Goal: Task Accomplishment & Management: Manage account settings

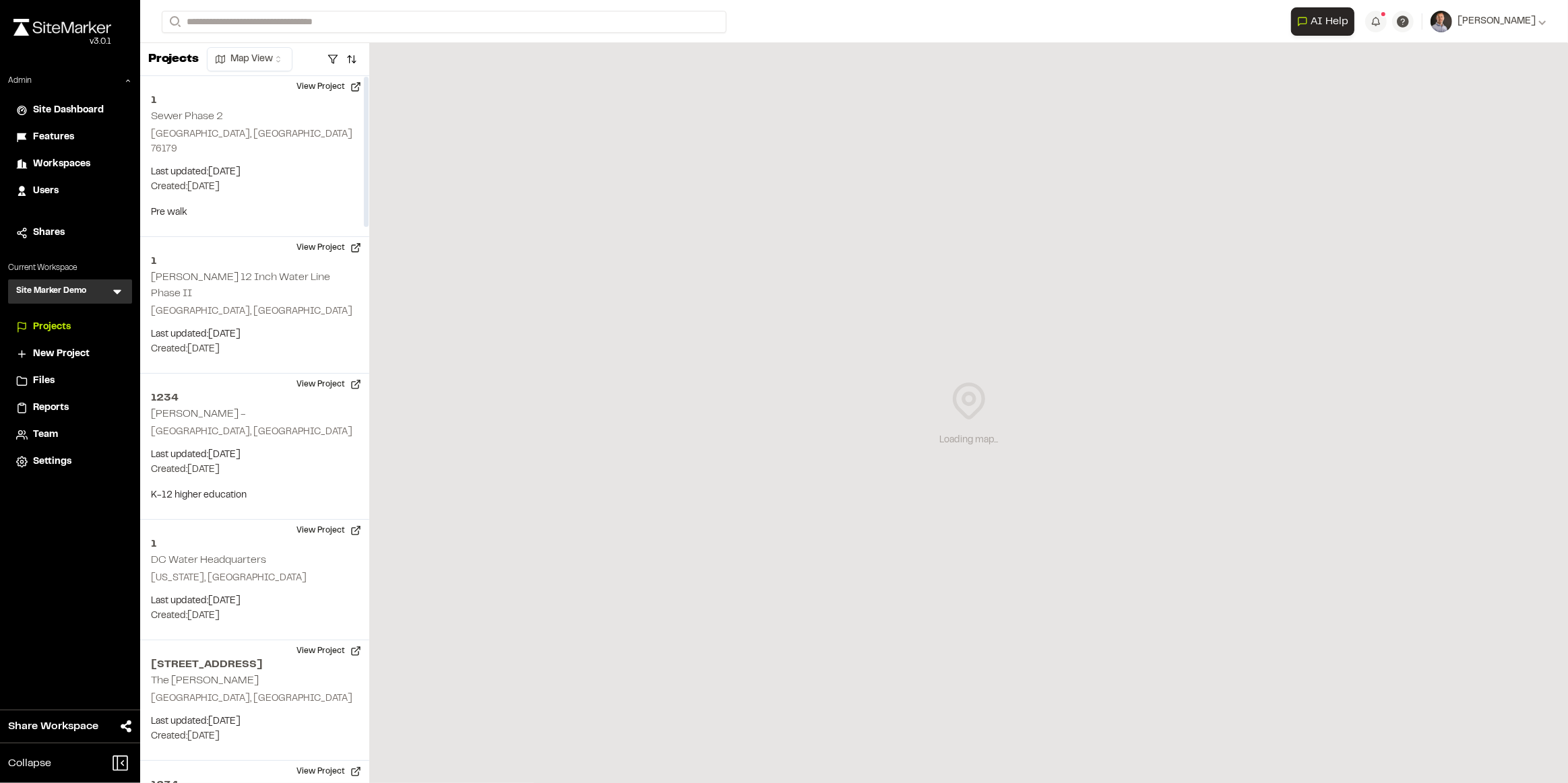
click at [118, 289] on icon at bounding box center [118, 291] width 13 height 13
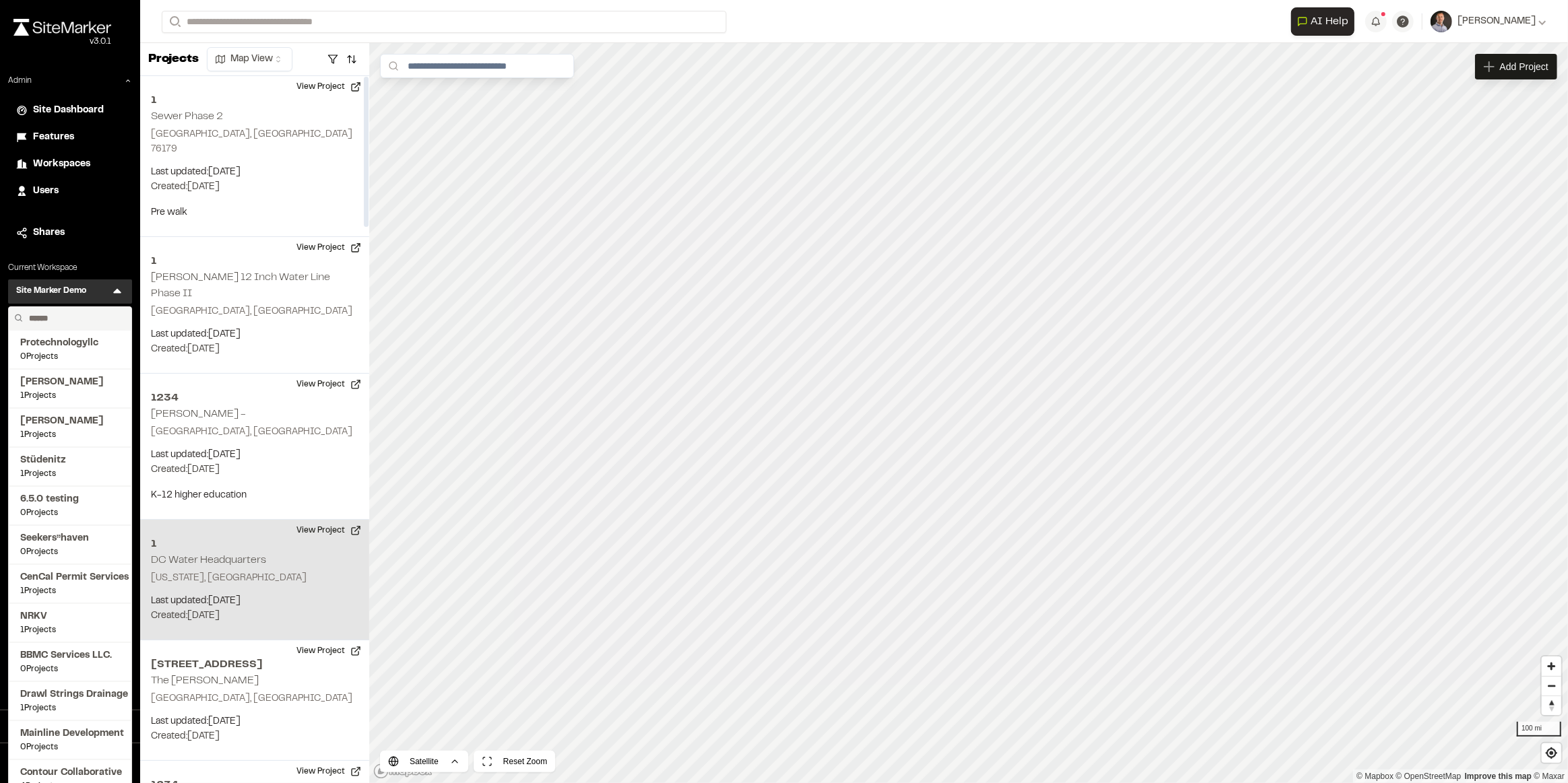
click at [254, 535] on div "1 DC Water Headquarters Washington, DC Last updated: Aug 8, 2025 Budget: $ Crea…" at bounding box center [254, 580] width 229 height 120
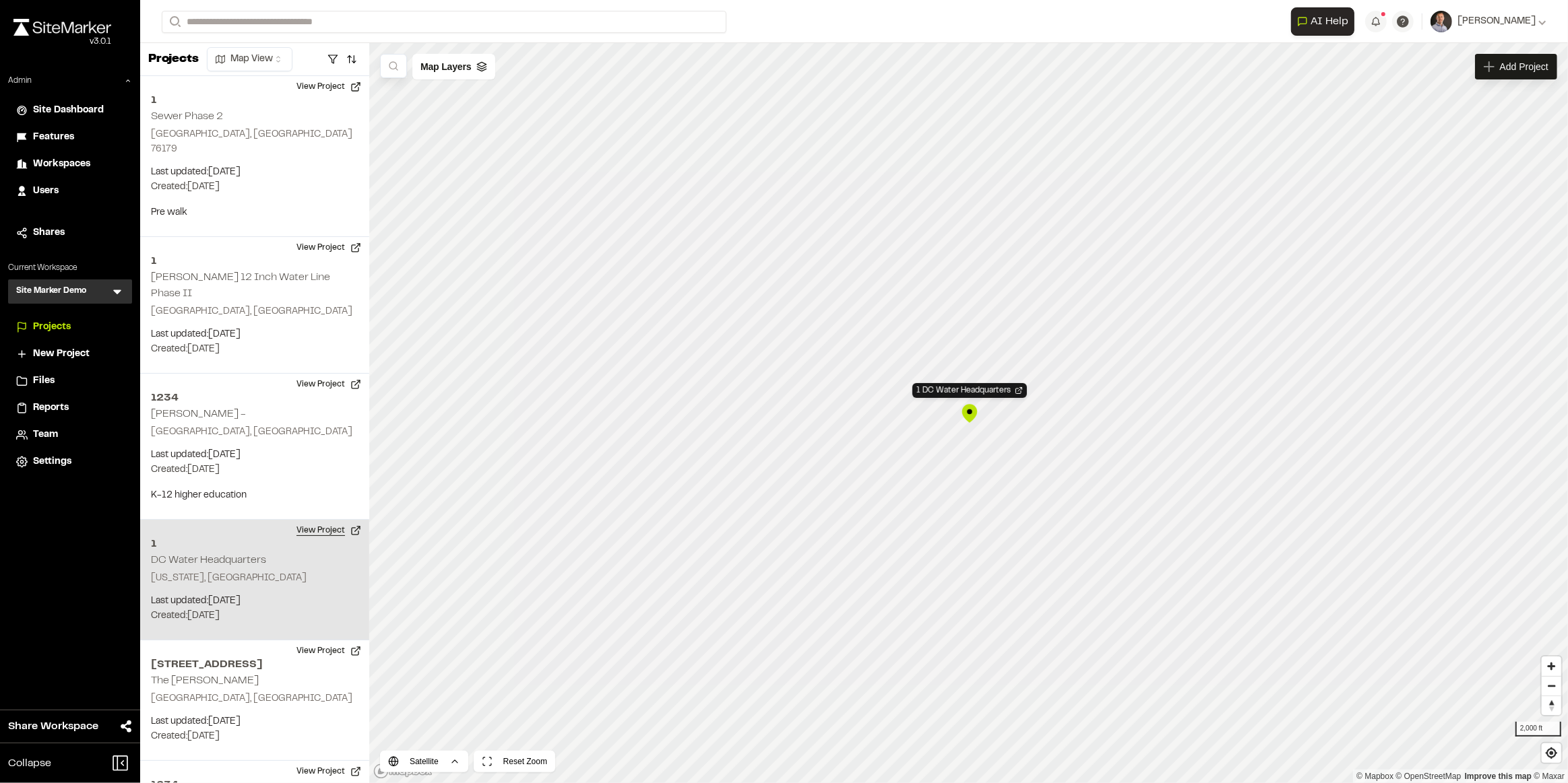
click at [327, 520] on button "View Project" at bounding box center [329, 530] width 81 height 22
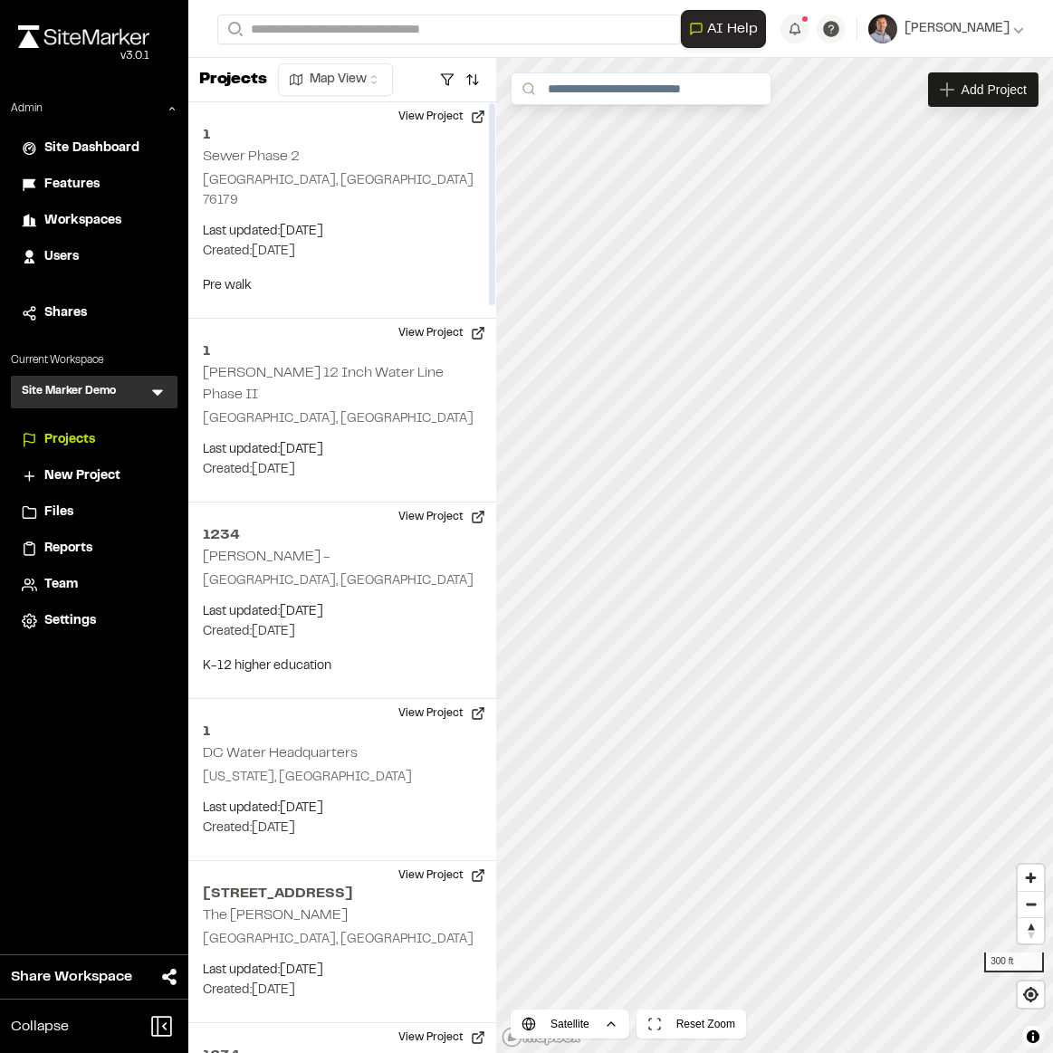
click at [159, 399] on icon at bounding box center [158, 392] width 18 height 18
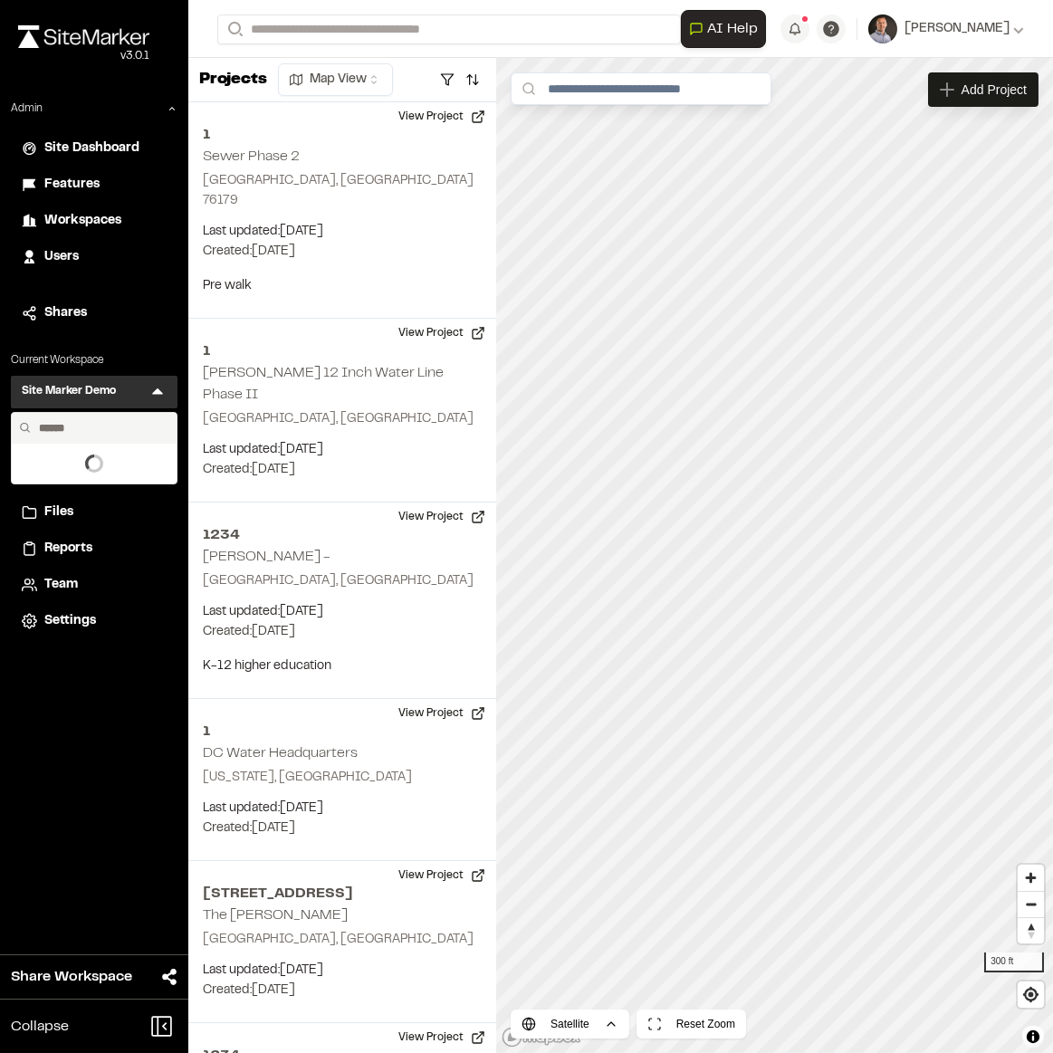
click at [136, 426] on input "text" at bounding box center [101, 428] width 138 height 31
type input "***"
click at [100, 468] on span "GCP ICC" at bounding box center [94, 462] width 134 height 20
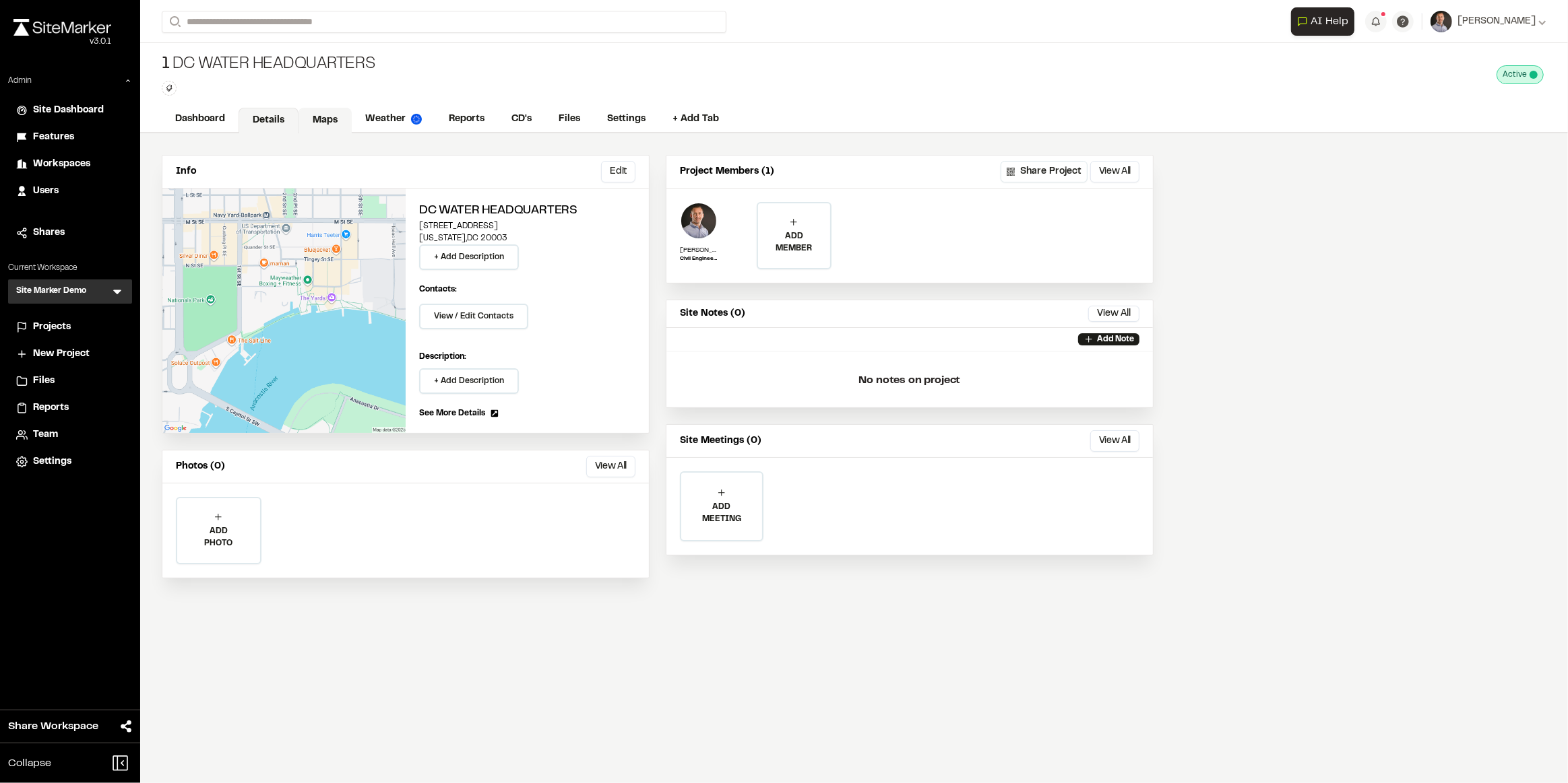
click at [332, 117] on link "Maps" at bounding box center [325, 120] width 54 height 25
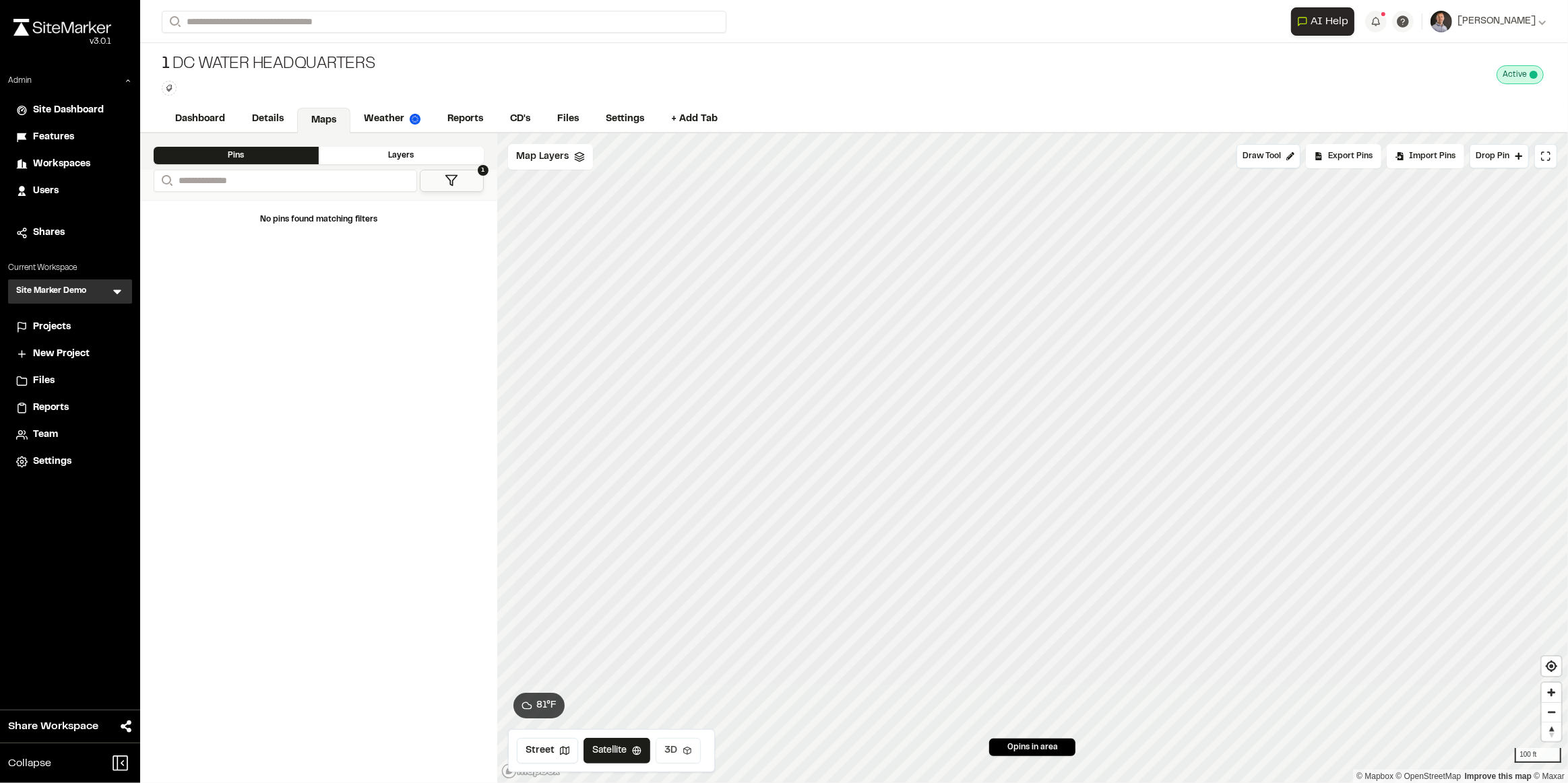
click at [675, 750] on button "3D" at bounding box center [678, 751] width 45 height 25
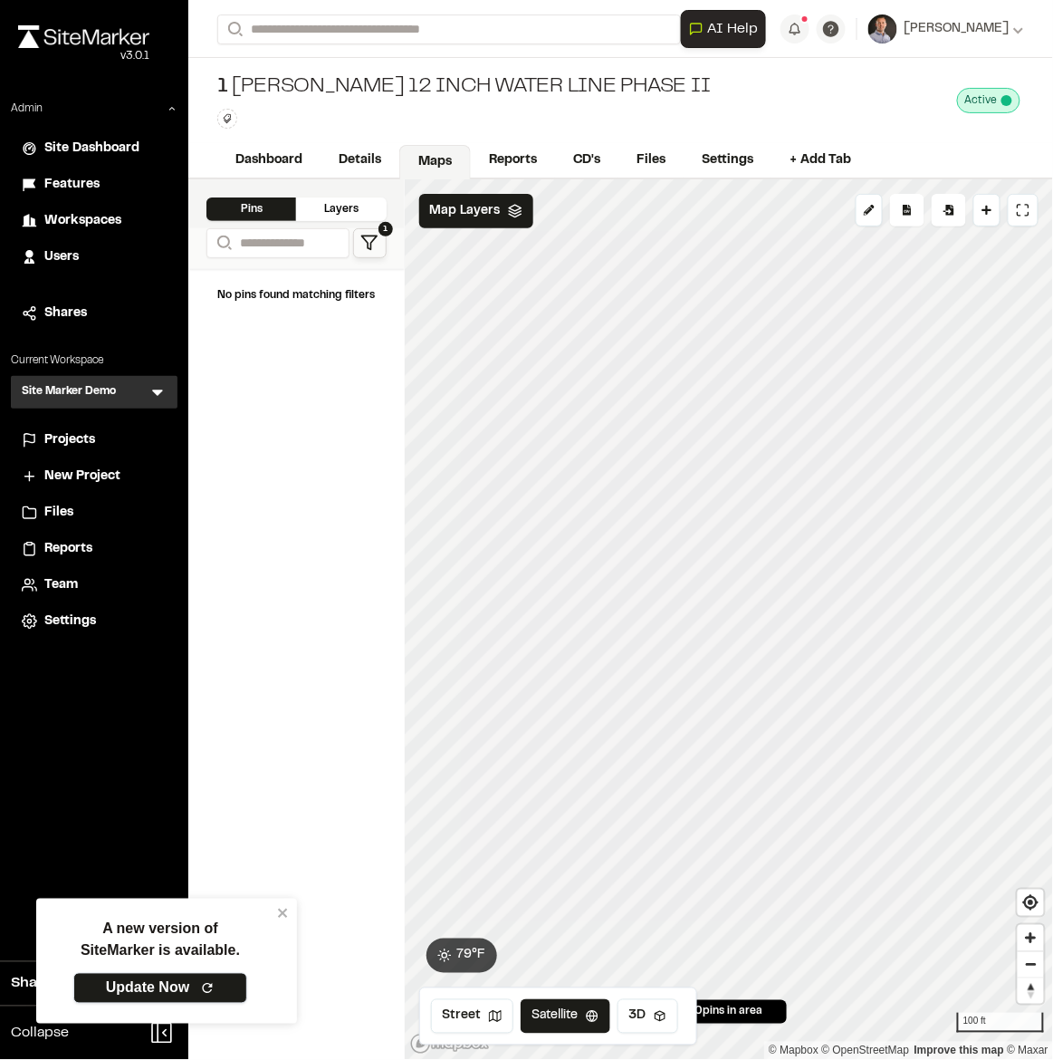
click at [159, 988] on link "Update Now" at bounding box center [160, 988] width 174 height 31
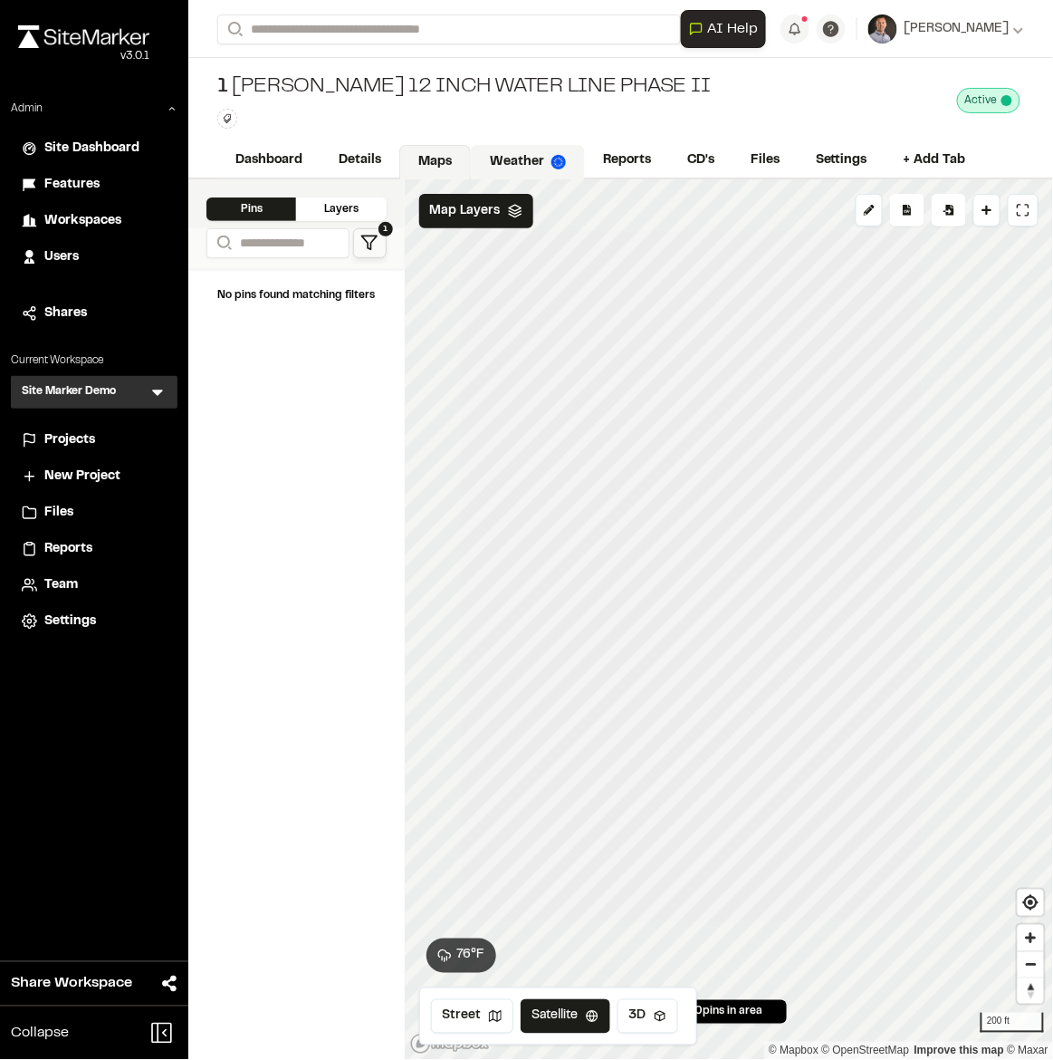
click at [514, 162] on link "Weather" at bounding box center [528, 162] width 114 height 34
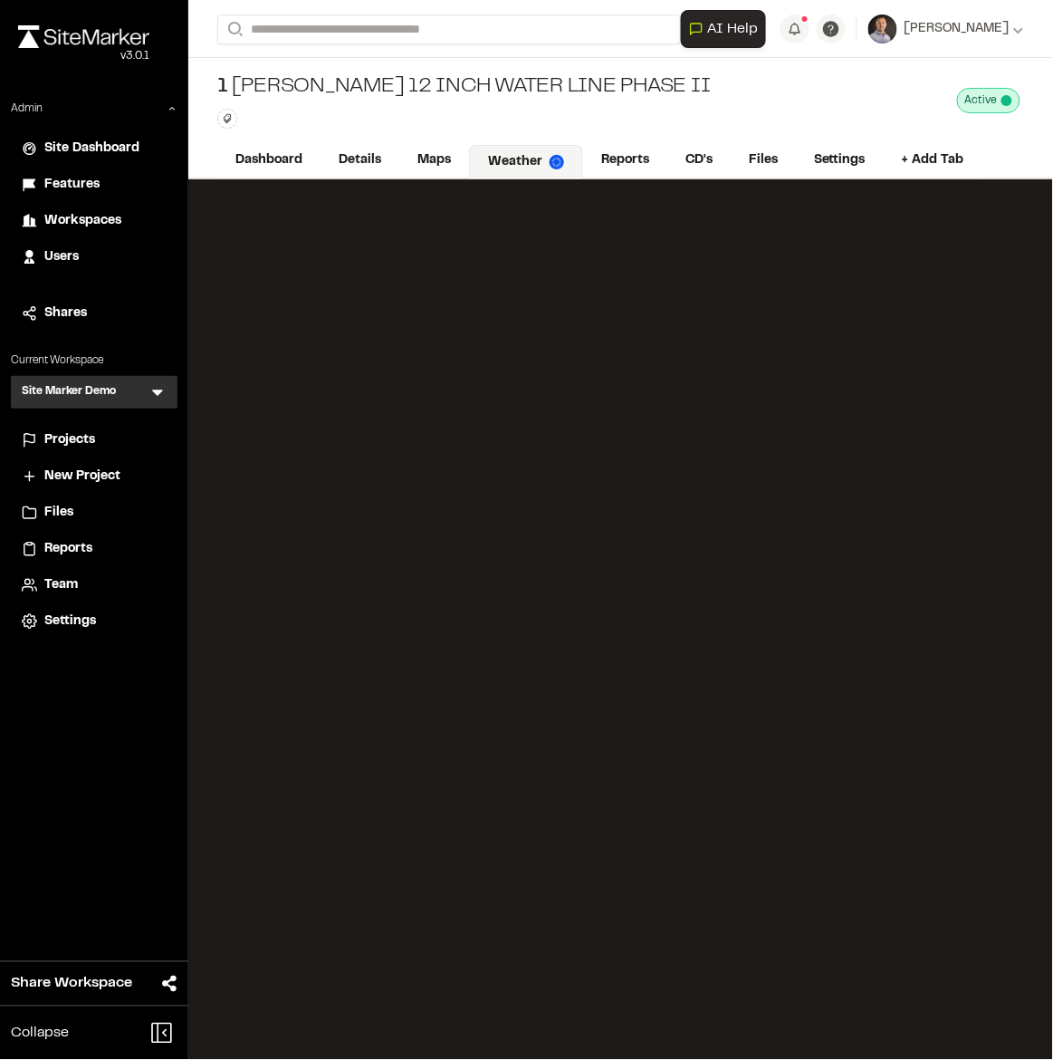
click at [159, 395] on icon at bounding box center [158, 392] width 18 height 18
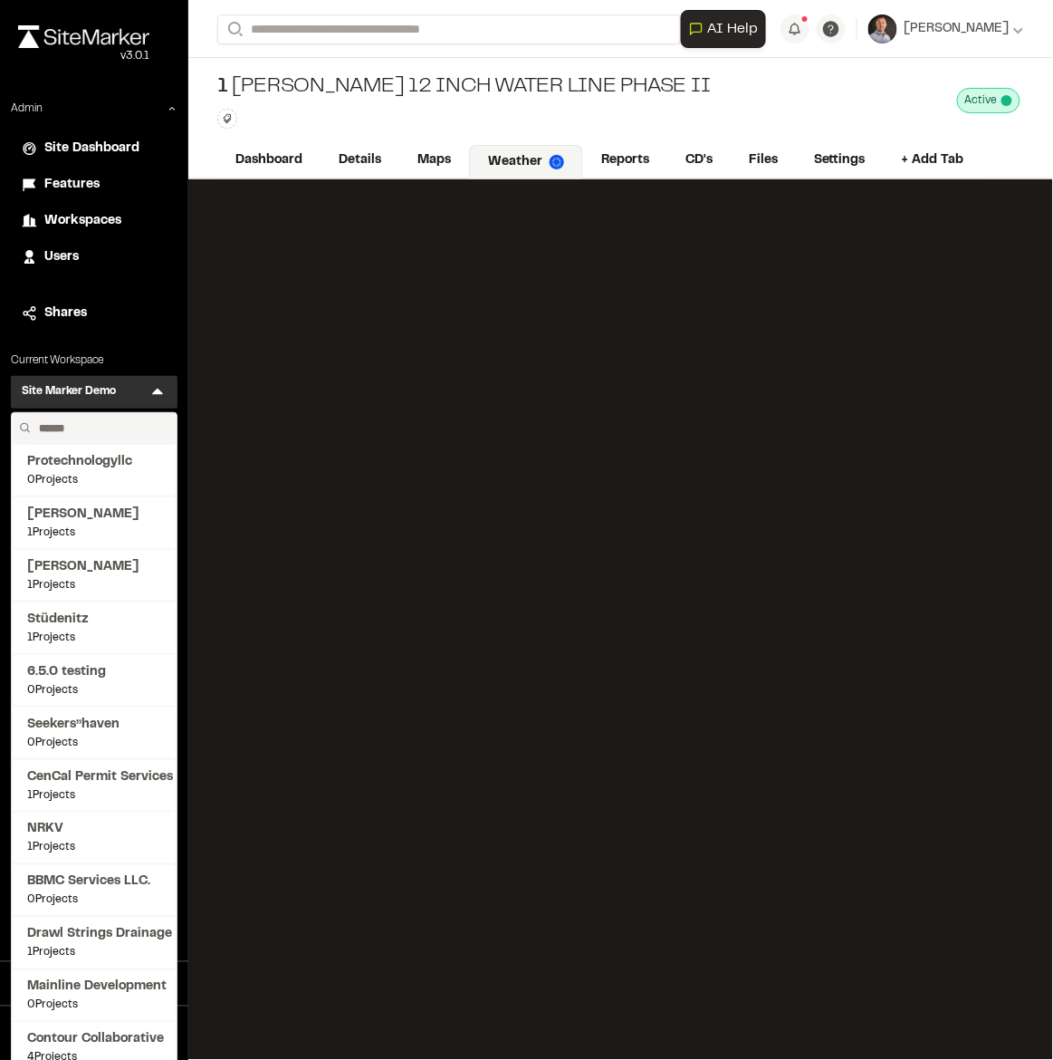
click at [108, 436] on input "text" at bounding box center [101, 428] width 138 height 31
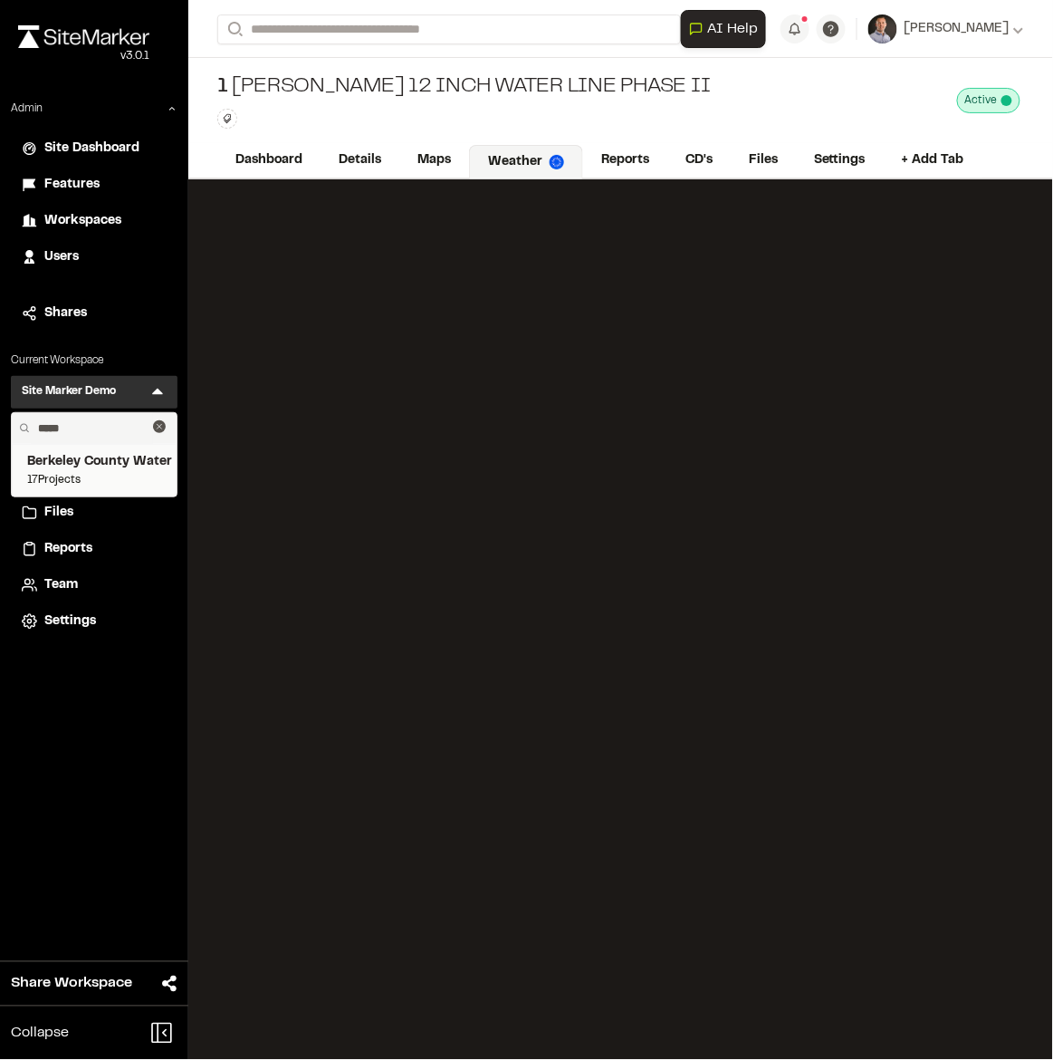
type input "*****"
click at [63, 476] on span "17 Projects" at bounding box center [94, 480] width 134 height 16
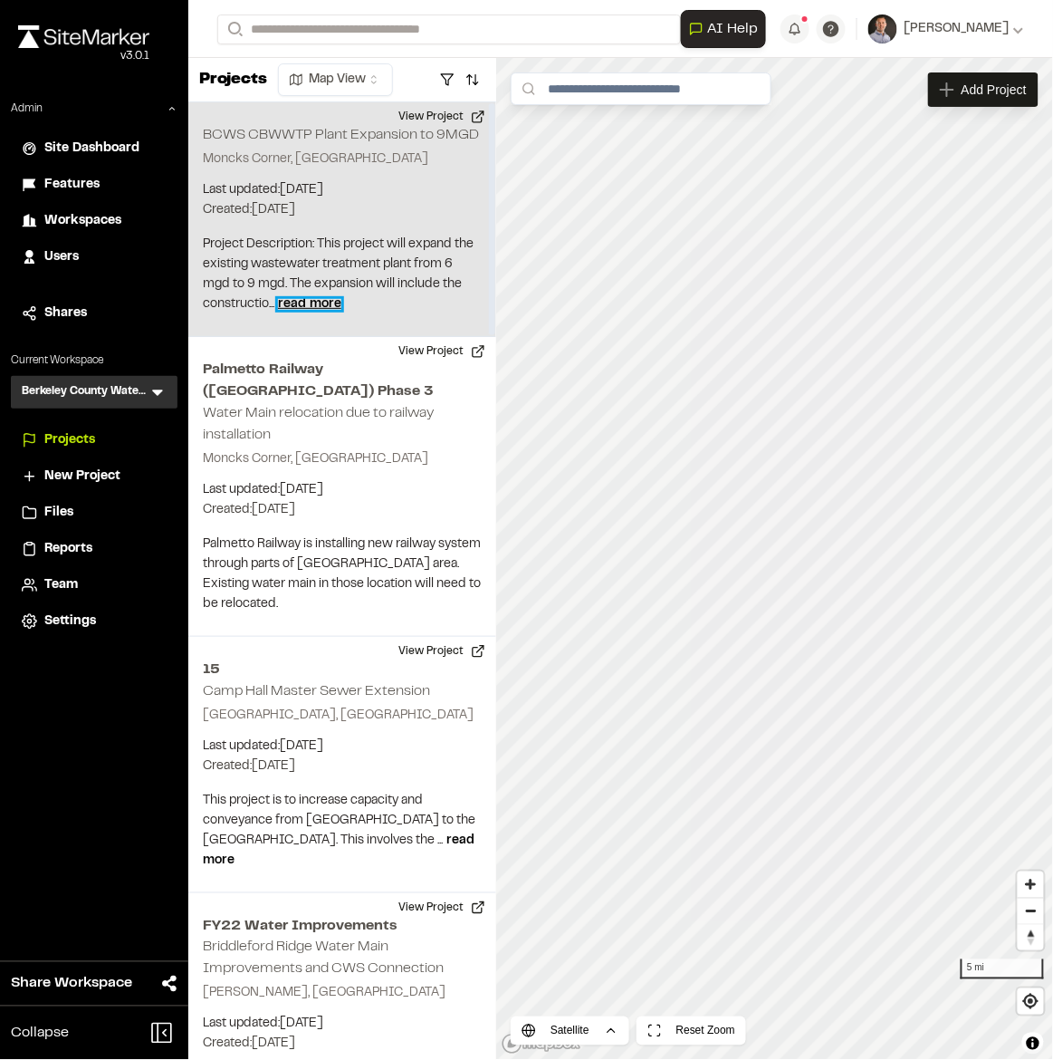
click at [332, 299] on span "read more" at bounding box center [309, 304] width 63 height 11
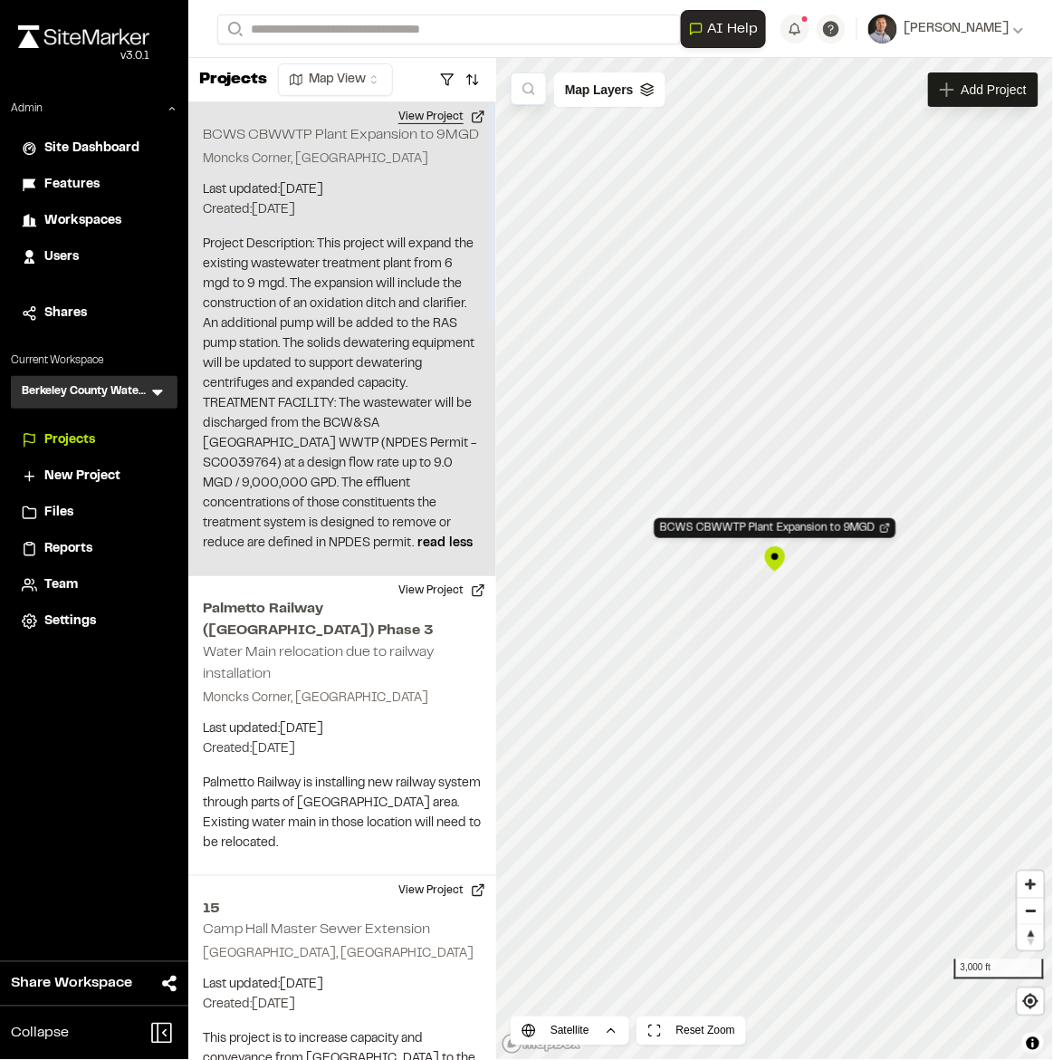
click at [424, 111] on button "View Project" at bounding box center [442, 116] width 109 height 29
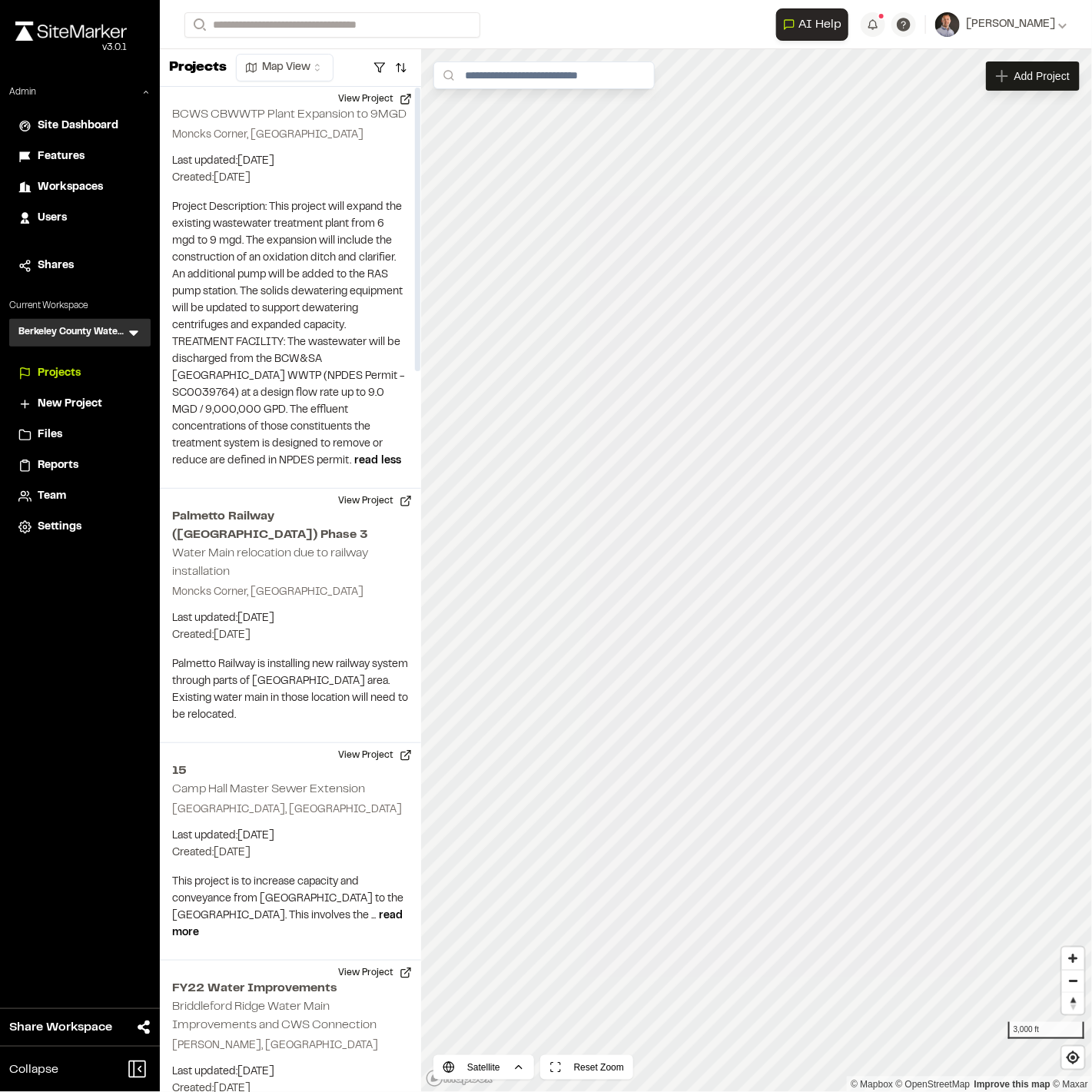
click at [136, 326] on icon at bounding box center [134, 333] width 15 height 15
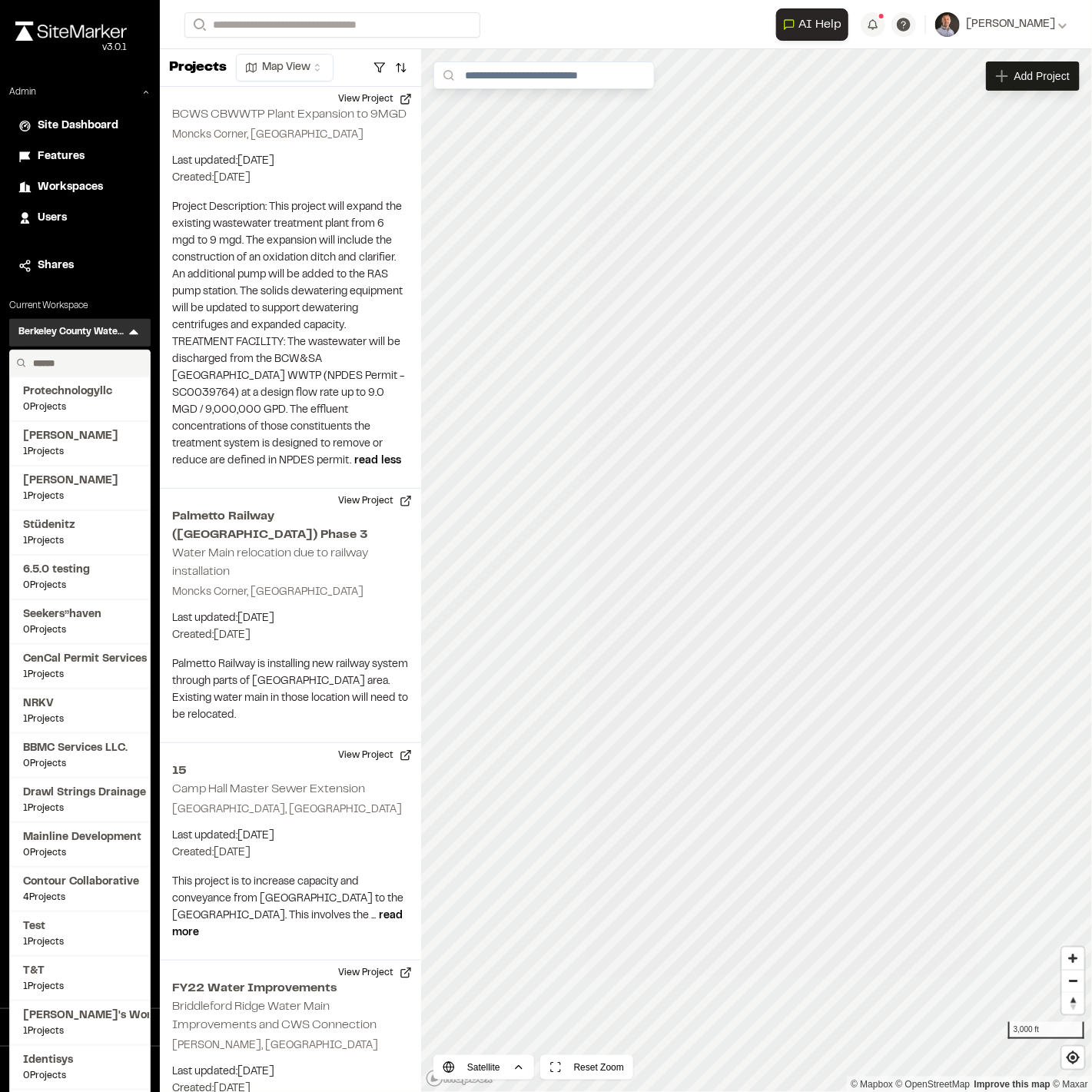
click at [76, 370] on input "text" at bounding box center [86, 363] width 117 height 26
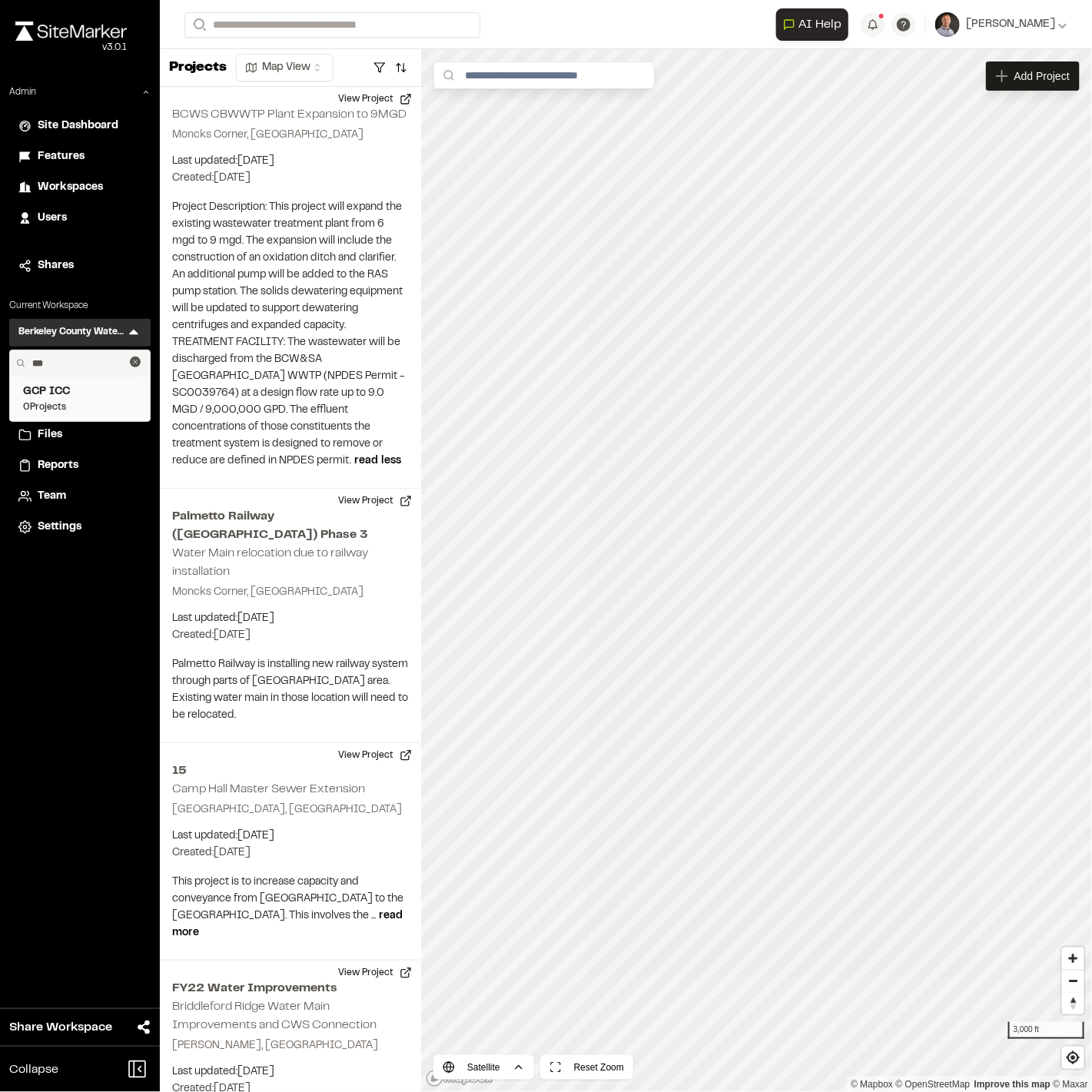
type input "***"
click at [87, 395] on span "GCP ICC" at bounding box center [80, 392] width 114 height 17
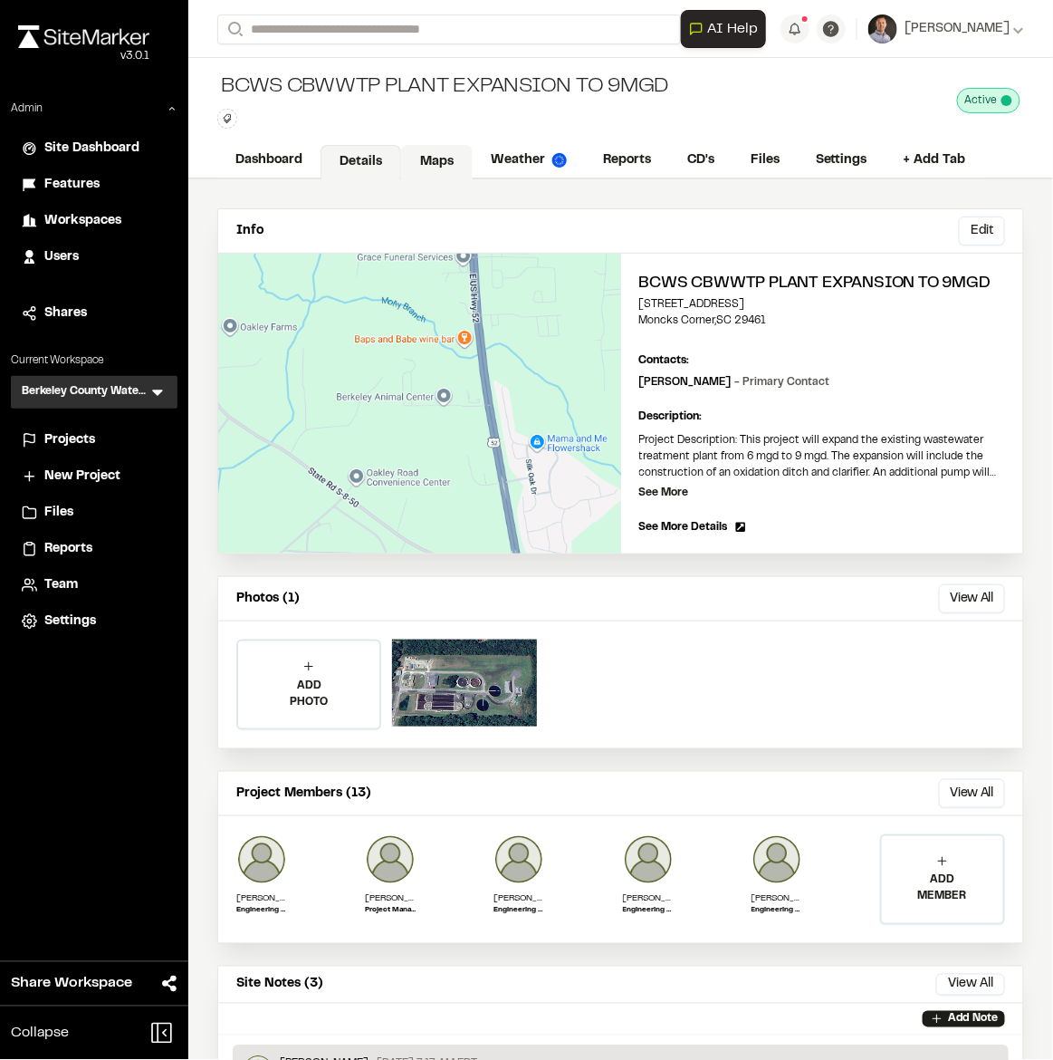
click at [431, 159] on link "Maps" at bounding box center [437, 162] width 72 height 34
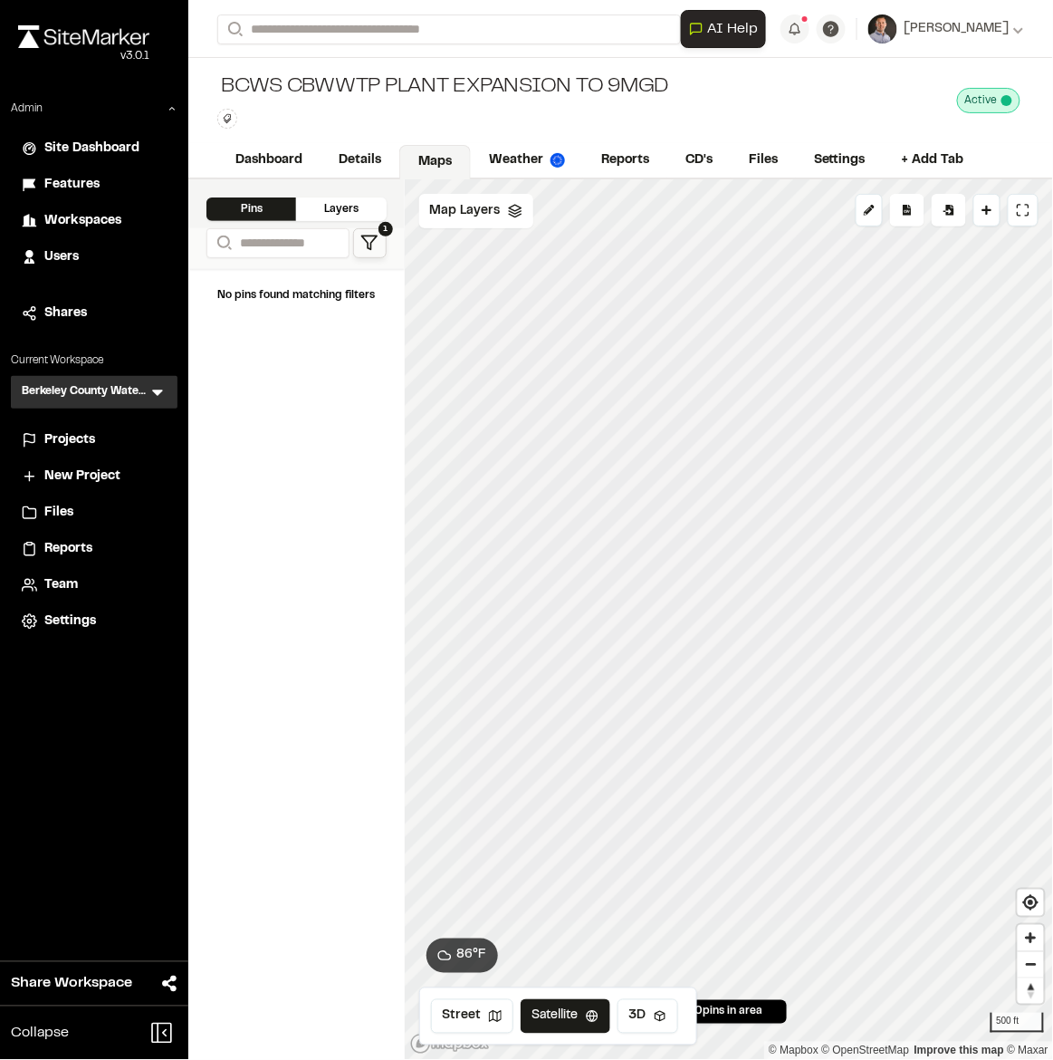
click at [82, 439] on span "Projects" at bounding box center [69, 440] width 51 height 20
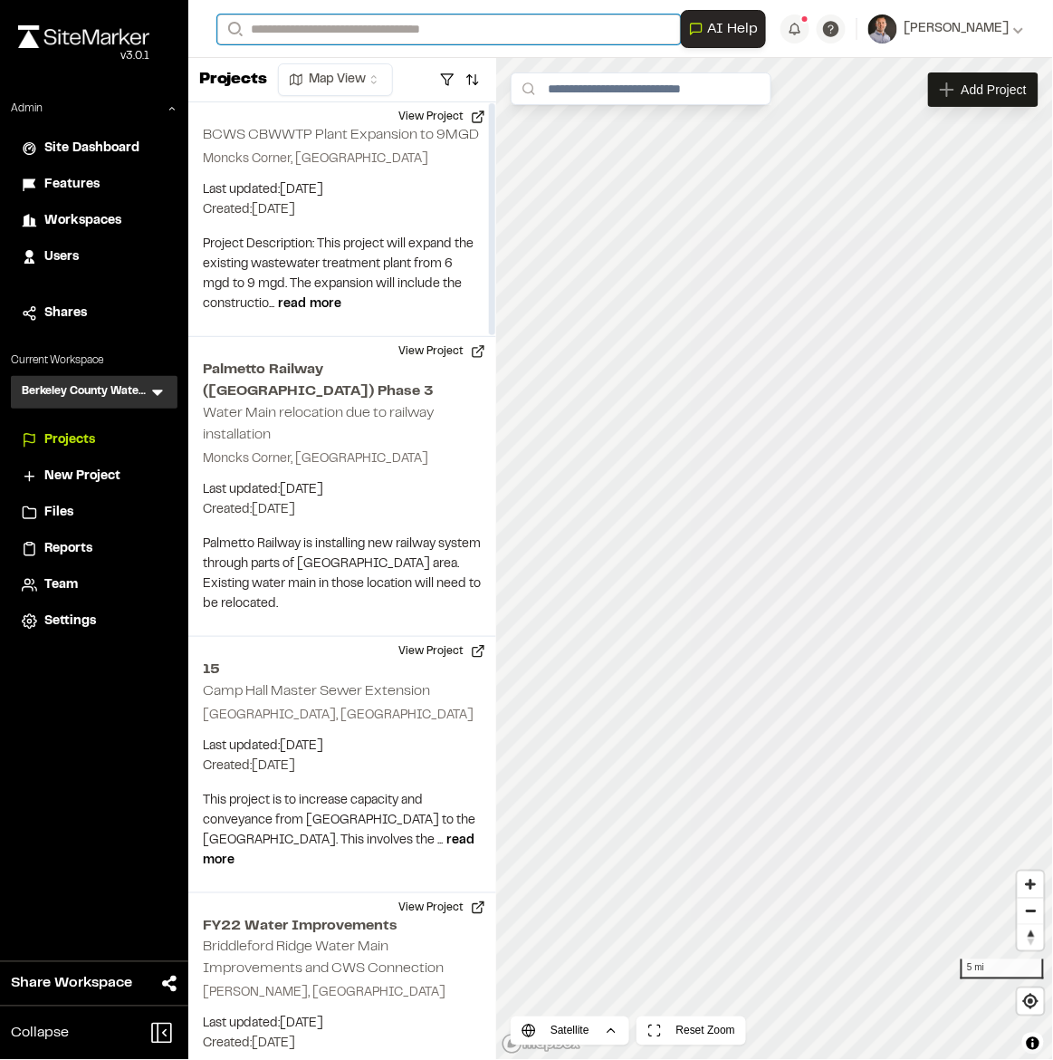
click at [327, 36] on input "Search" at bounding box center [449, 29] width 464 height 30
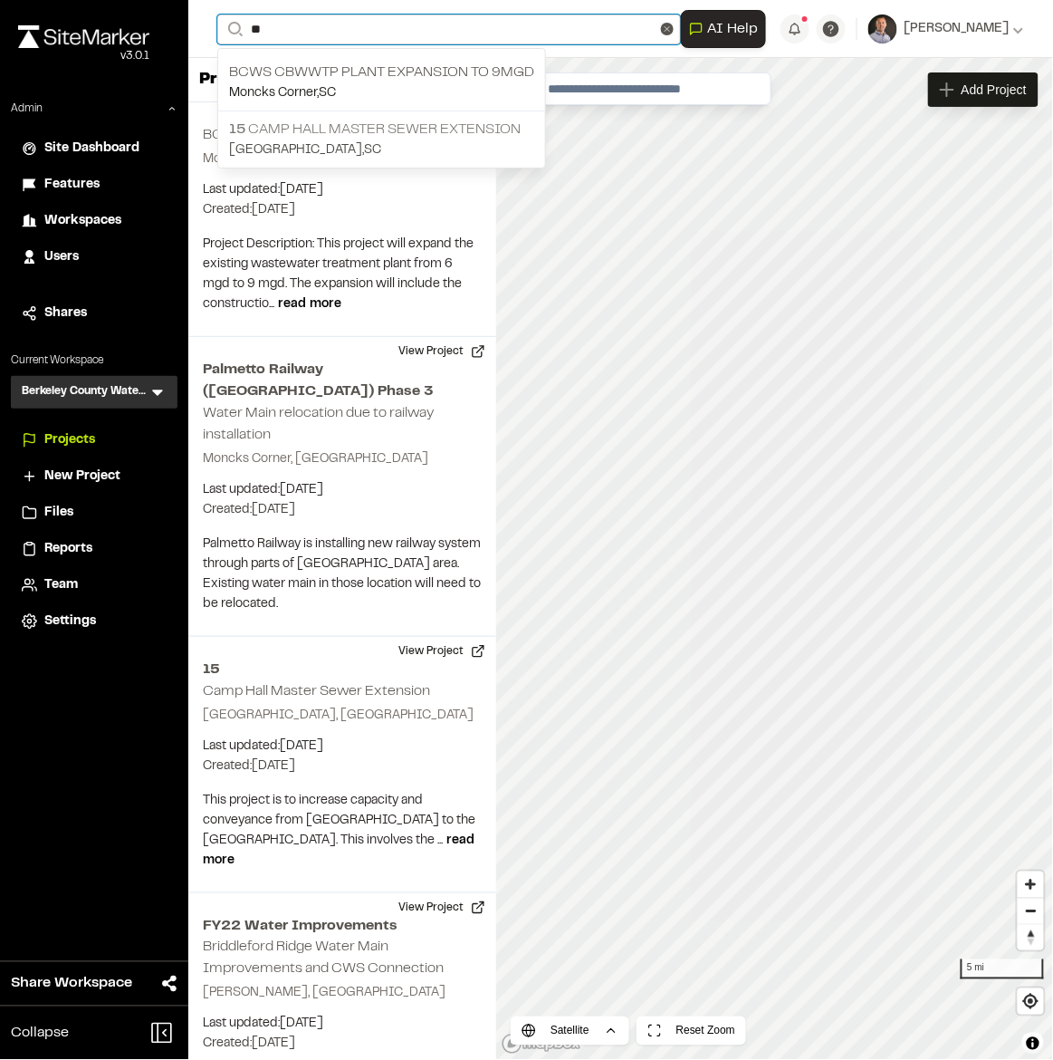
type input "**"
click at [310, 129] on p "15 Camp Hall Master Sewer Extension" at bounding box center [381, 130] width 305 height 22
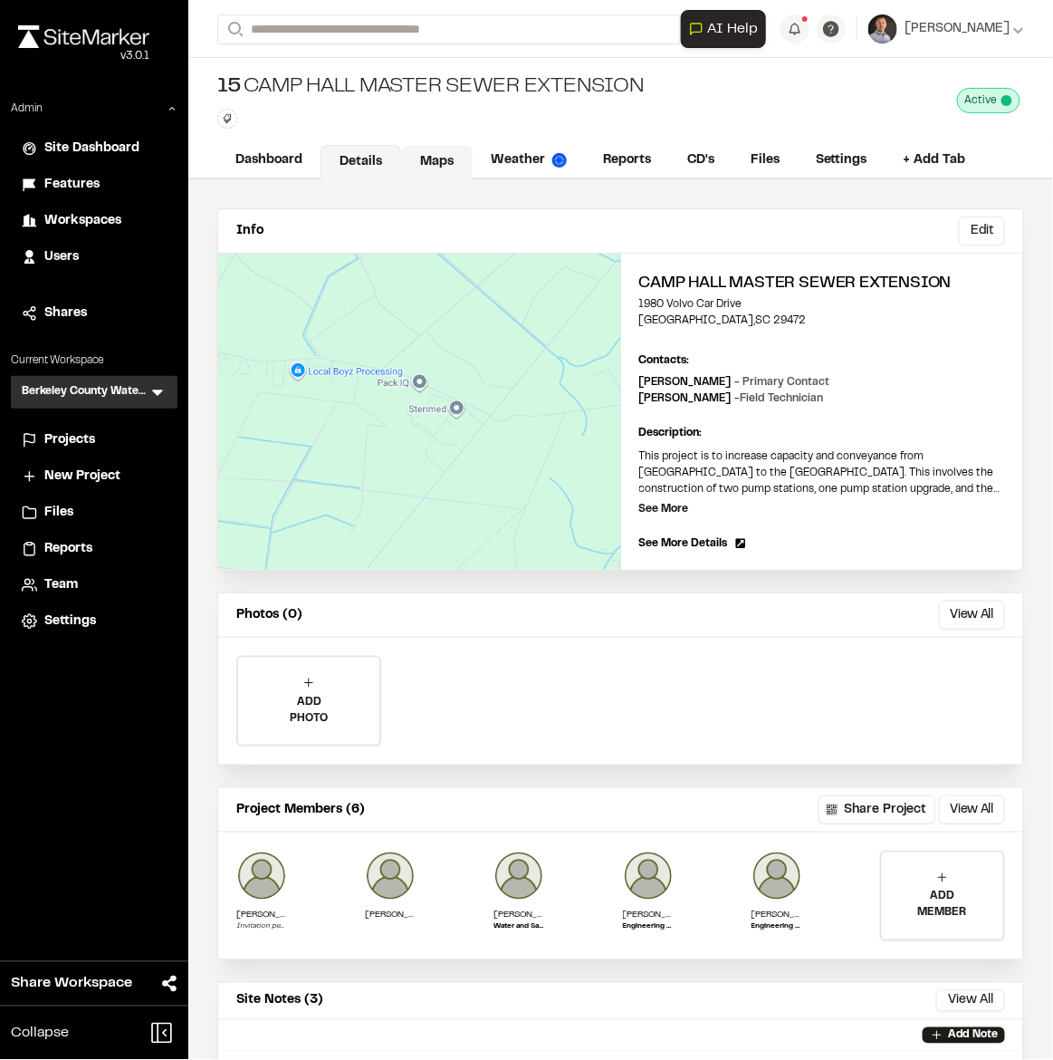
click at [430, 176] on link "Maps" at bounding box center [437, 162] width 72 height 34
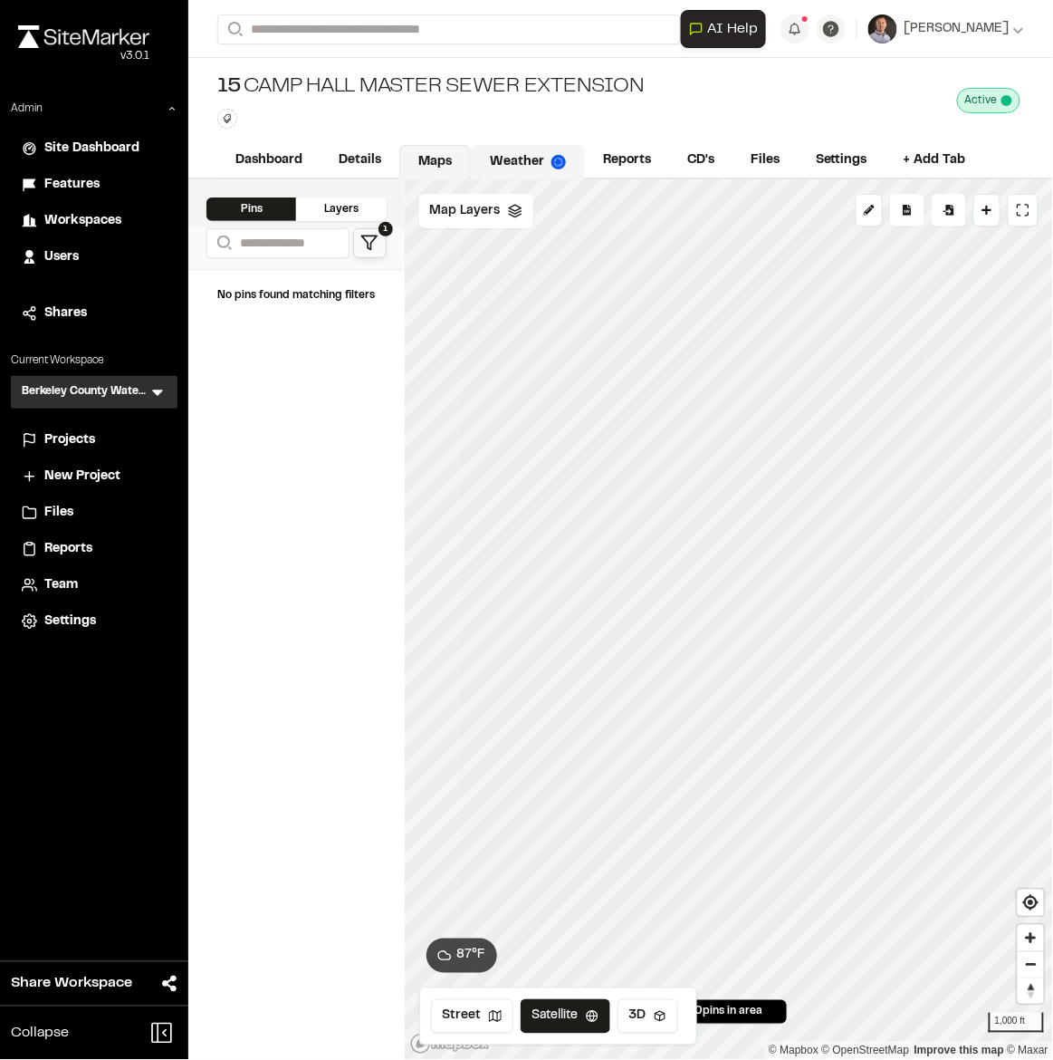
click at [536, 159] on link "Weather" at bounding box center [528, 162] width 114 height 34
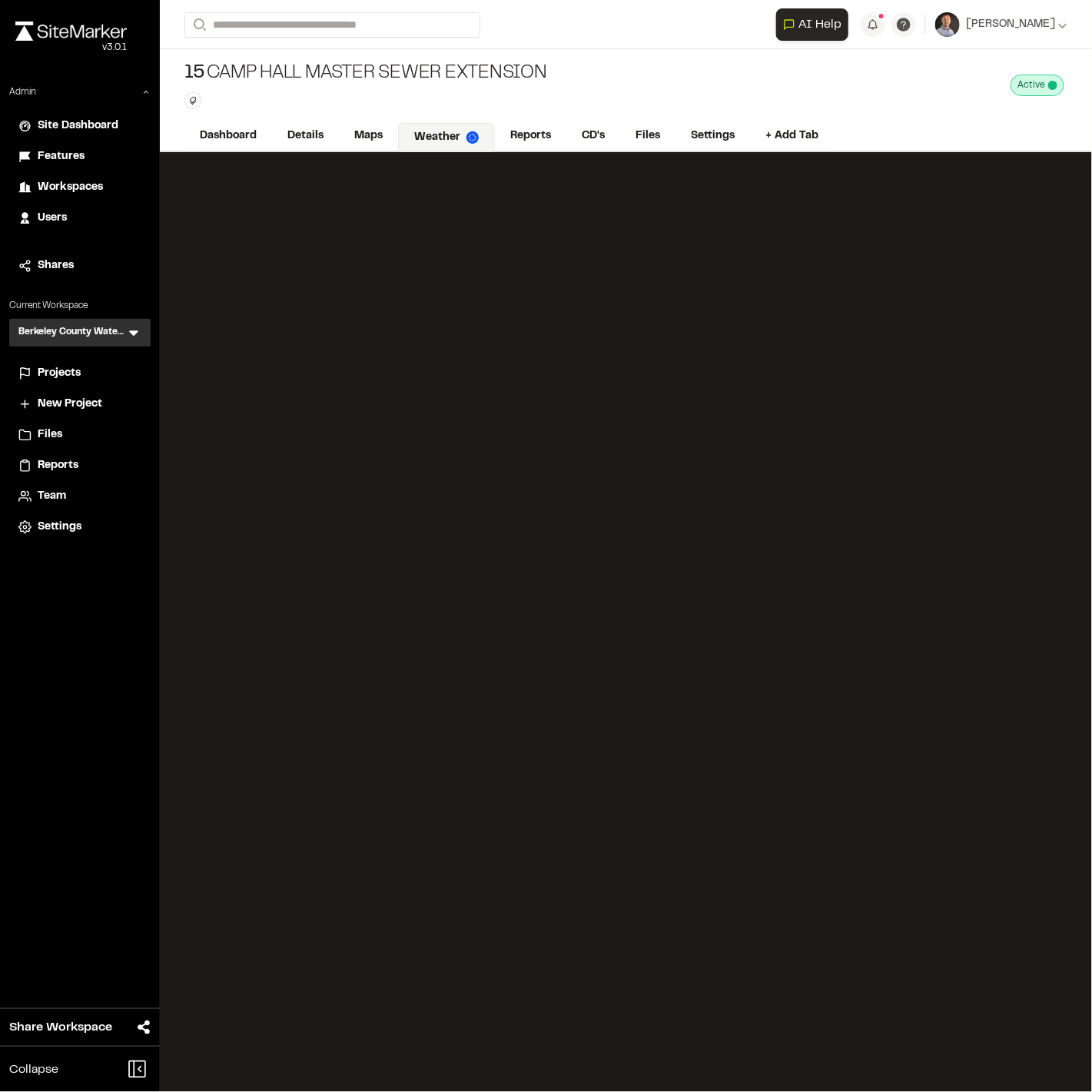
click at [127, 331] on icon at bounding box center [134, 333] width 15 height 15
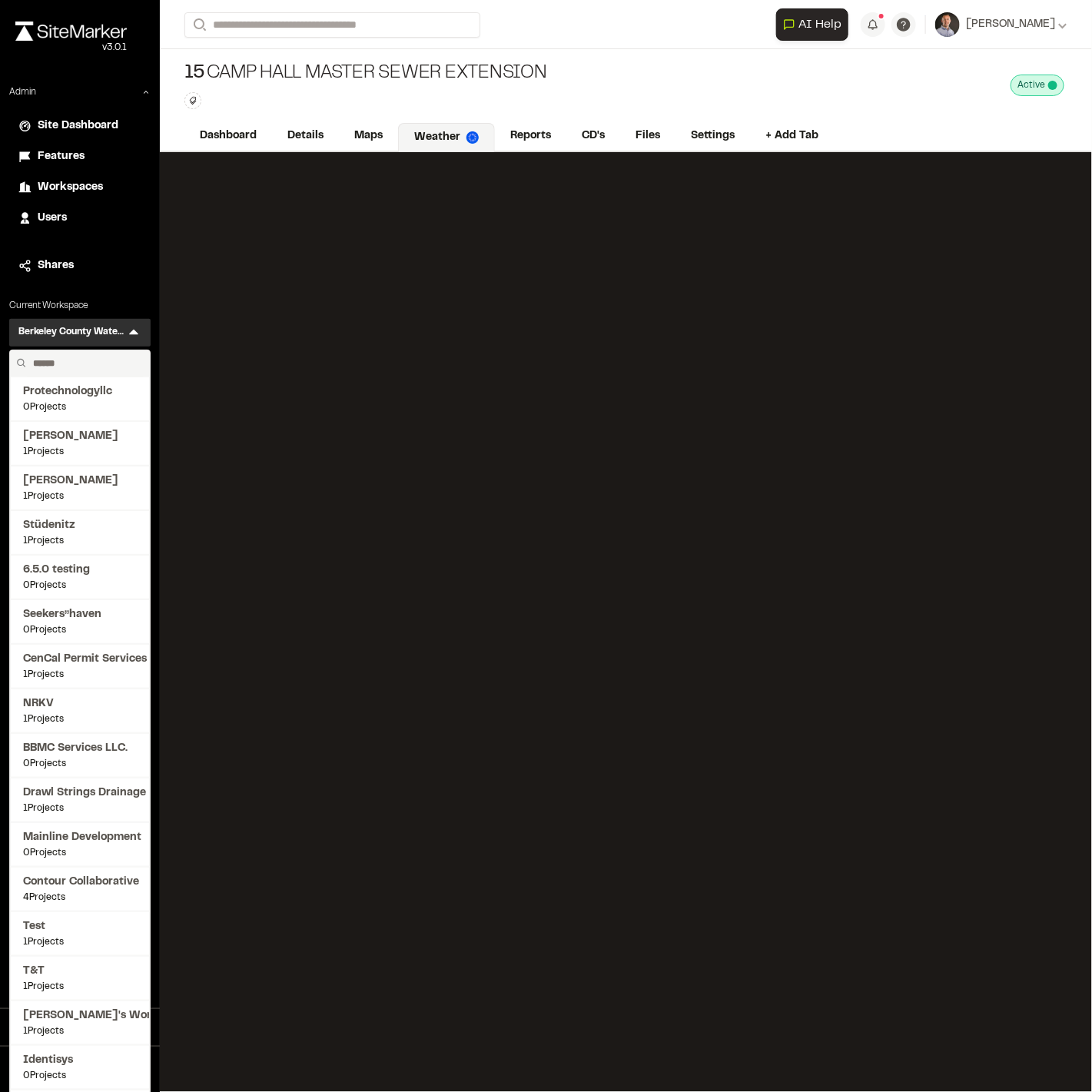
click at [70, 367] on input "text" at bounding box center [86, 363] width 117 height 26
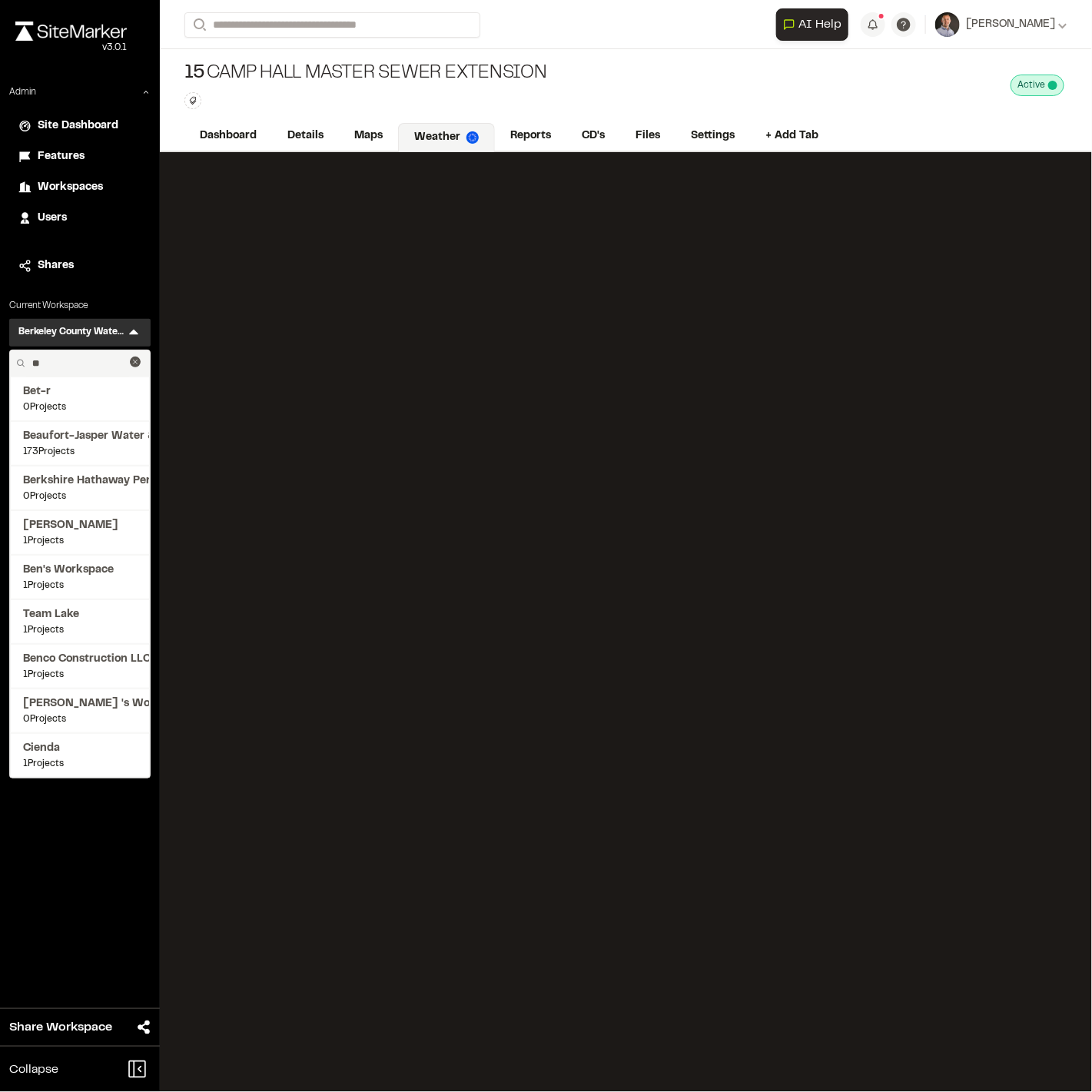
drag, startPoint x: 61, startPoint y: 361, endPoint x: 17, endPoint y: 363, distance: 44.0
click at [17, 363] on div "**" at bounding box center [80, 363] width 140 height 26
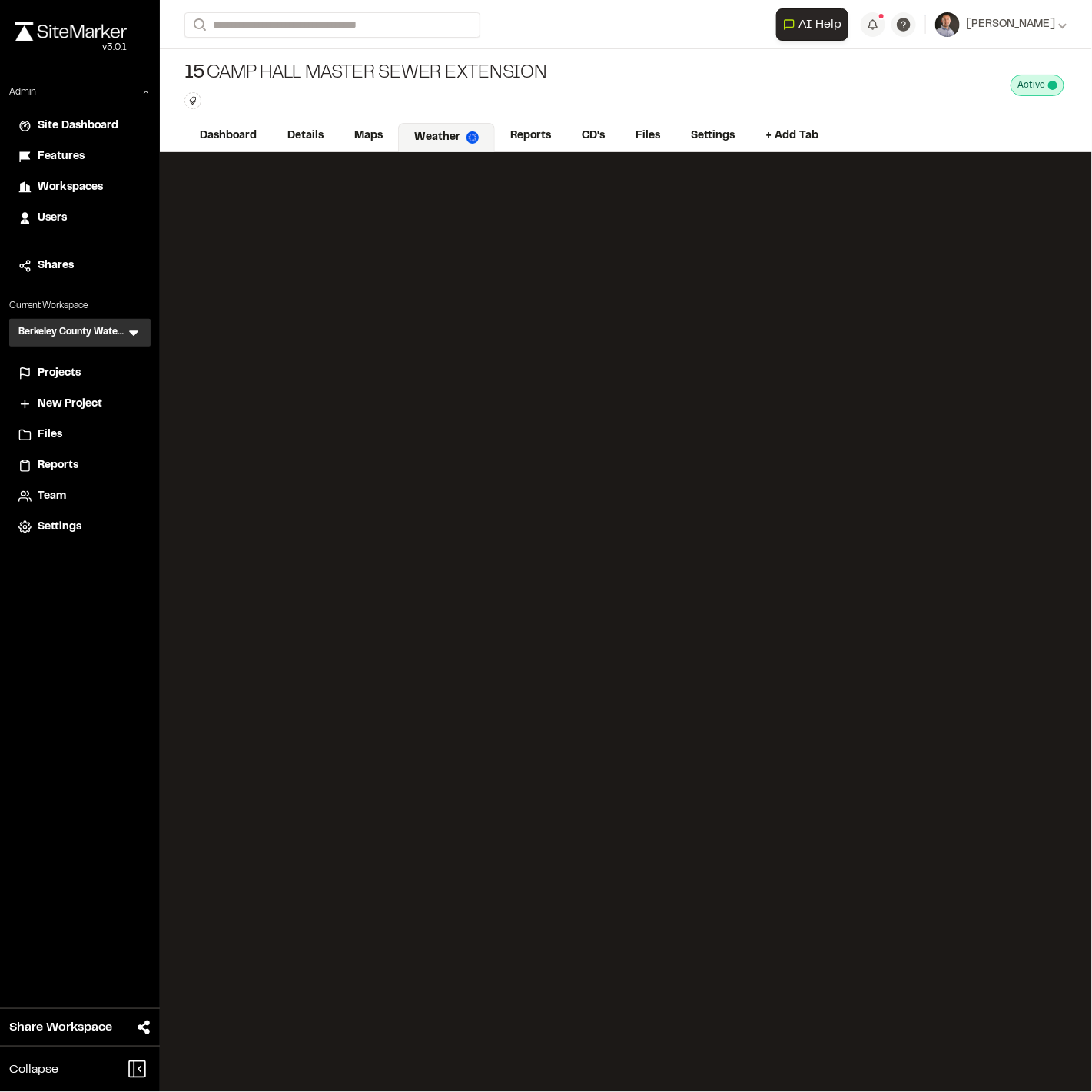
click at [129, 338] on icon at bounding box center [134, 333] width 15 height 15
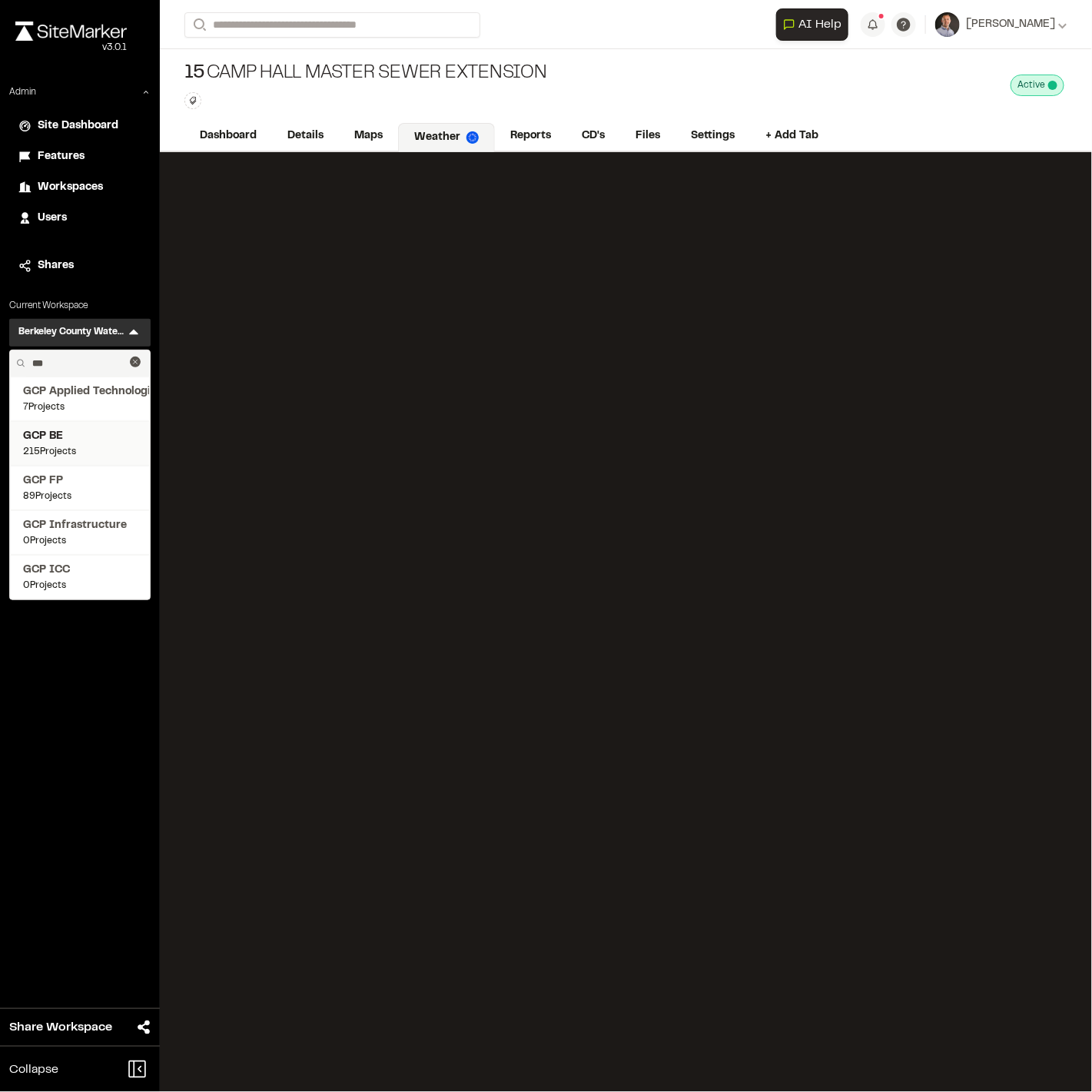
type input "***"
click at [59, 435] on span "GCP BE" at bounding box center [80, 437] width 114 height 17
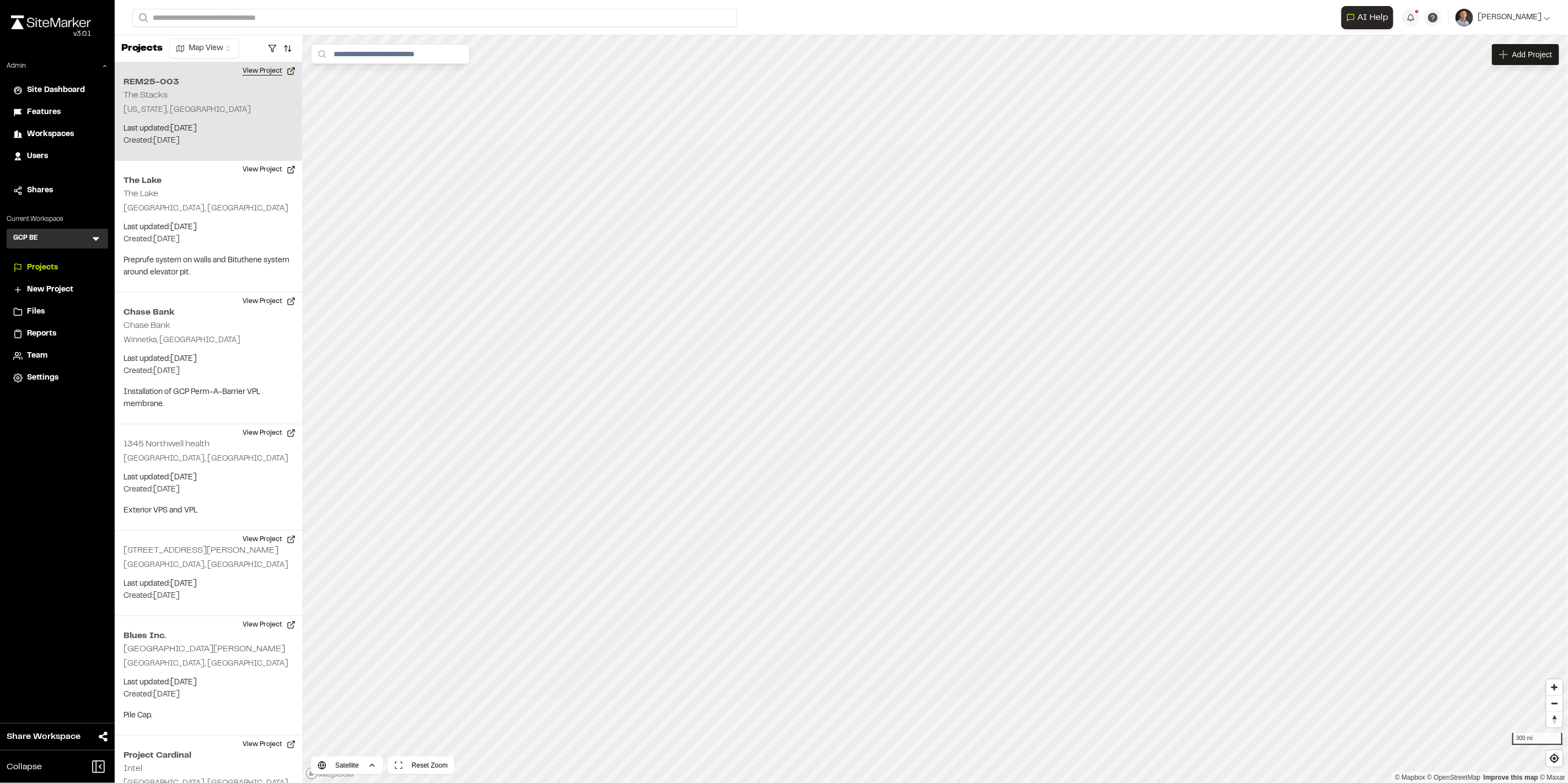
click at [260, 73] on button "View Project" at bounding box center [269, 71] width 66 height 18
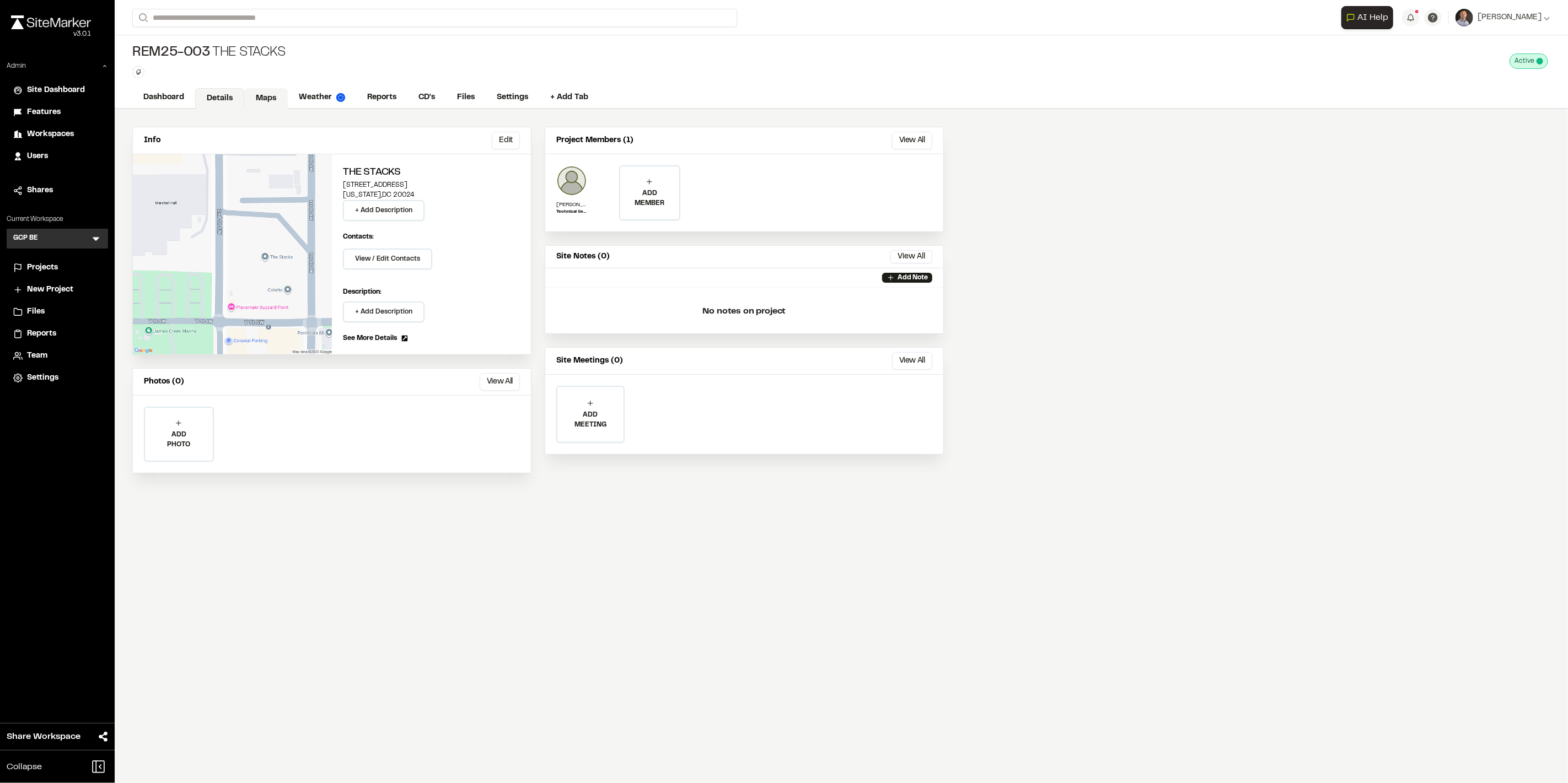
click at [252, 98] on link "Maps" at bounding box center [266, 99] width 44 height 21
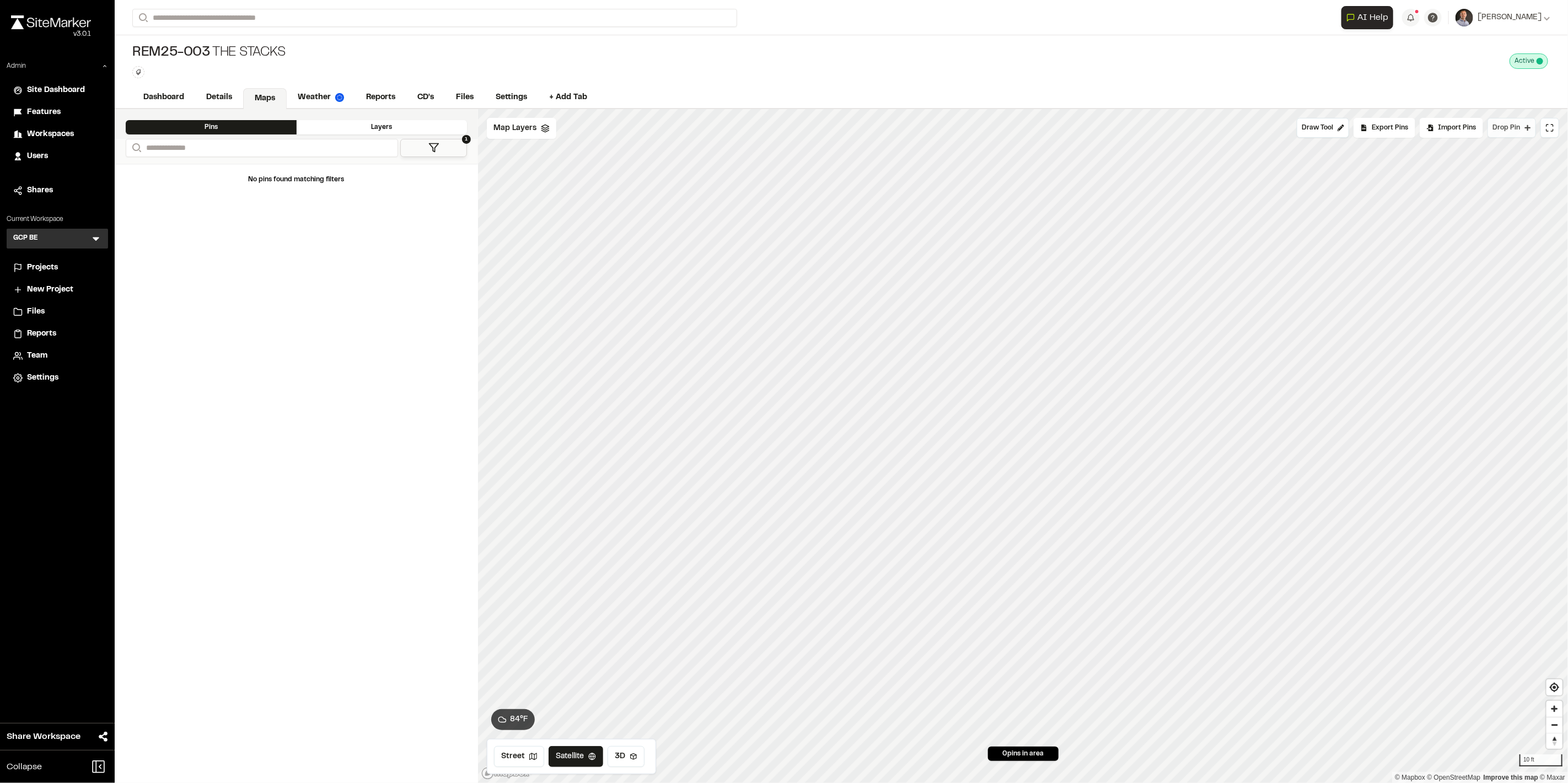
click at [1509, 134] on button "Drop Pin" at bounding box center [1512, 128] width 49 height 20
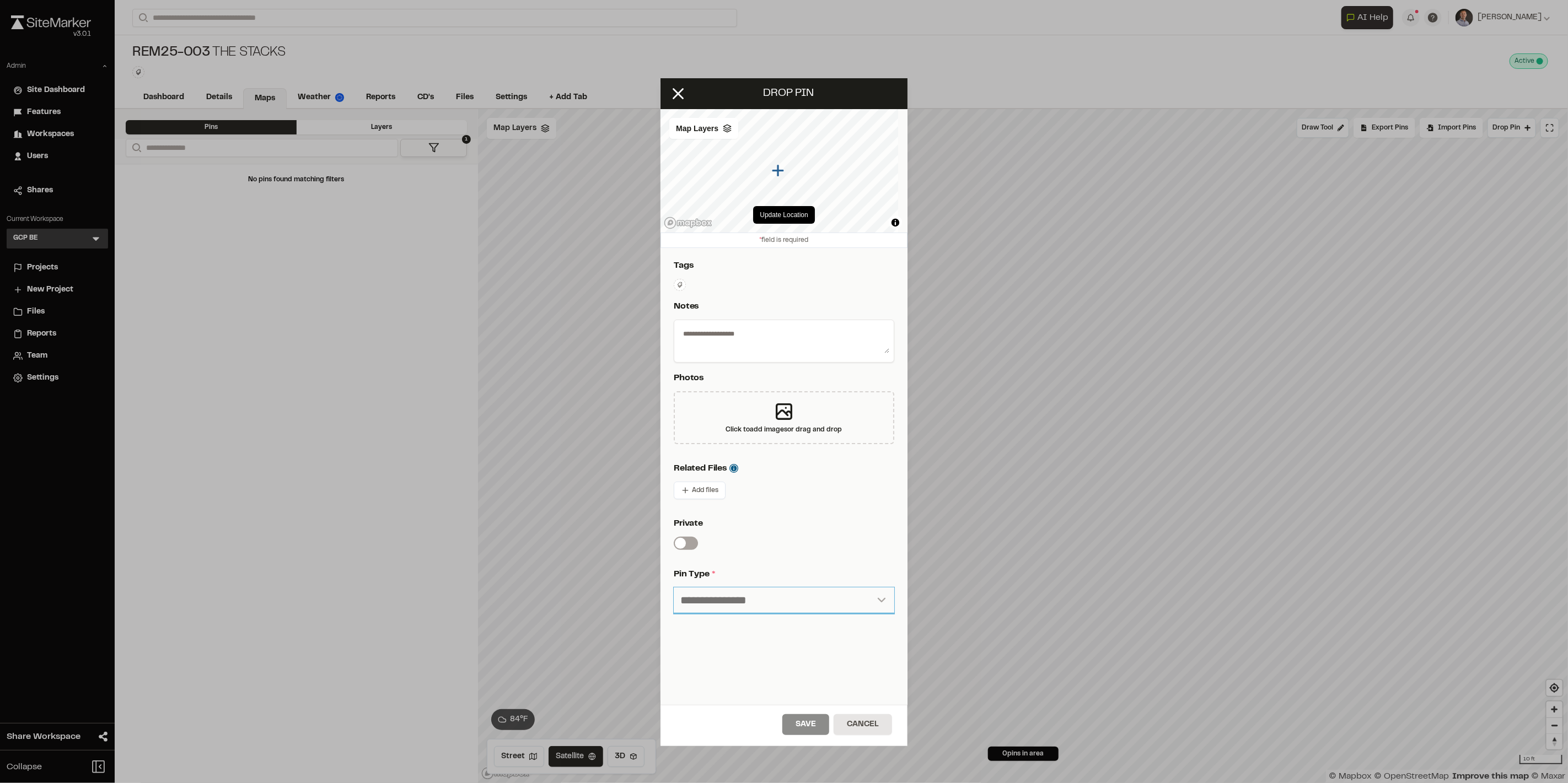
click at [786, 604] on select "**********" at bounding box center [784, 600] width 220 height 26
select select "****"
click at [674, 588] on select "**********" at bounding box center [784, 600] width 220 height 26
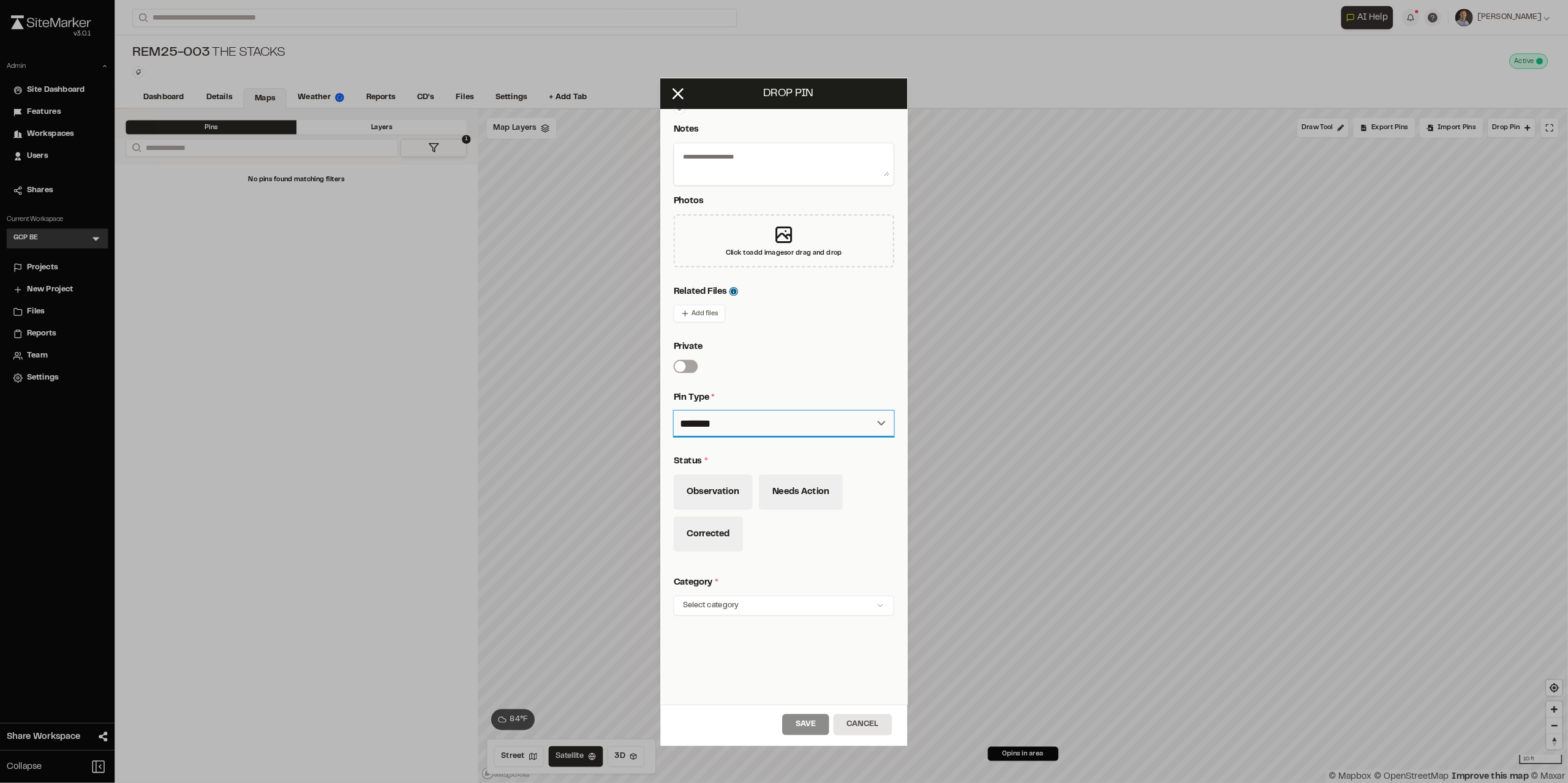
scroll to position [204, 0]
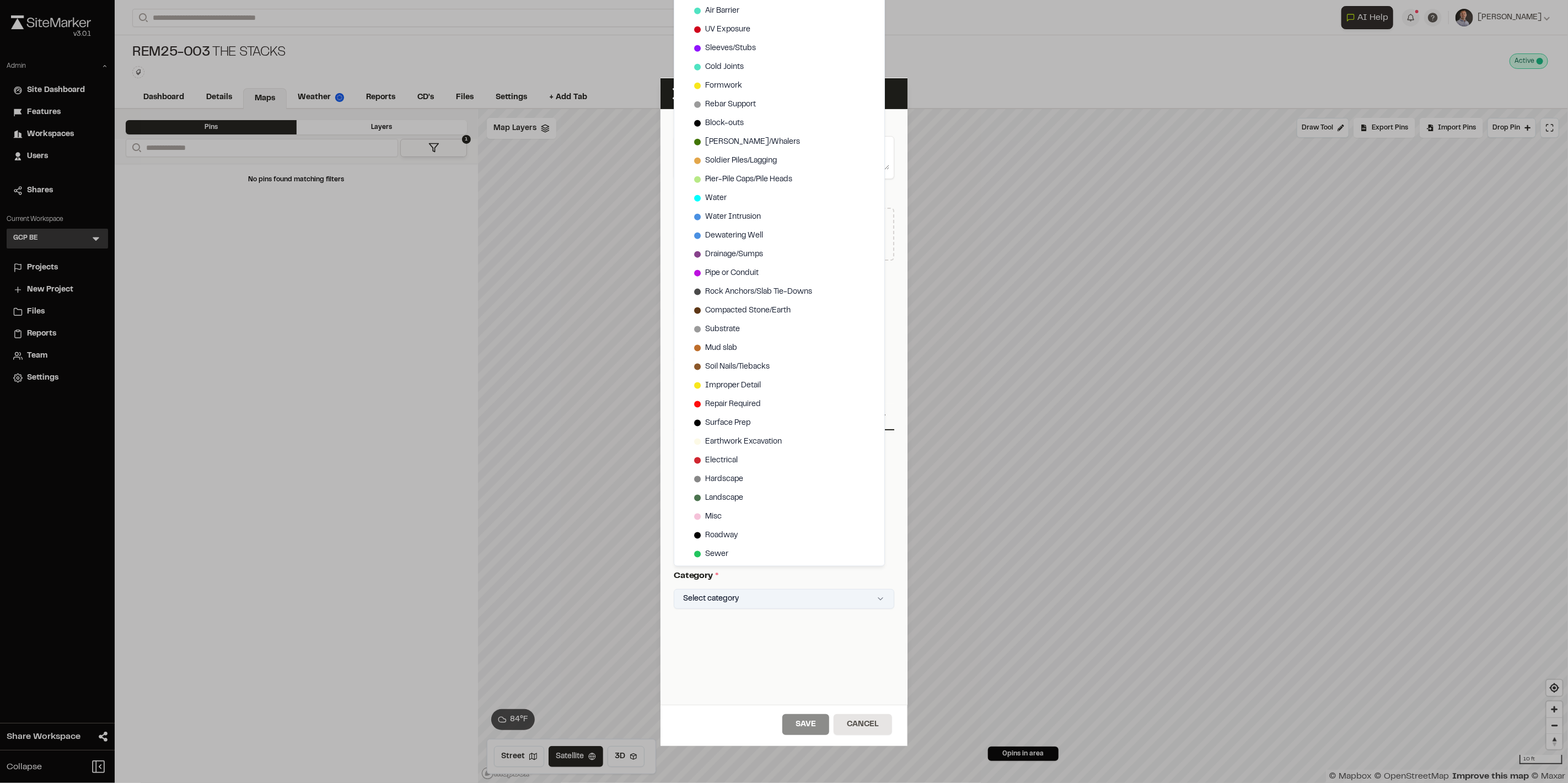
click at [774, 600] on html "Close sidebar v 3.0.1 Admin Site Dashboard Features Workspaces Users Shares Cur…" at bounding box center [784, 391] width 1568 height 783
click at [38, 515] on html "Close sidebar v 3.0.1 Admin Site Dashboard Features Workspaces Users Shares Cur…" at bounding box center [784, 391] width 1568 height 783
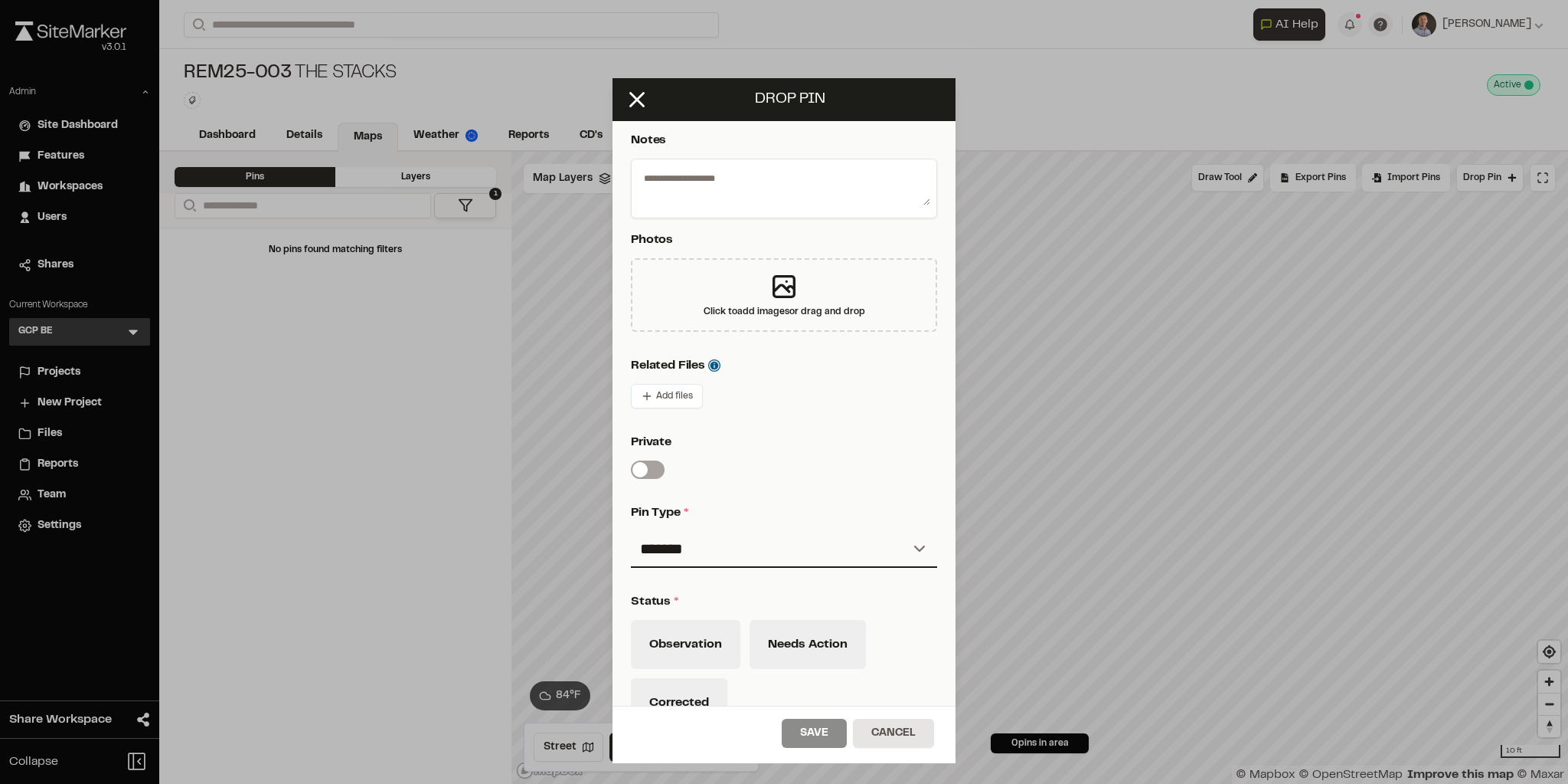
scroll to position [523, 0]
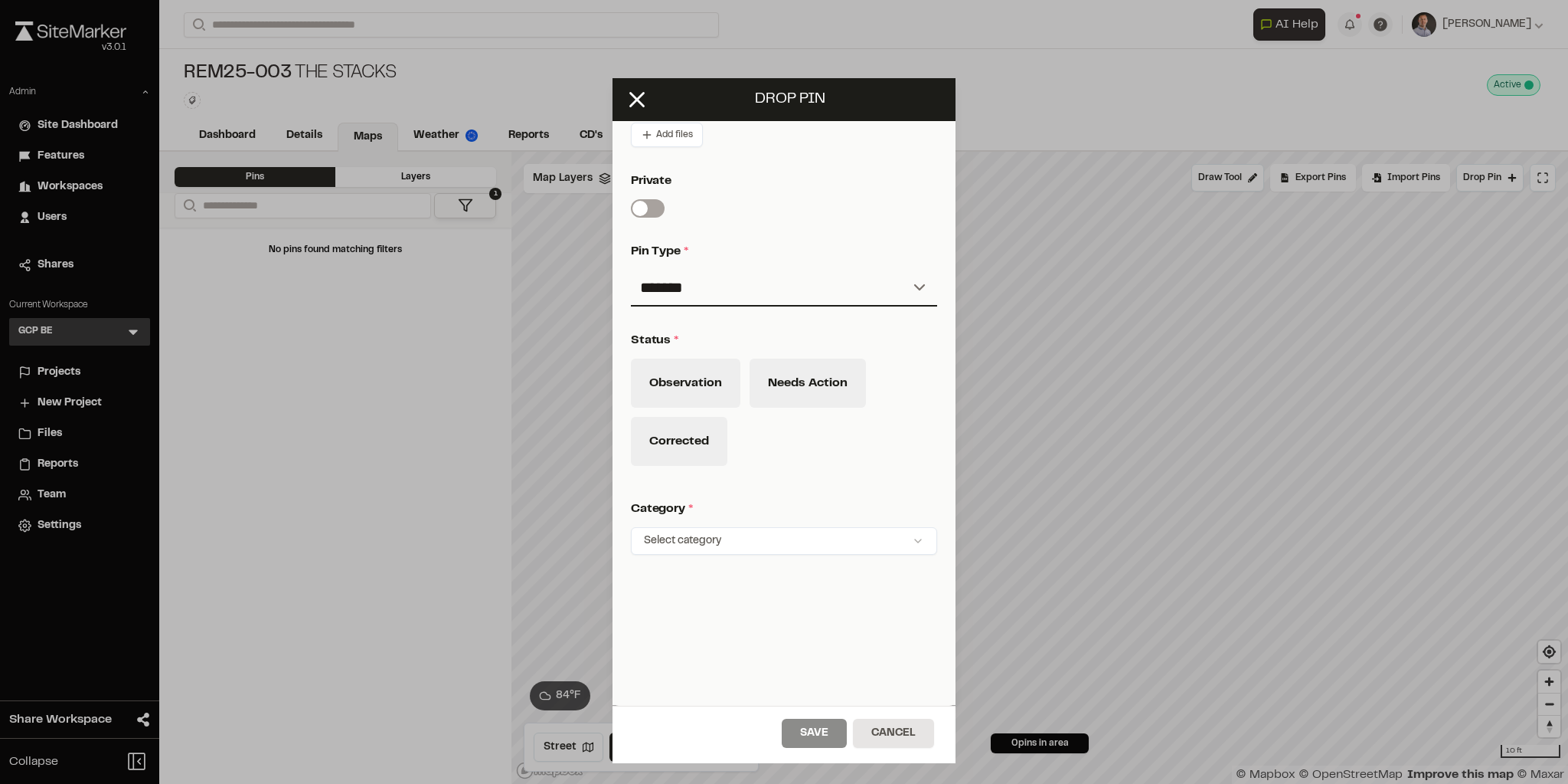
click at [694, 537] on html "Close sidebar v 3.0.1 Admin Site Dashboard Features Workspaces Users Shares Cur…" at bounding box center [784, 392] width 1568 height 784
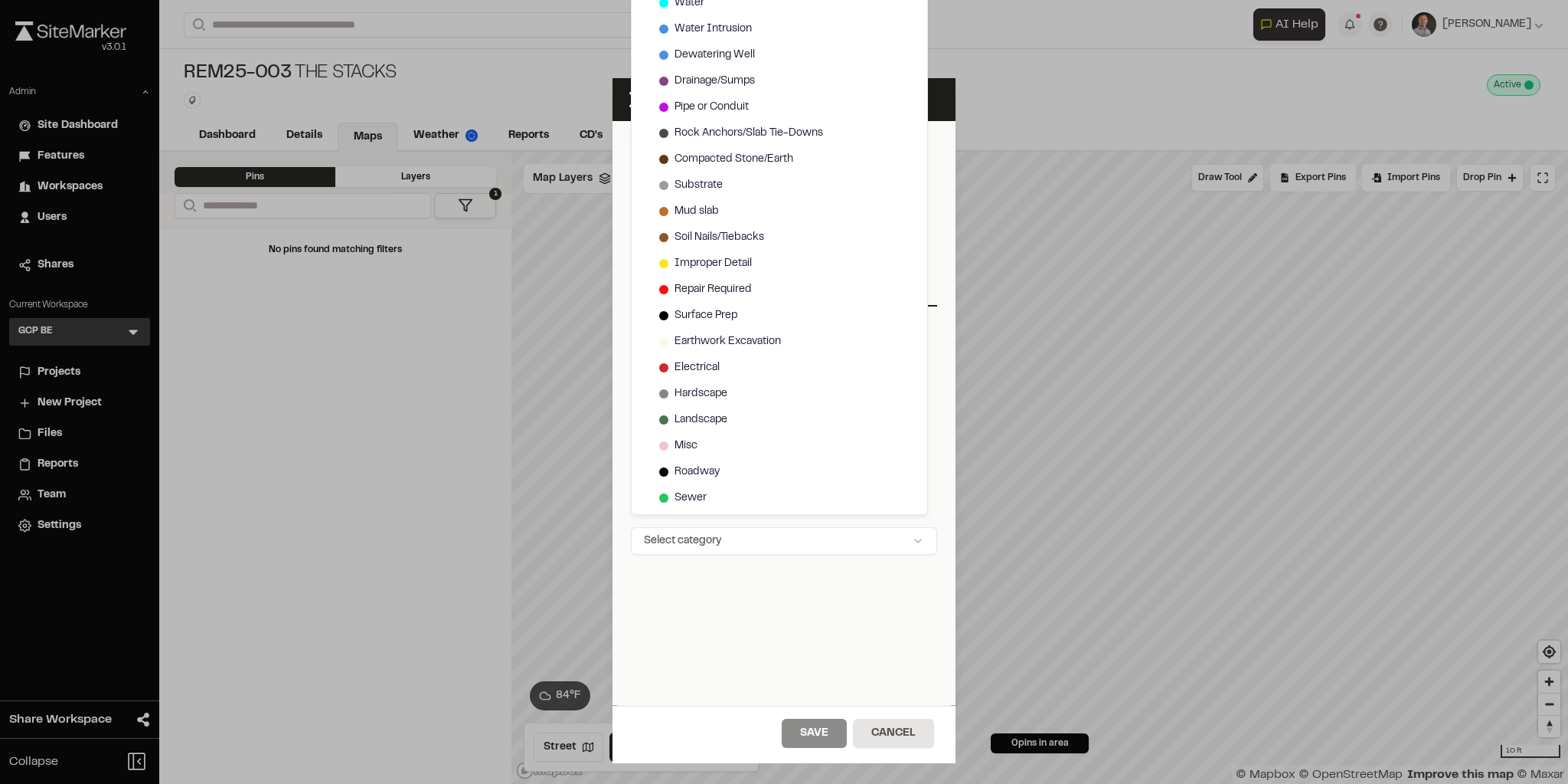
scroll to position [450, 0]
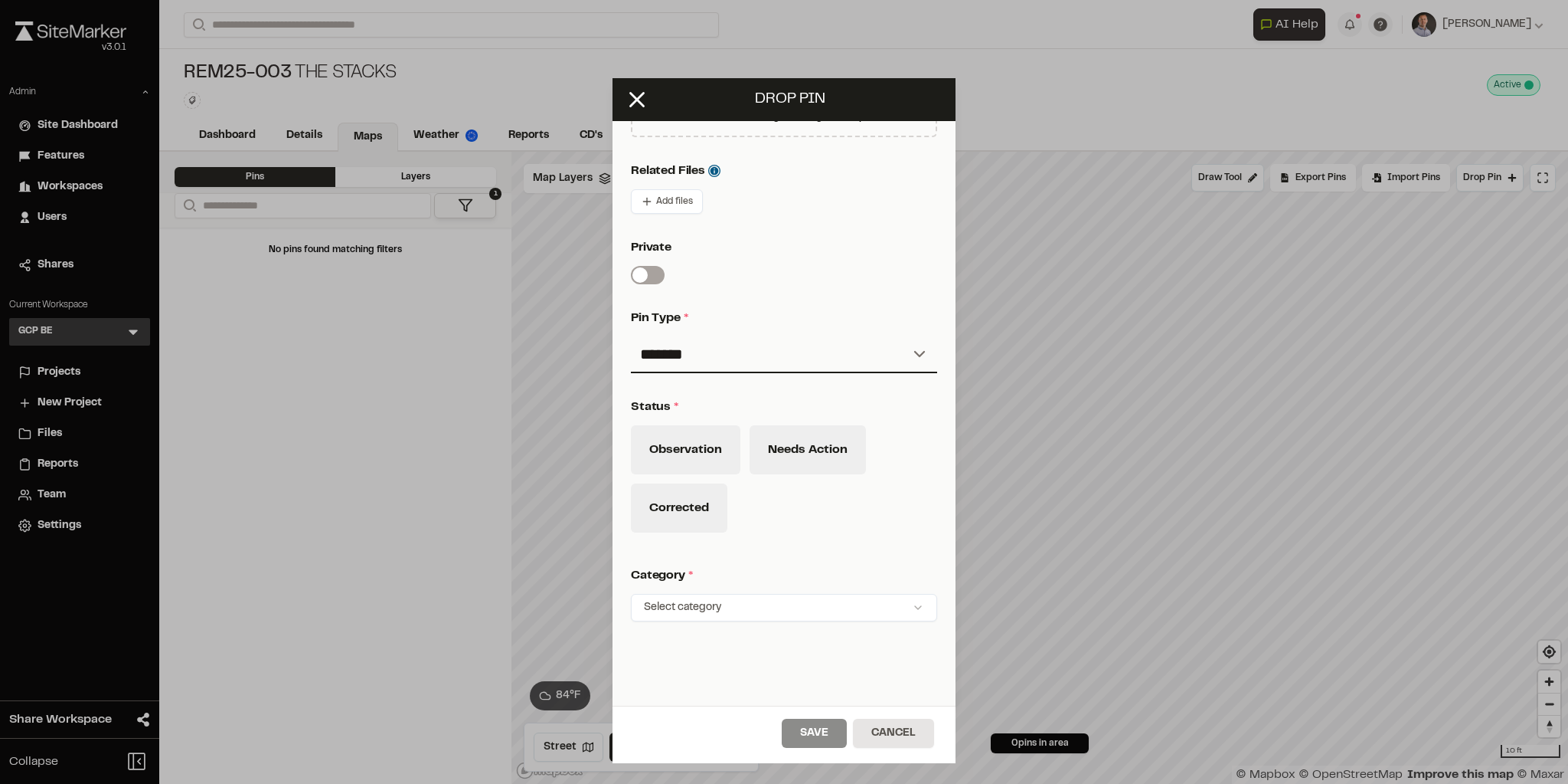
drag, startPoint x: 951, startPoint y: 576, endPoint x: 951, endPoint y: 539, distance: 37.0
click at [951, 539] on html "Close sidebar v 3.0.1 Admin Site Dashboard Features Workspaces Users Shares Cur…" at bounding box center [784, 392] width 1568 height 784
click at [838, 610] on html "Close sidebar v 3.0.1 Admin Site Dashboard Features Workspaces Users Shares Cur…" at bounding box center [784, 392] width 1568 height 784
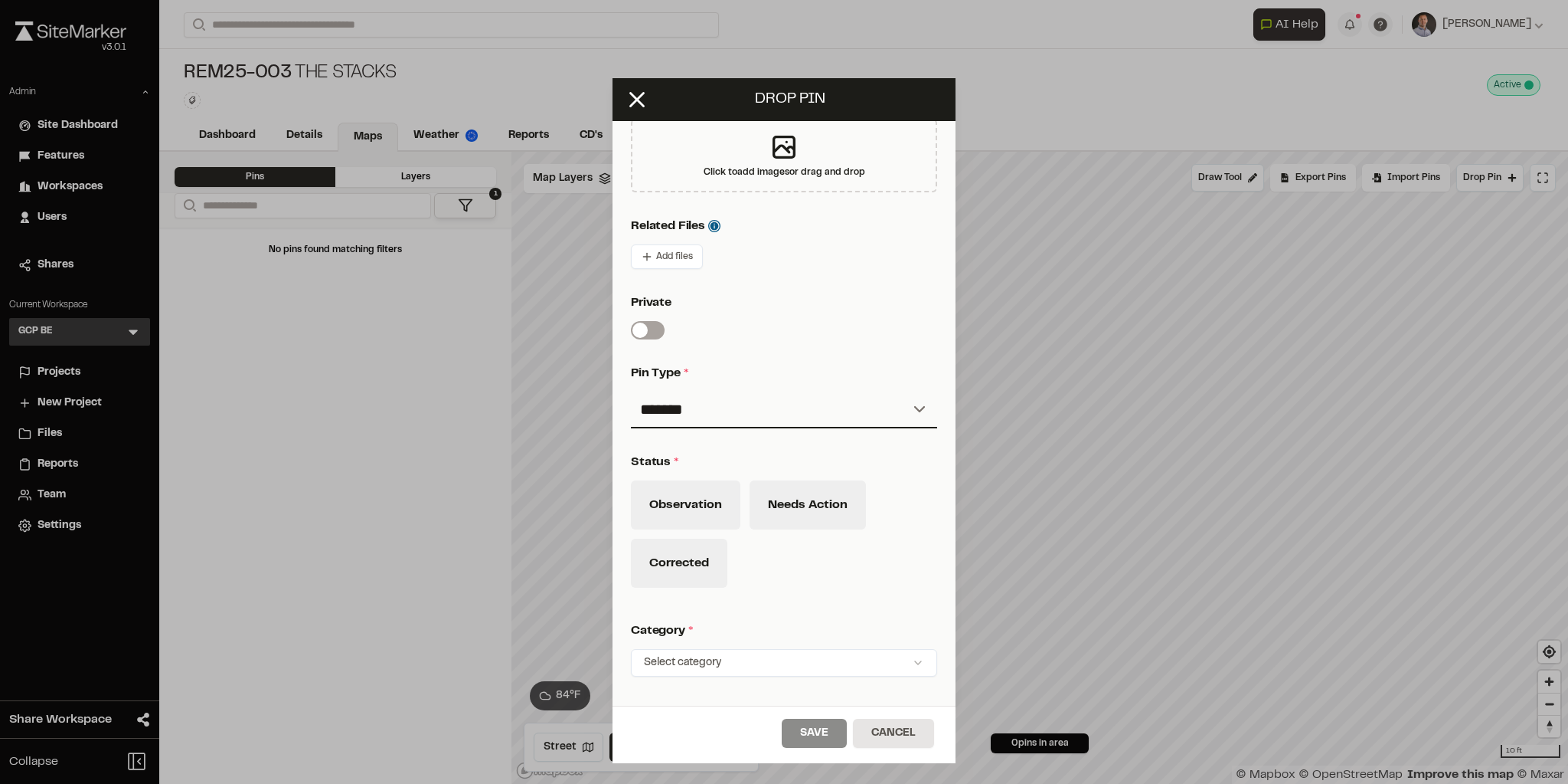
drag, startPoint x: 952, startPoint y: 387, endPoint x: 948, endPoint y: 359, distance: 28.3
click at [948, 359] on html "Close sidebar v 3.0.1 Admin Site Dashboard Features Workspaces Users Shares Cur…" at bounding box center [784, 392] width 1568 height 784
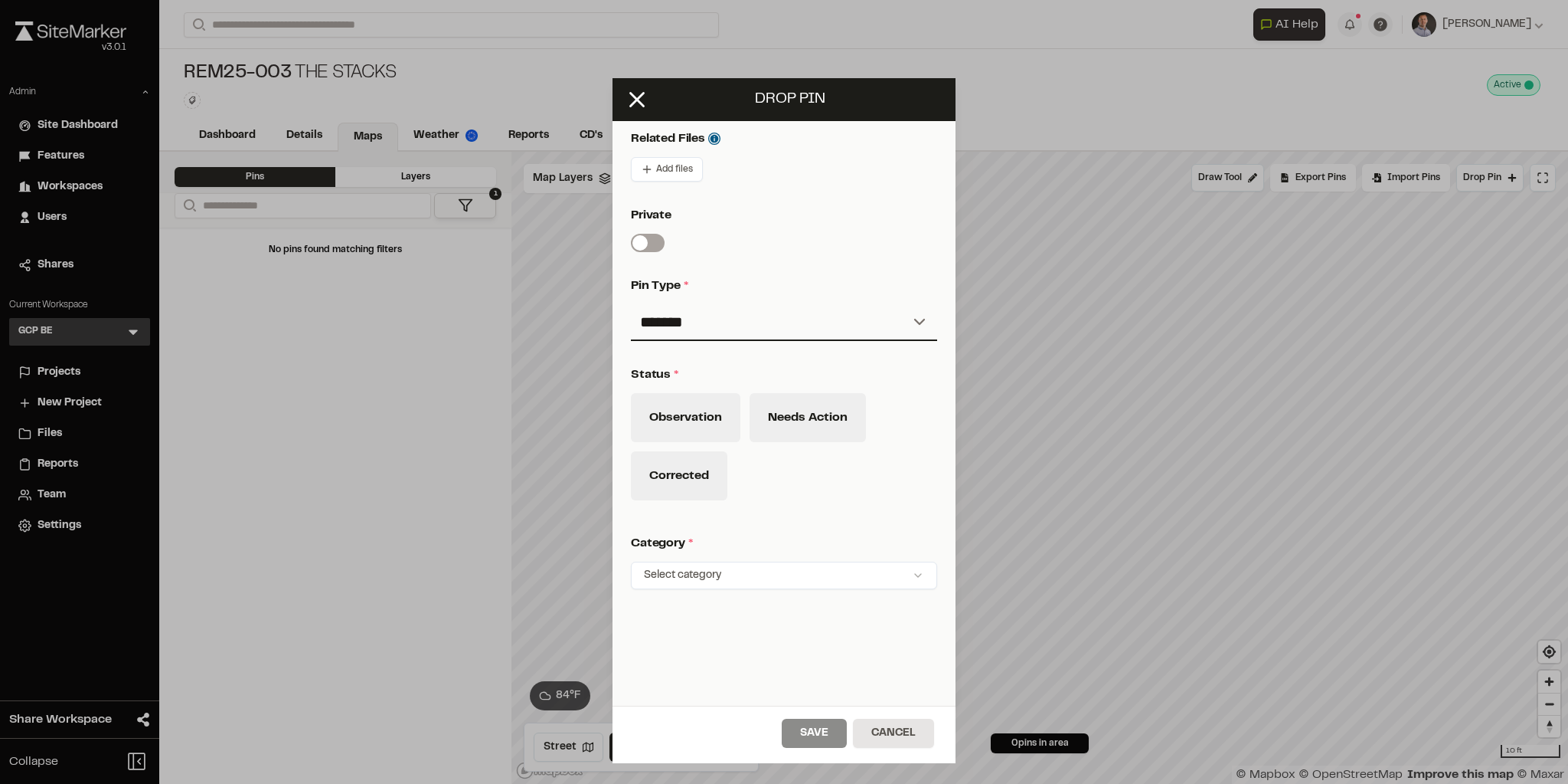
scroll to position [523, 0]
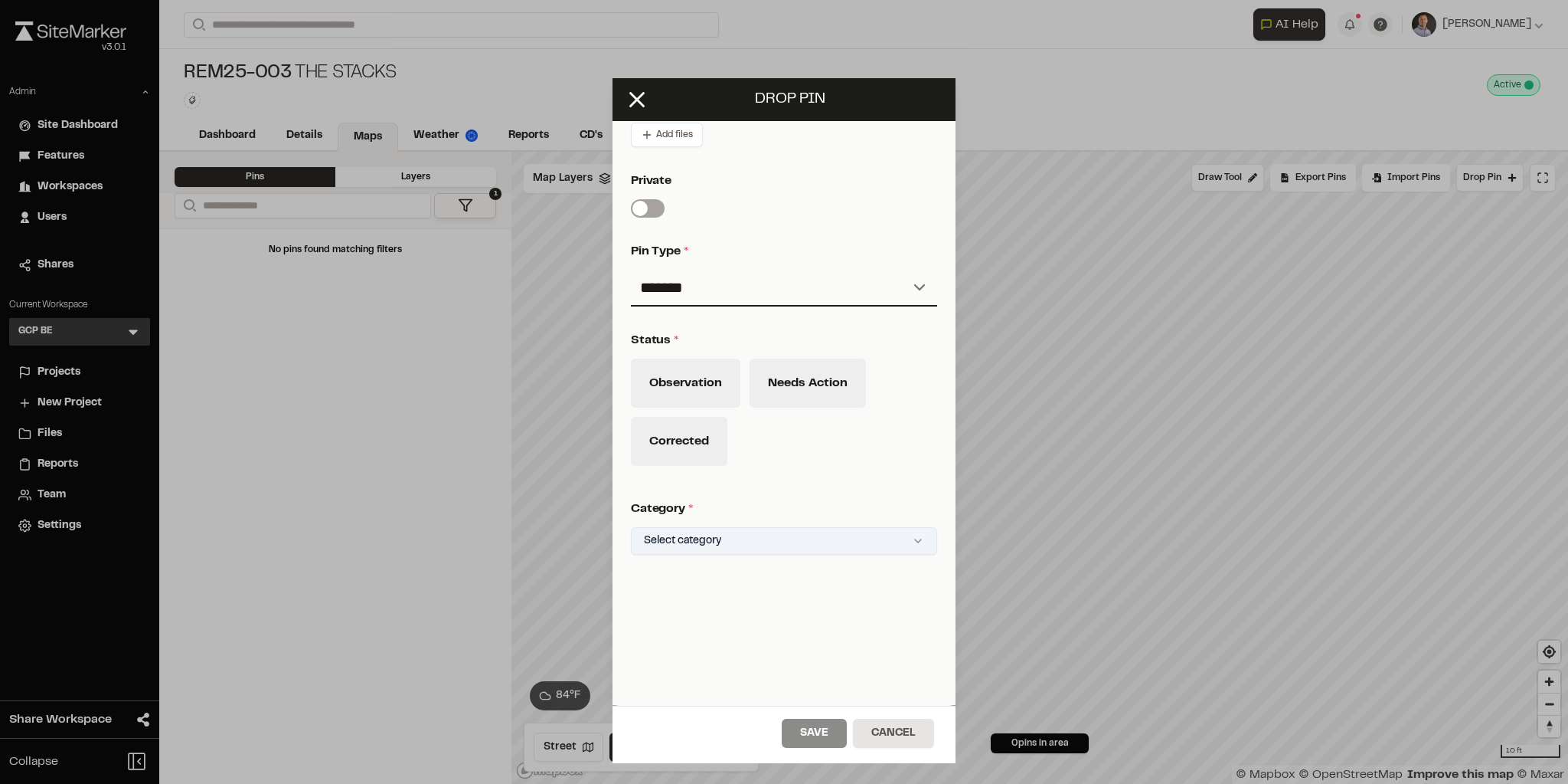
click at [778, 539] on html "Close sidebar v 3.0.1 Admin Site Dashboard Features Workspaces Users Shares Cur…" at bounding box center [784, 392] width 1568 height 784
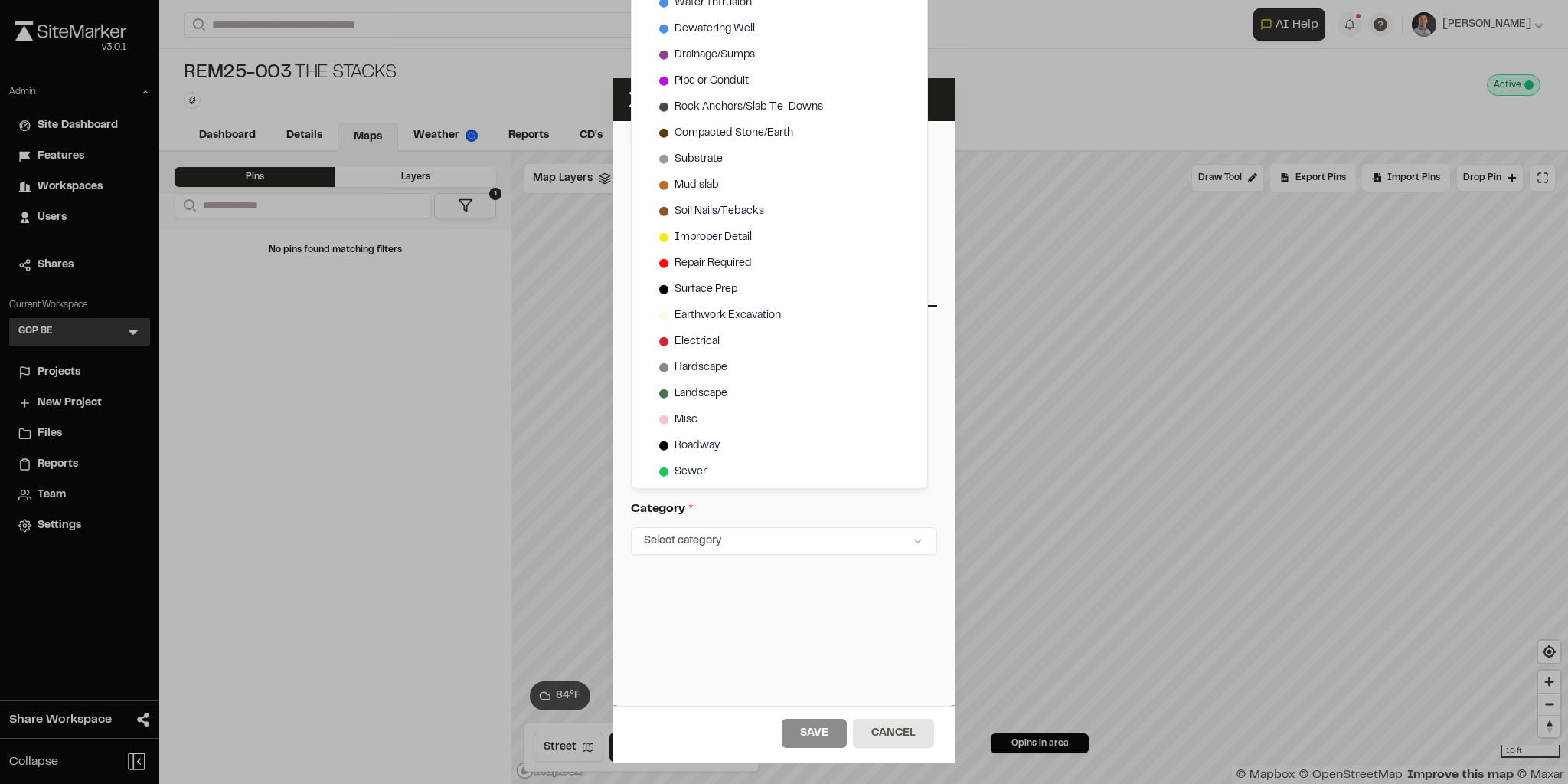
click at [522, 83] on html "Close sidebar v 3.0.1 Admin Site Dashboard Features Workspaces Users Shares Cur…" at bounding box center [784, 392] width 1568 height 784
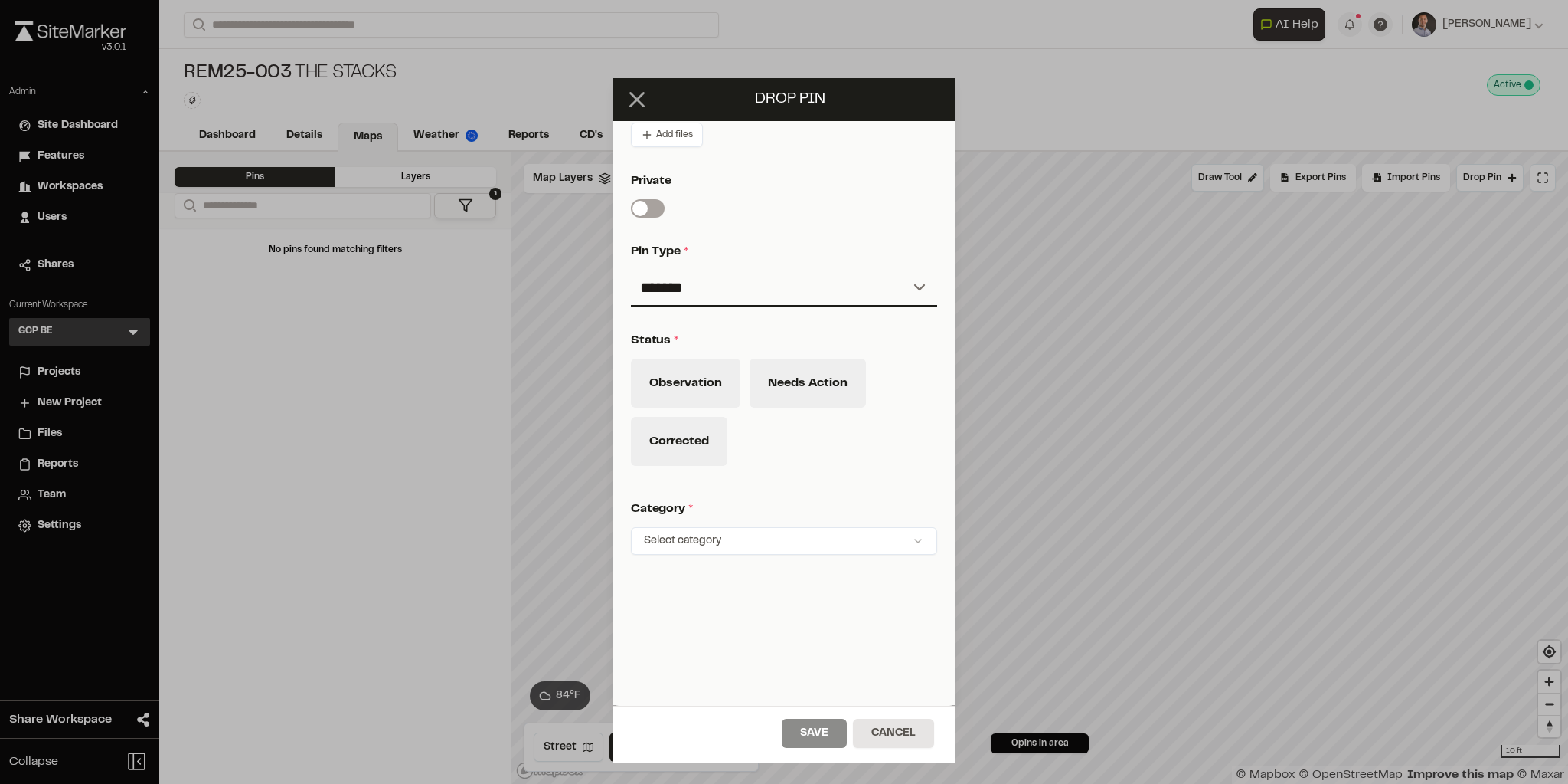
click at [636, 100] on icon at bounding box center [636, 99] width 26 height 26
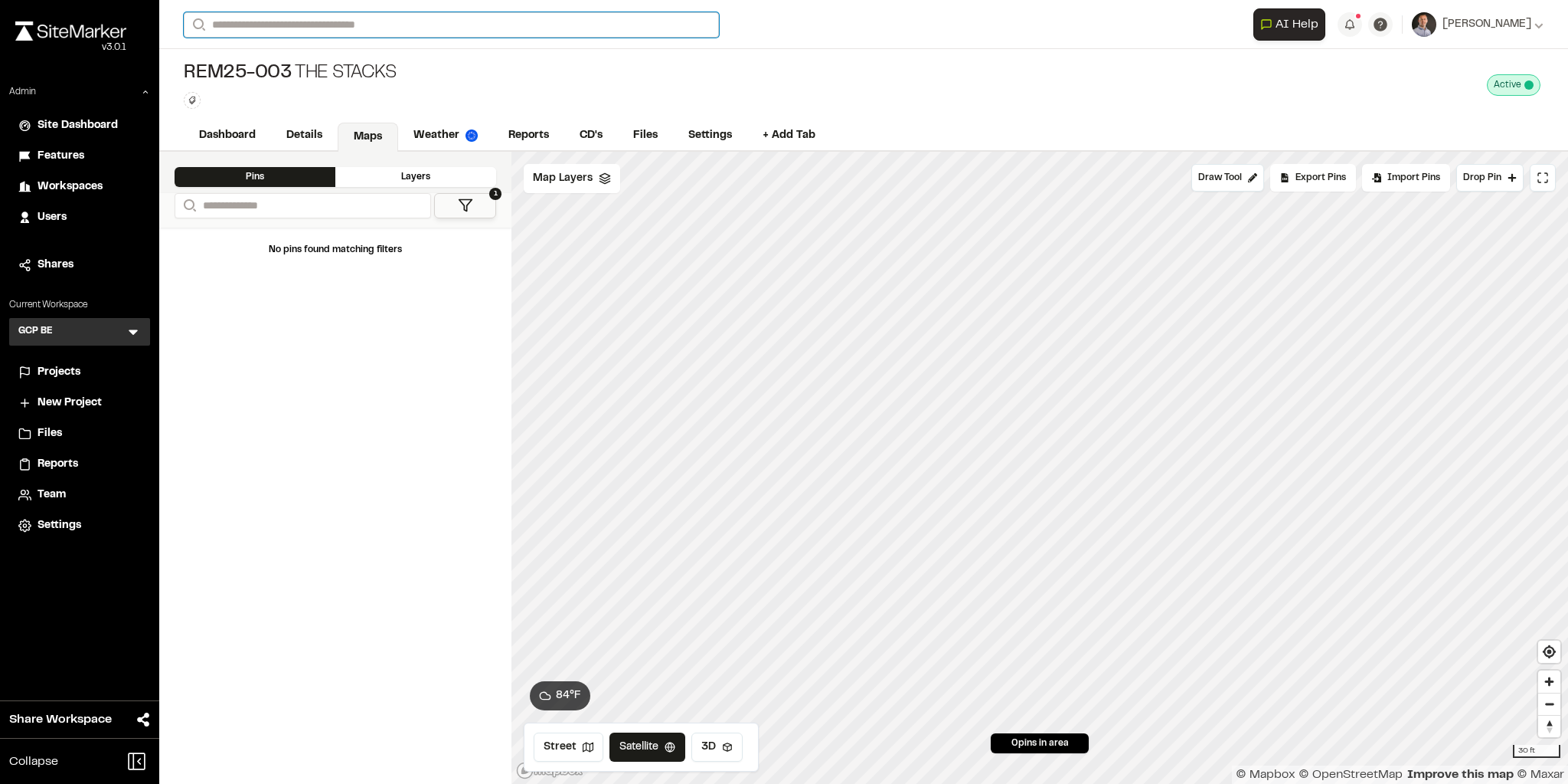
click at [290, 30] on input "Search" at bounding box center [451, 25] width 535 height 25
click at [345, 394] on div "No pins found matching filters" at bounding box center [335, 506] width 352 height 556
click at [57, 369] on span "Projects" at bounding box center [58, 372] width 43 height 17
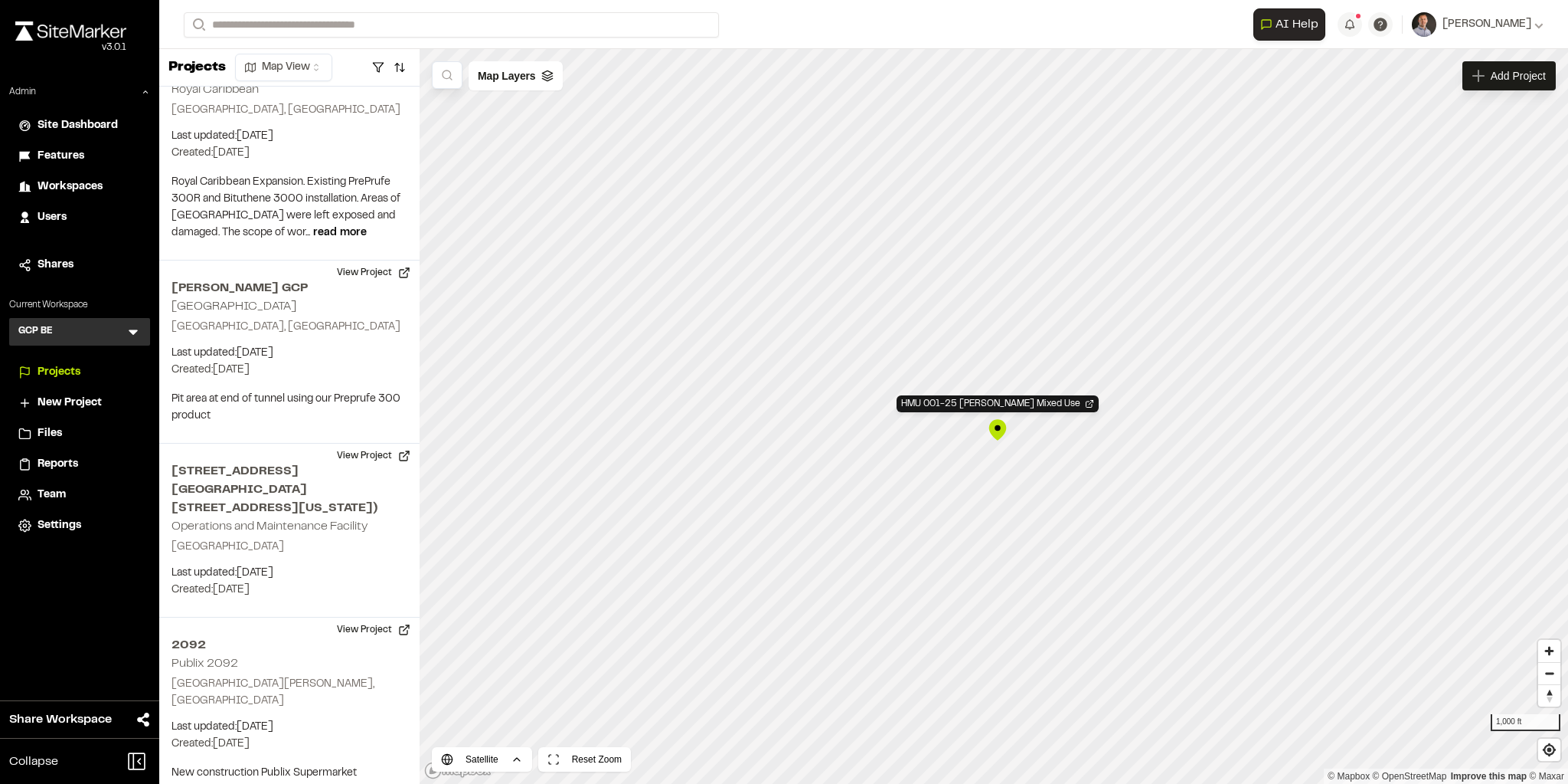
scroll to position [29449, 0]
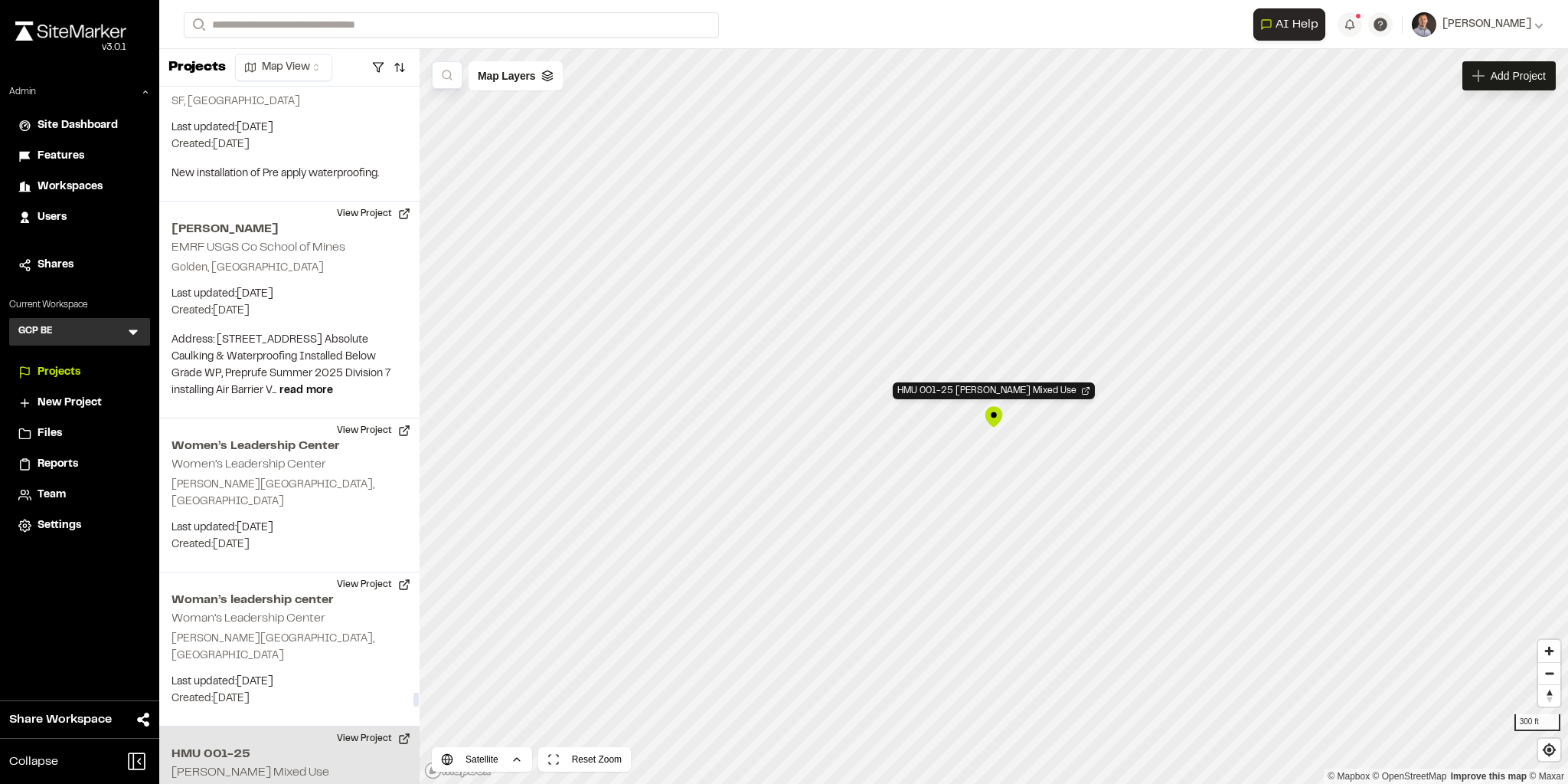
click at [137, 334] on icon at bounding box center [134, 332] width 15 height 15
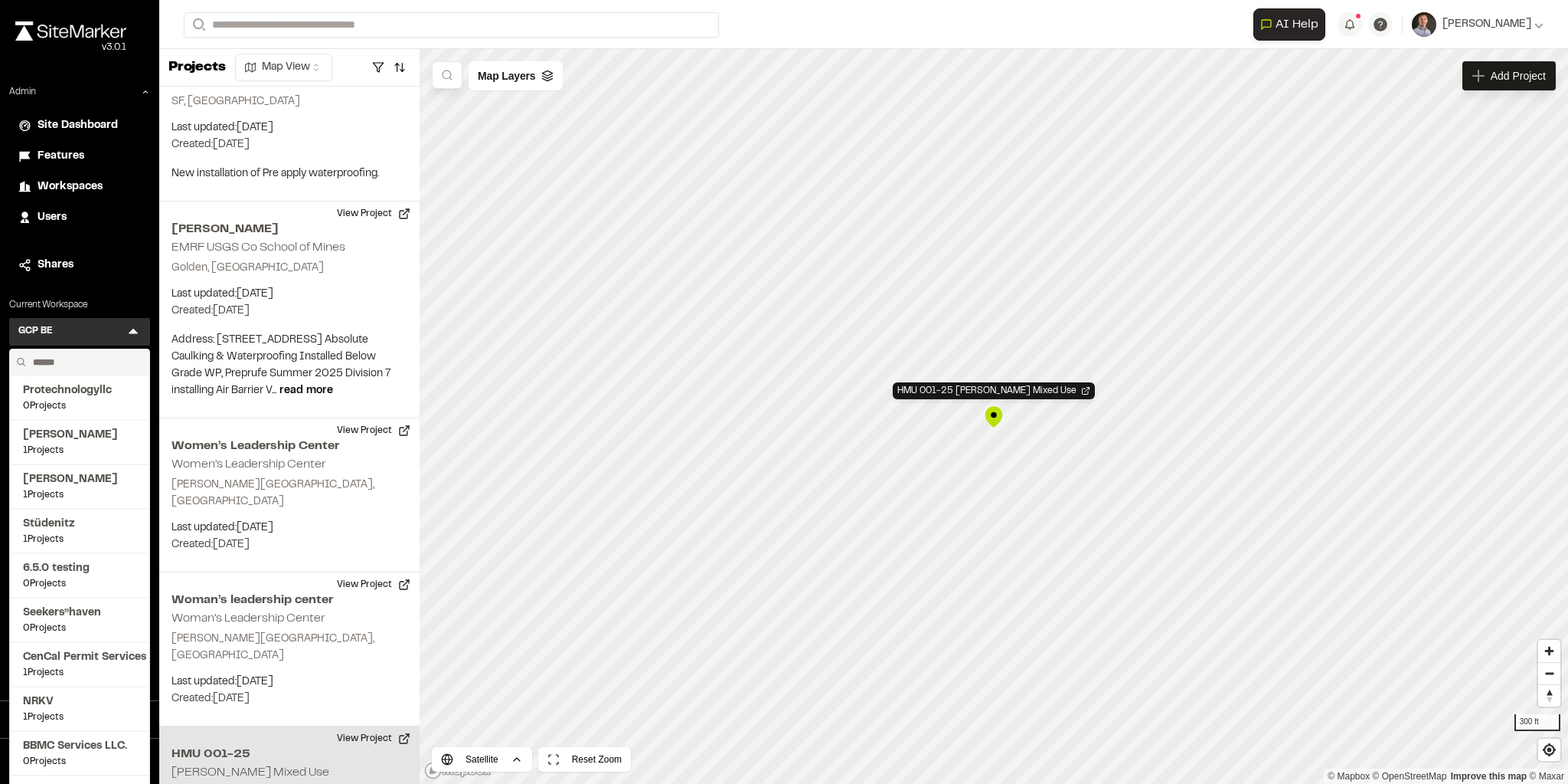
click at [89, 362] on input "text" at bounding box center [85, 362] width 117 height 26
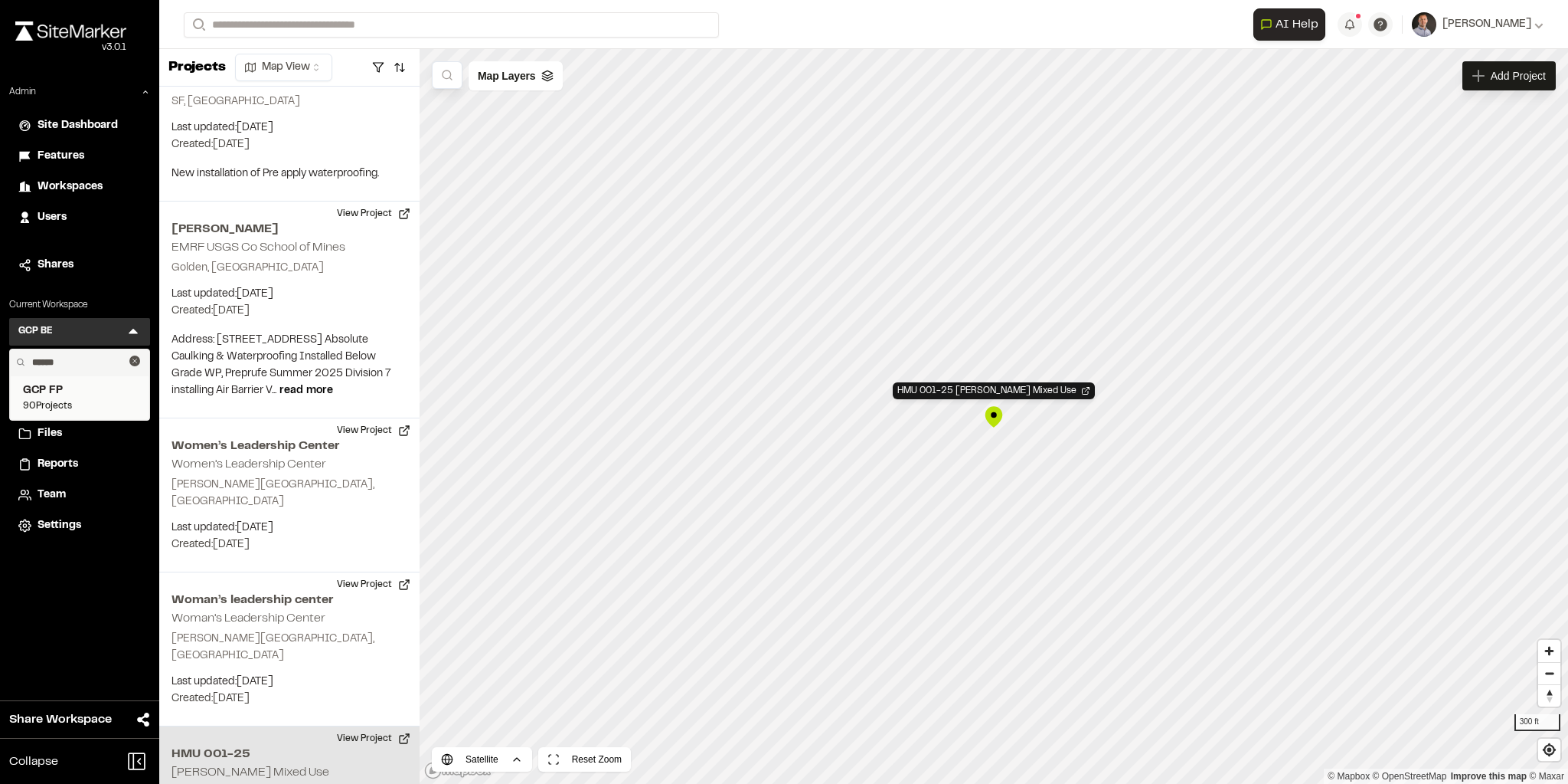
type input "******"
click at [41, 392] on span "GCP FP" at bounding box center [79, 391] width 113 height 17
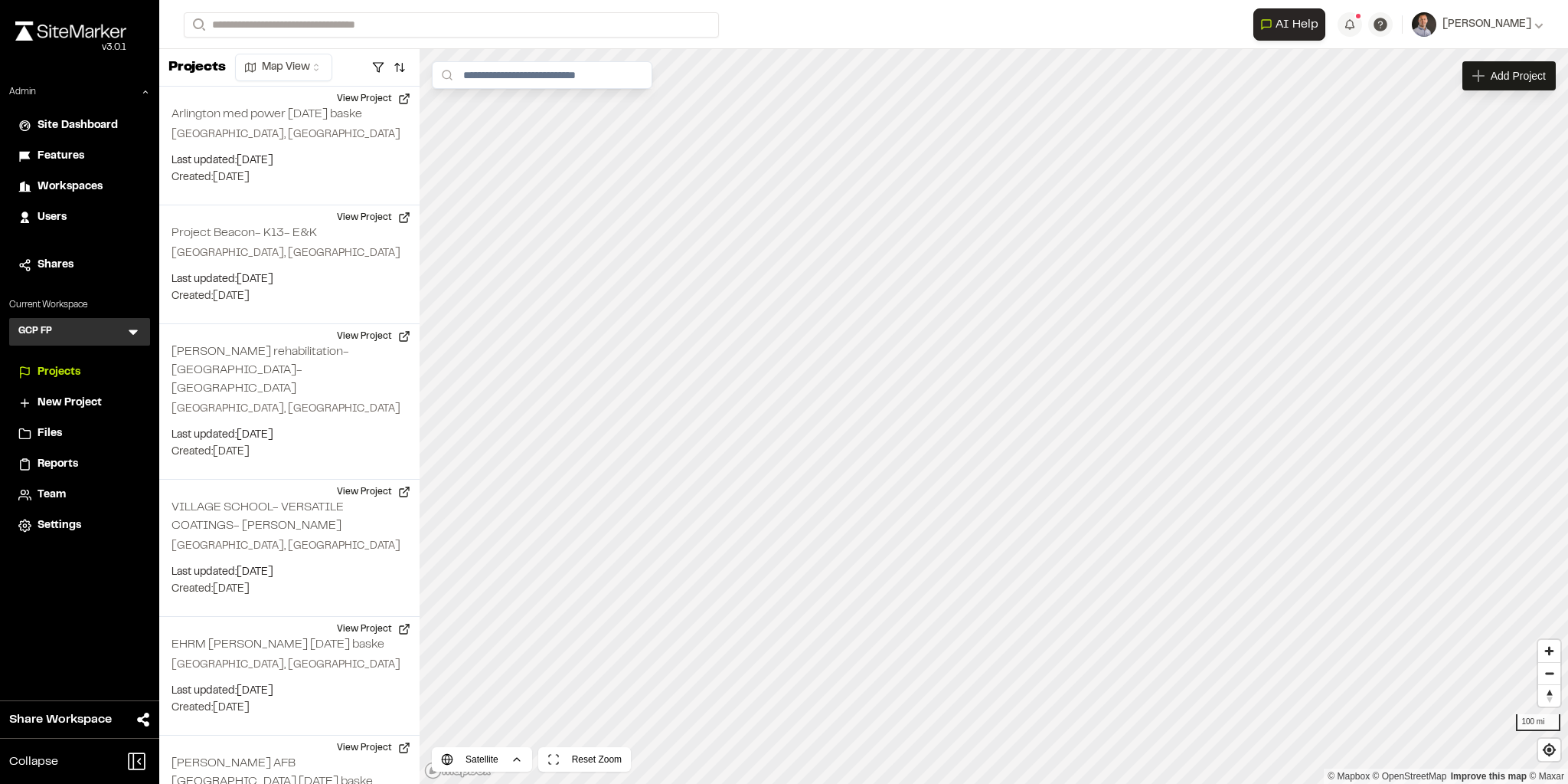
click at [61, 458] on span "Reports" at bounding box center [57, 464] width 41 height 17
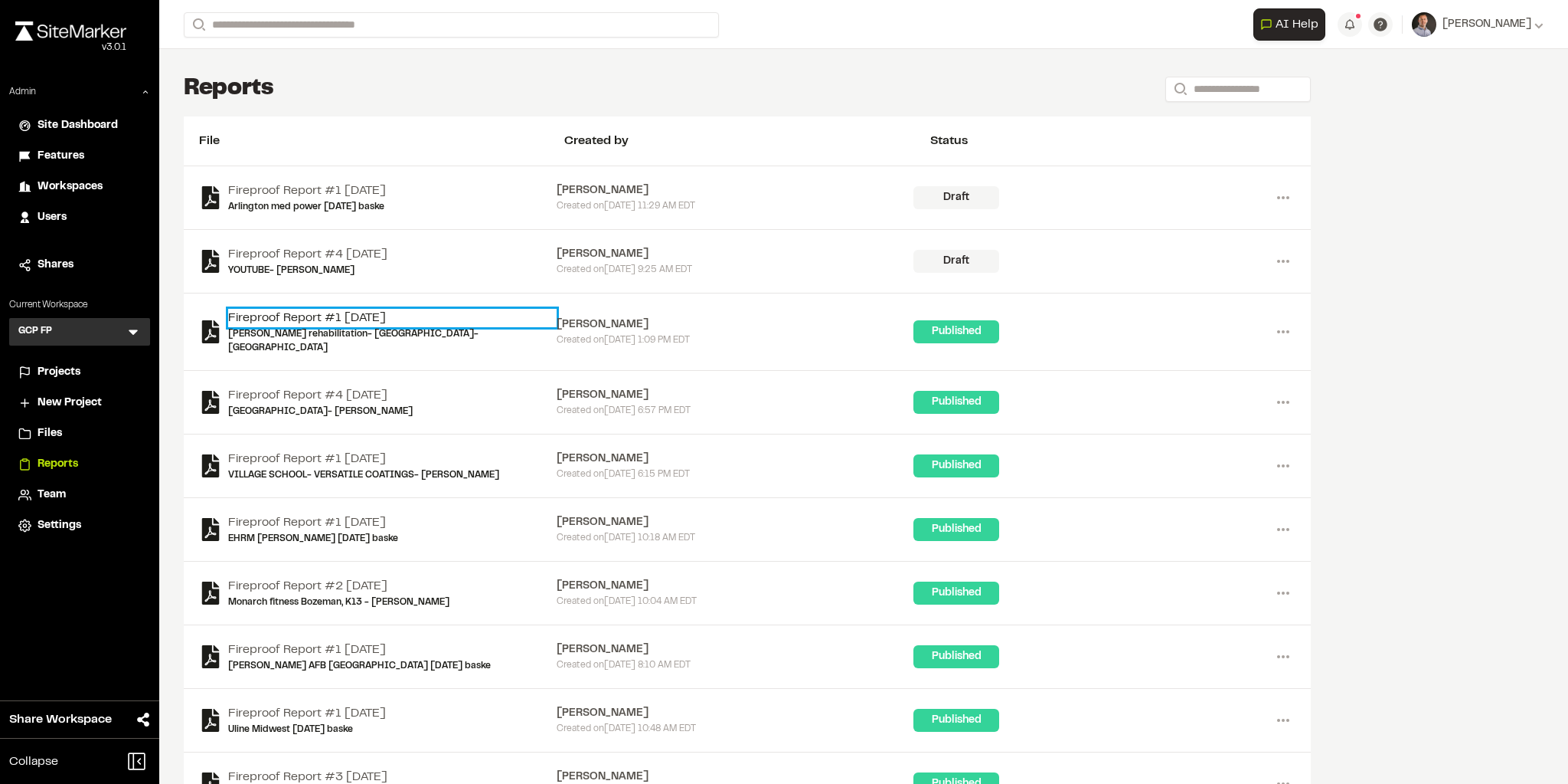
click at [389, 310] on link "Fireproof Report #1 2025-07-30" at bounding box center [392, 318] width 329 height 19
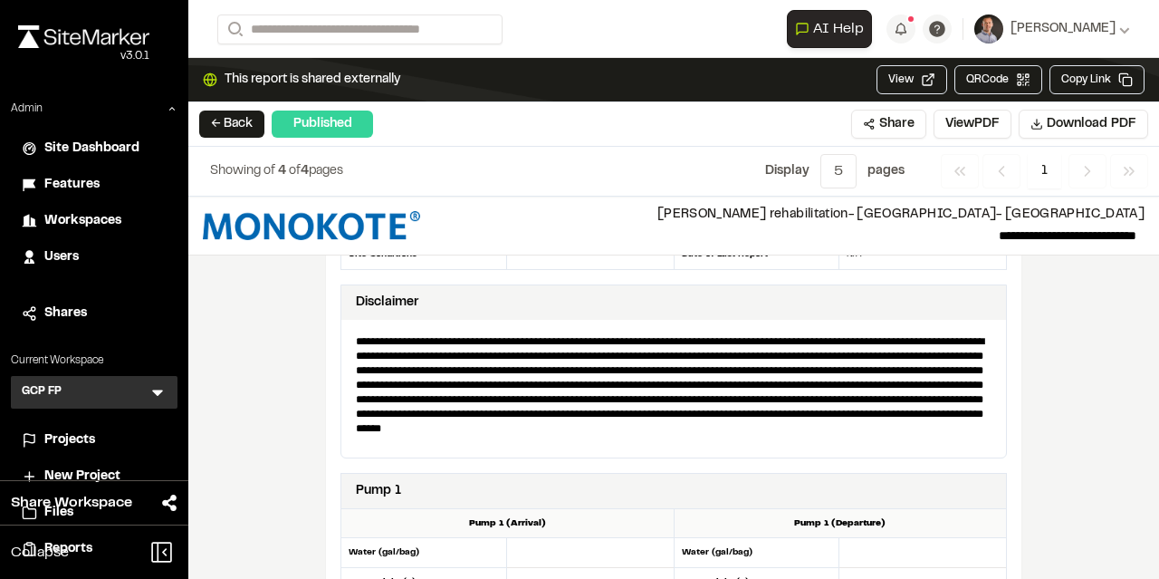
scroll to position [978, 0]
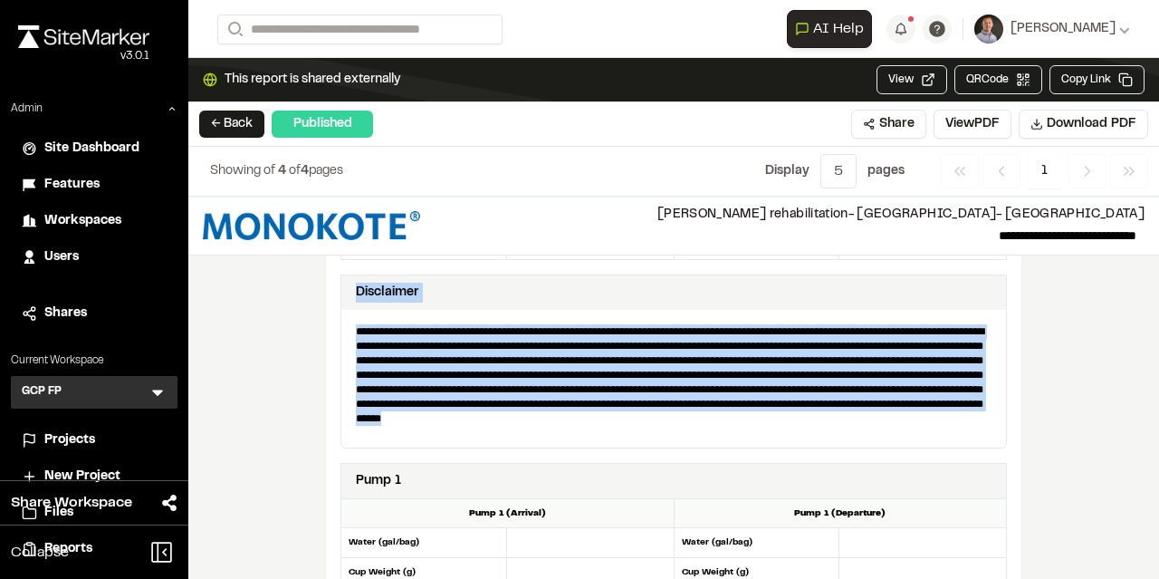
drag, startPoint x: 353, startPoint y: 287, endPoint x: 810, endPoint y: 446, distance: 483.2
click at [808, 446] on div "**********" at bounding box center [674, 361] width 667 height 174
click at [693, 418] on p "**********" at bounding box center [674, 382] width 650 height 130
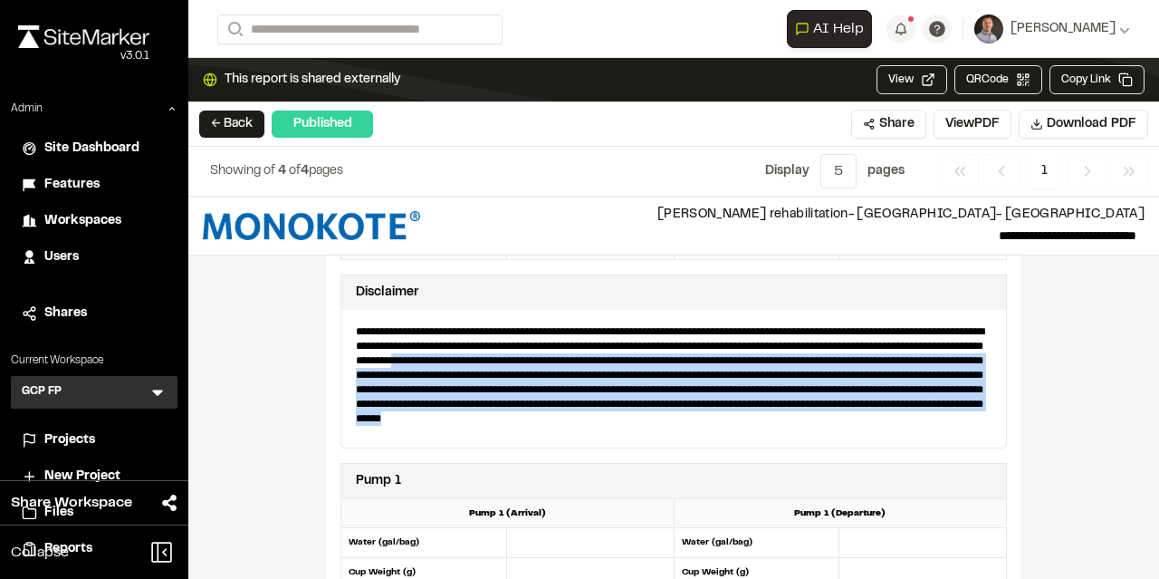
drag, startPoint x: 678, startPoint y: 420, endPoint x: 518, endPoint y: 367, distance: 169.0
click at [518, 367] on p "**********" at bounding box center [674, 382] width 650 height 130
click at [639, 405] on p "**********" at bounding box center [674, 382] width 650 height 130
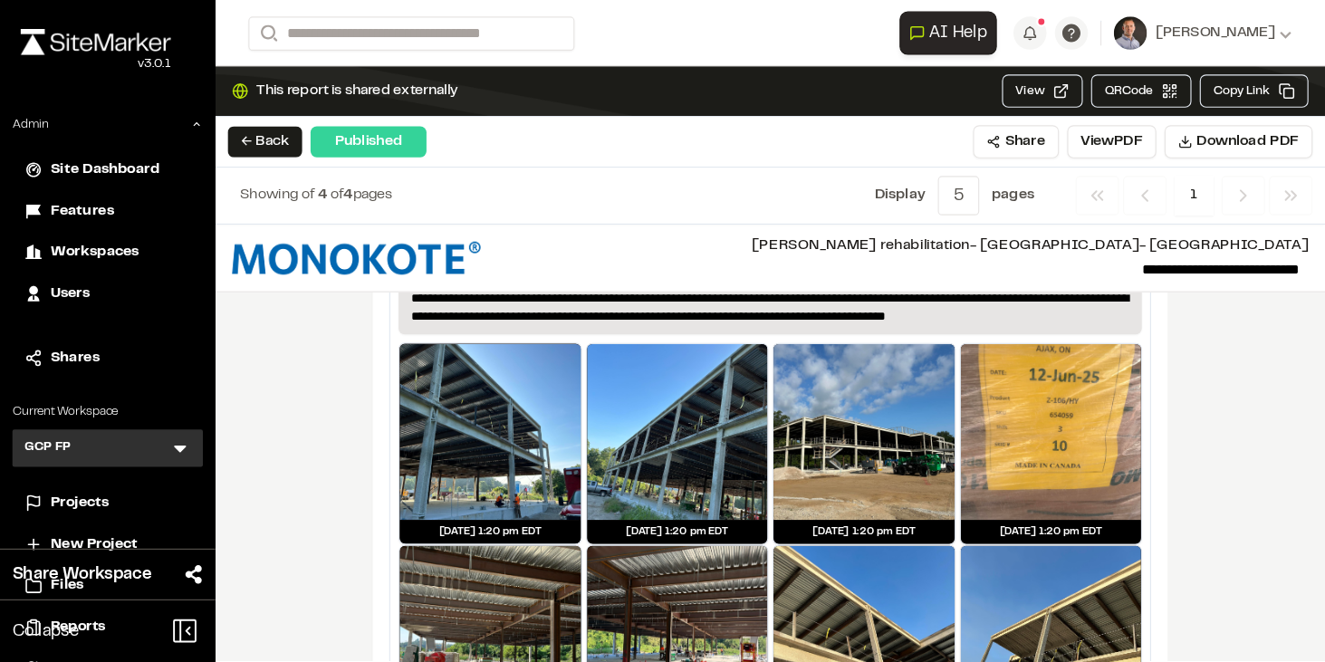
scroll to position [0, 0]
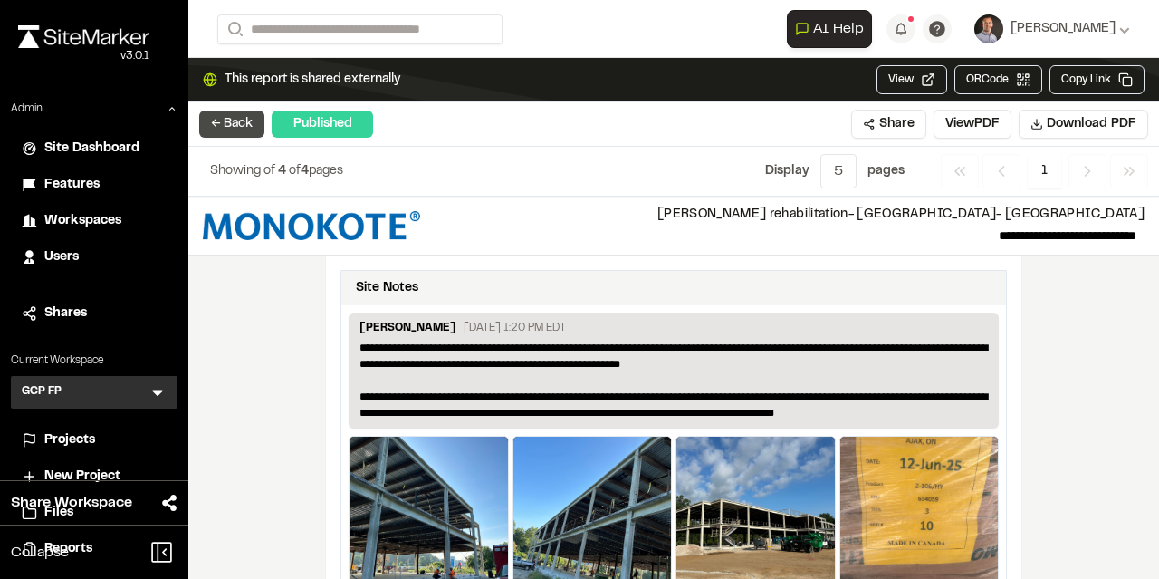
click at [245, 120] on button "← Back" at bounding box center [231, 124] width 65 height 27
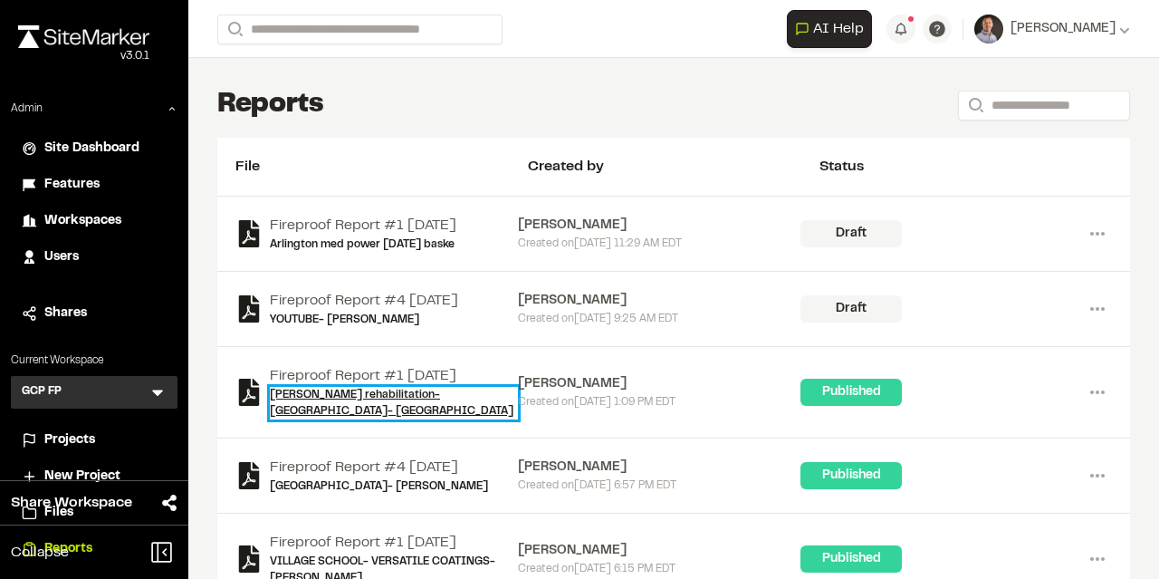
click at [386, 399] on link "PAM rehabilitation- South point- Riutta" at bounding box center [394, 403] width 248 height 33
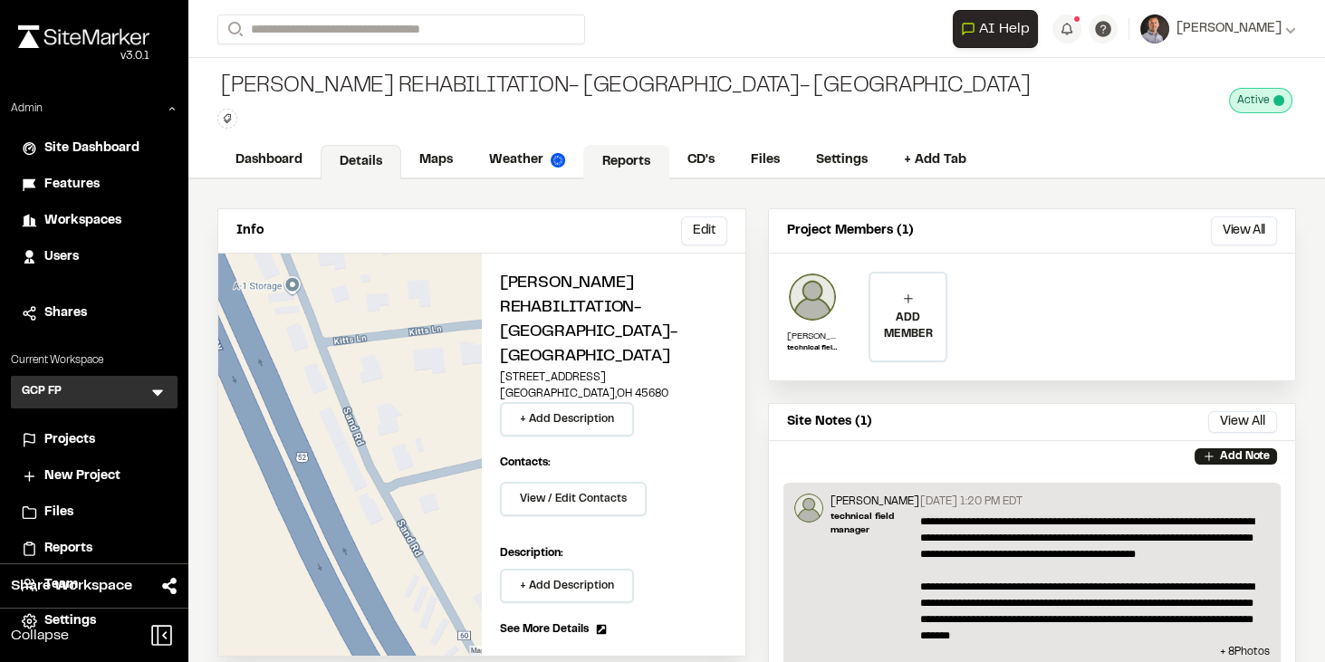
click at [637, 157] on link "Reports" at bounding box center [626, 162] width 86 height 34
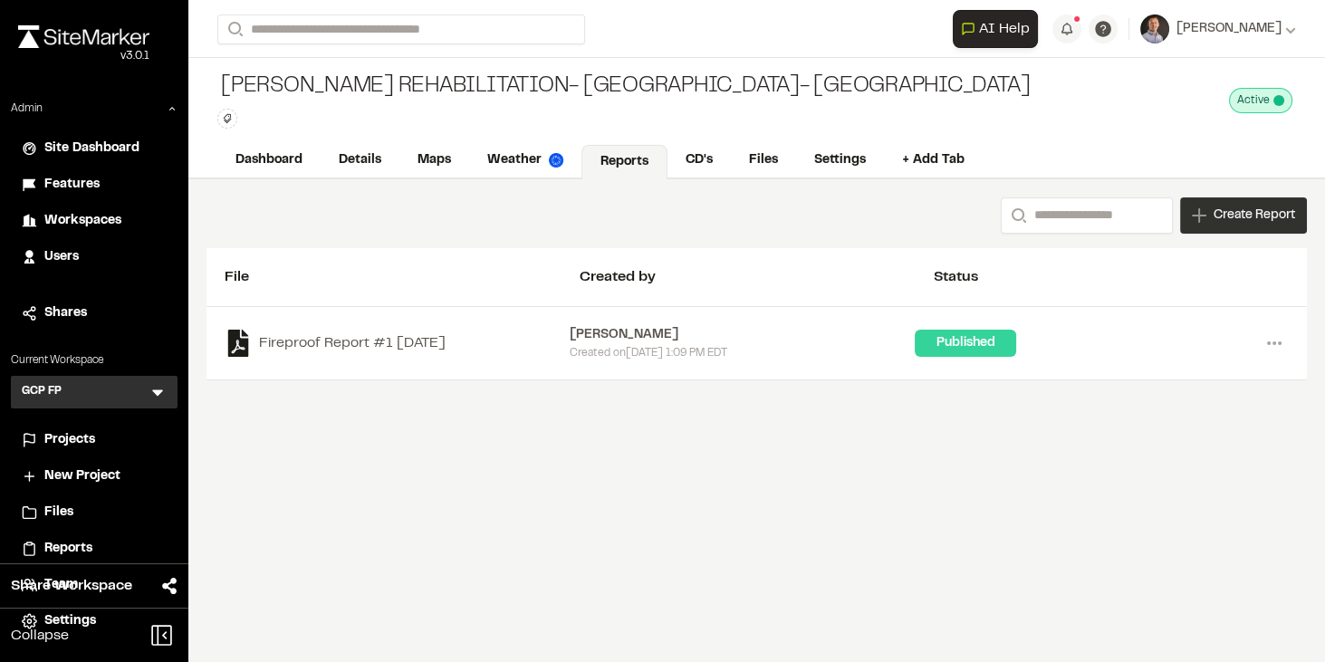
drag, startPoint x: 1247, startPoint y: 213, endPoint x: 1228, endPoint y: 220, distance: 20.4
click at [1247, 212] on span "Create Report" at bounding box center [1255, 216] width 82 height 20
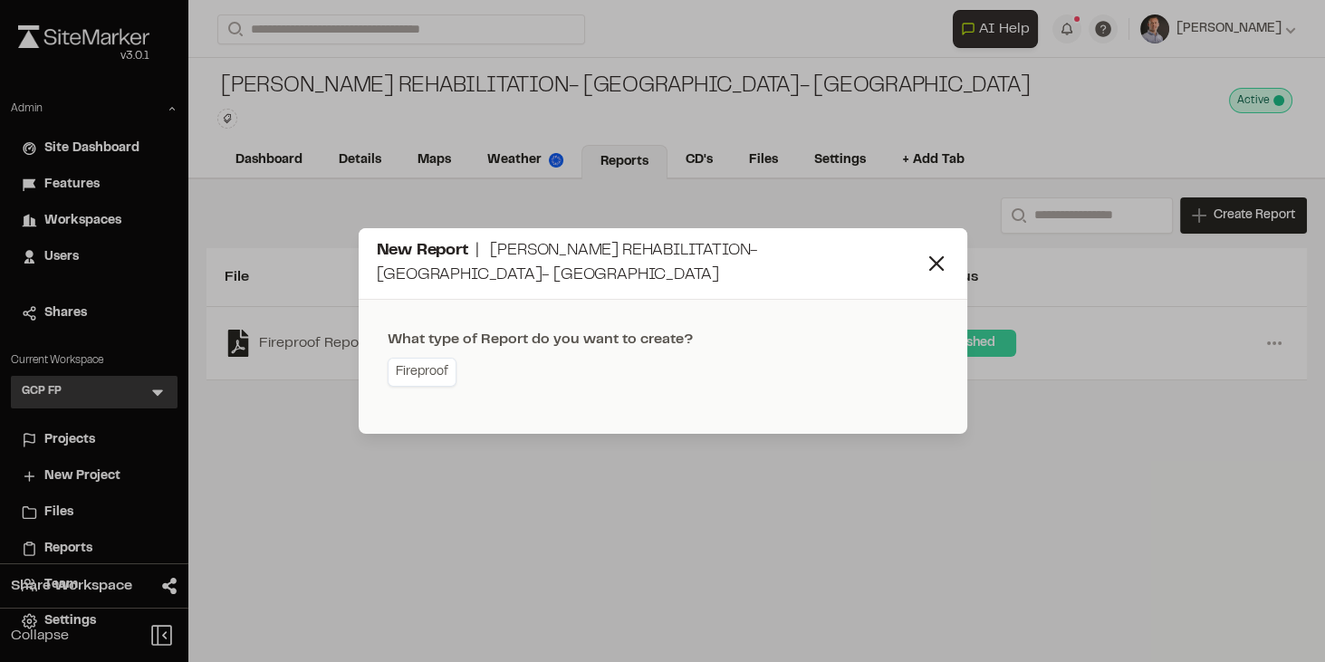
click at [420, 370] on link "Fireproof" at bounding box center [422, 372] width 69 height 29
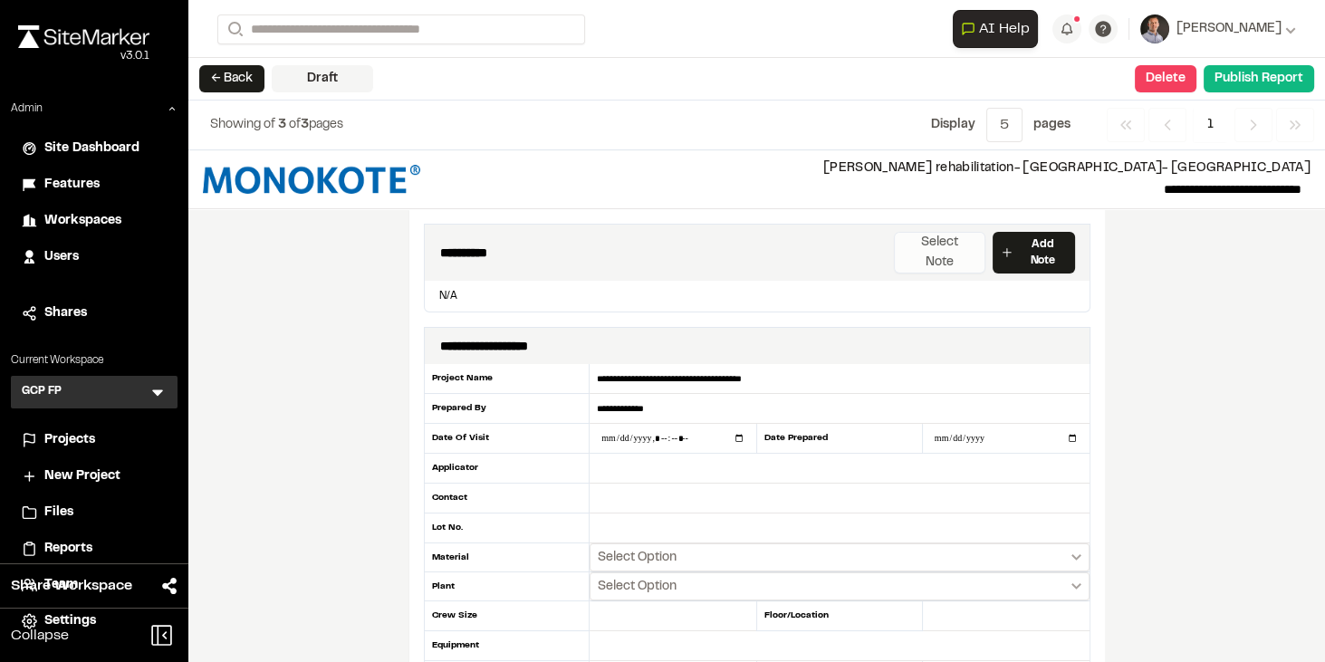
click at [939, 244] on button "Select Note" at bounding box center [939, 253] width 91 height 42
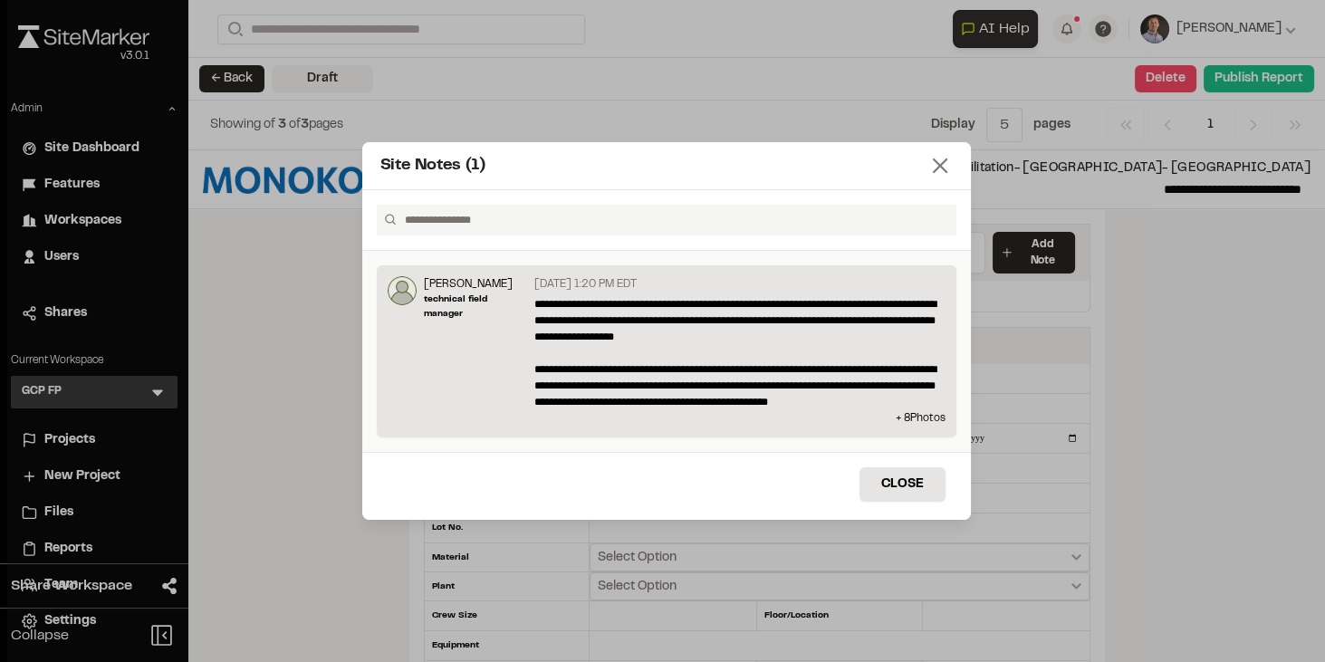
click at [938, 174] on icon at bounding box center [940, 165] width 25 height 25
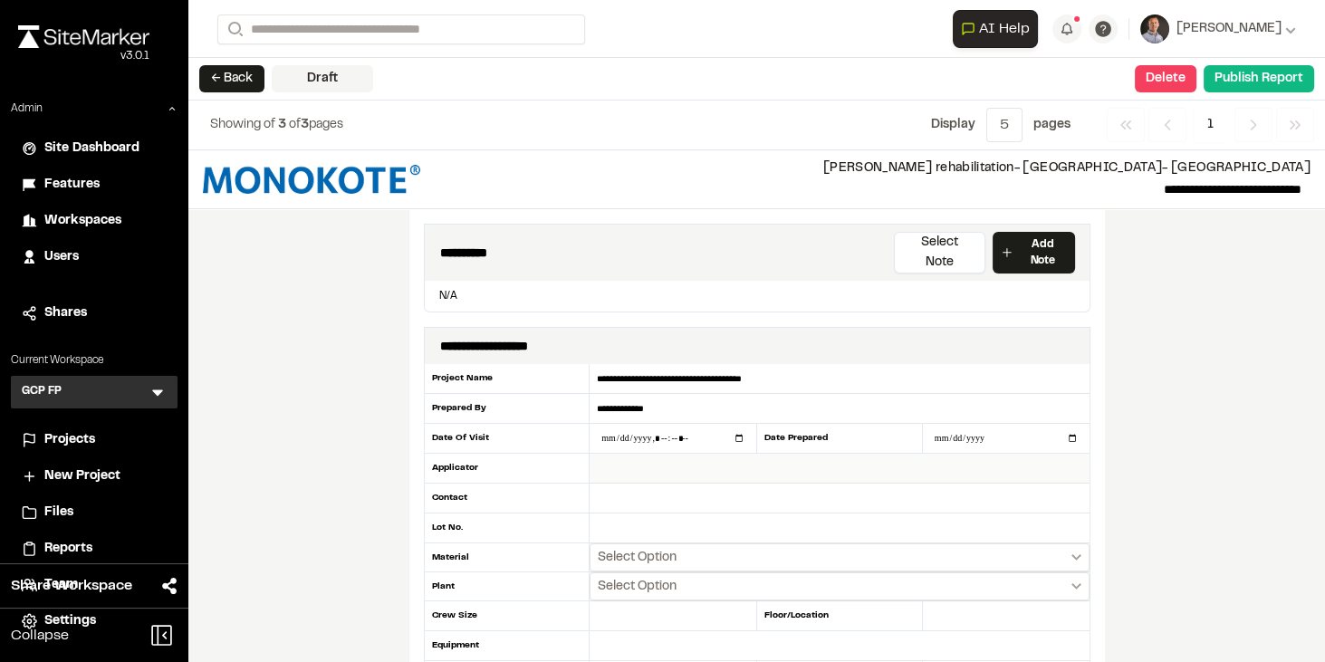
click at [628, 454] on input "text" at bounding box center [839, 469] width 499 height 30
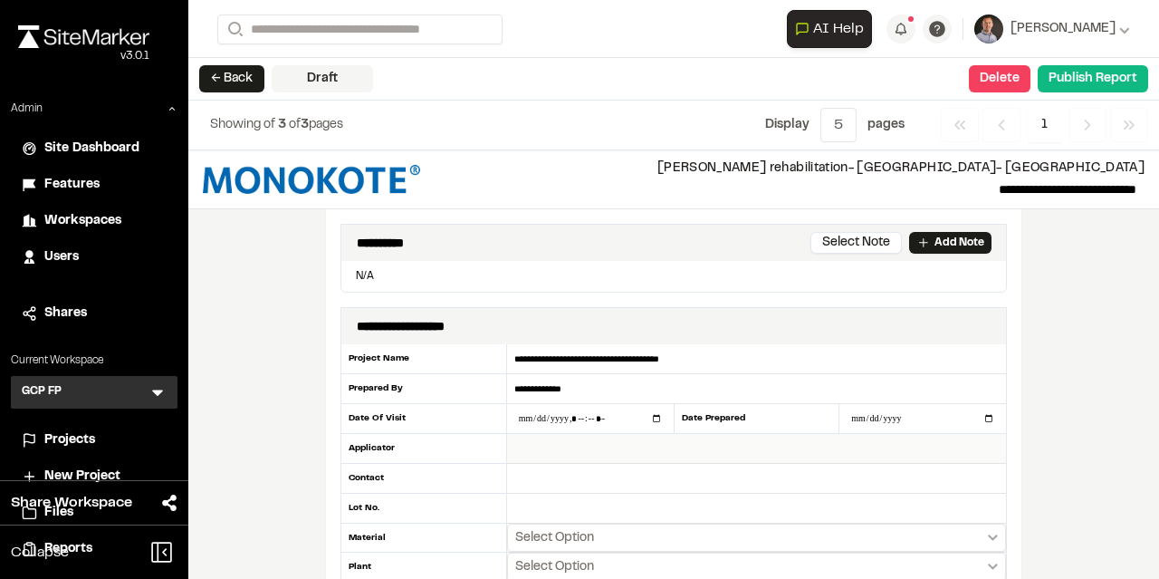
click at [608, 453] on input "text" at bounding box center [756, 449] width 499 height 30
click at [590, 479] on input "text" at bounding box center [756, 479] width 499 height 30
click at [554, 447] on input "text" at bounding box center [756, 449] width 499 height 30
type input "*******"
click at [553, 481] on input "text" at bounding box center [756, 479] width 499 height 30
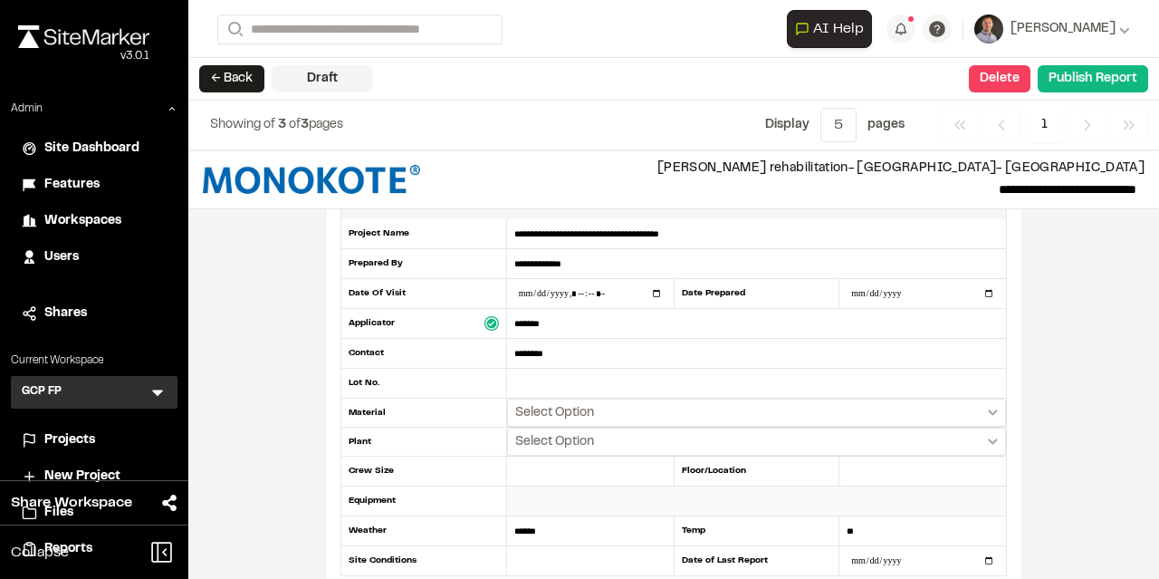
scroll to position [136, 0]
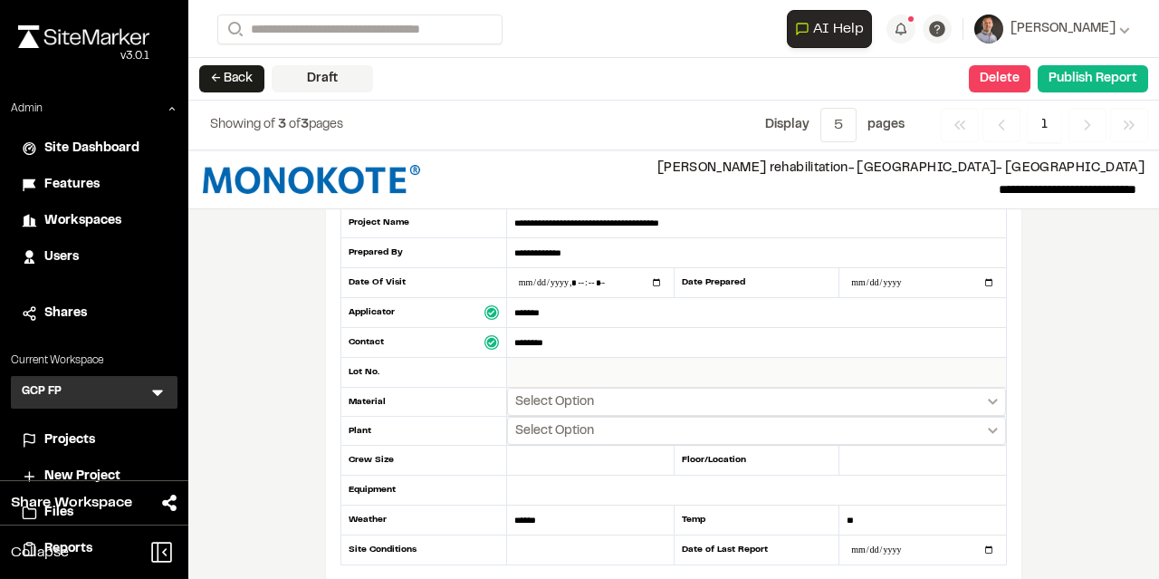
type input "********"
click at [547, 362] on input "text" at bounding box center [756, 373] width 499 height 30
type input "*******"
click at [839, 407] on button "Select Option" at bounding box center [756, 402] width 499 height 28
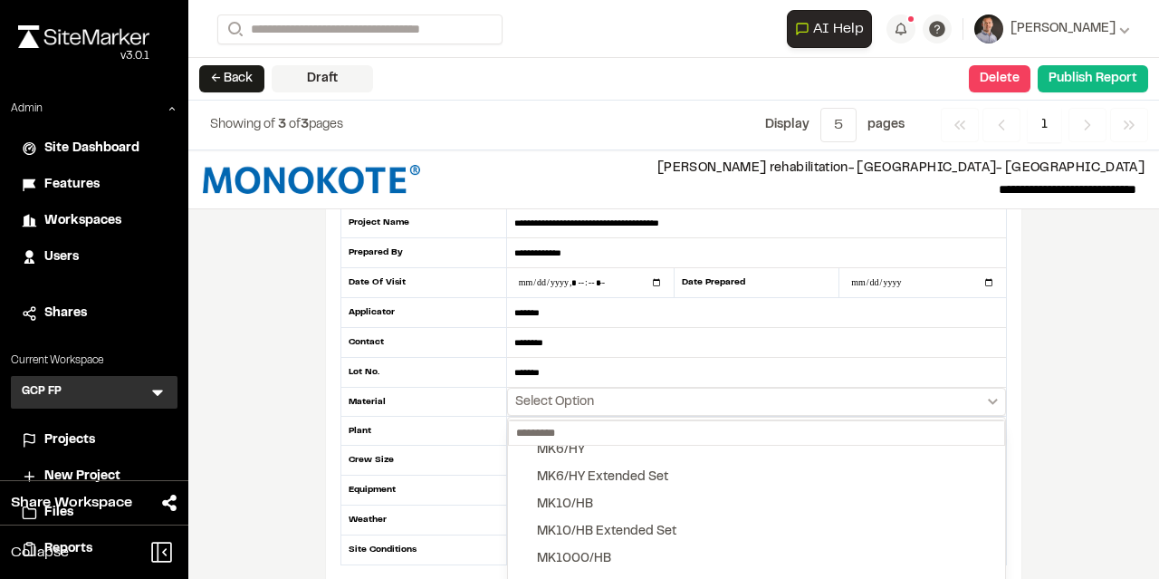
scroll to position [89, 0]
click at [577, 499] on div "MK10/HB" at bounding box center [565, 506] width 56 height 20
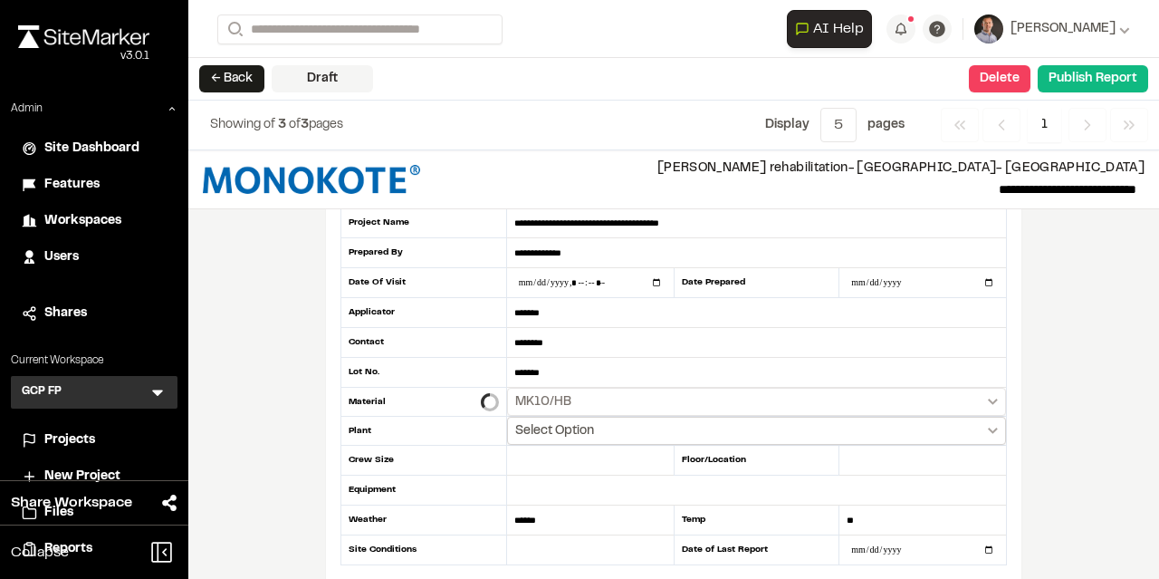
click at [875, 430] on button "Select Option" at bounding box center [756, 431] width 499 height 28
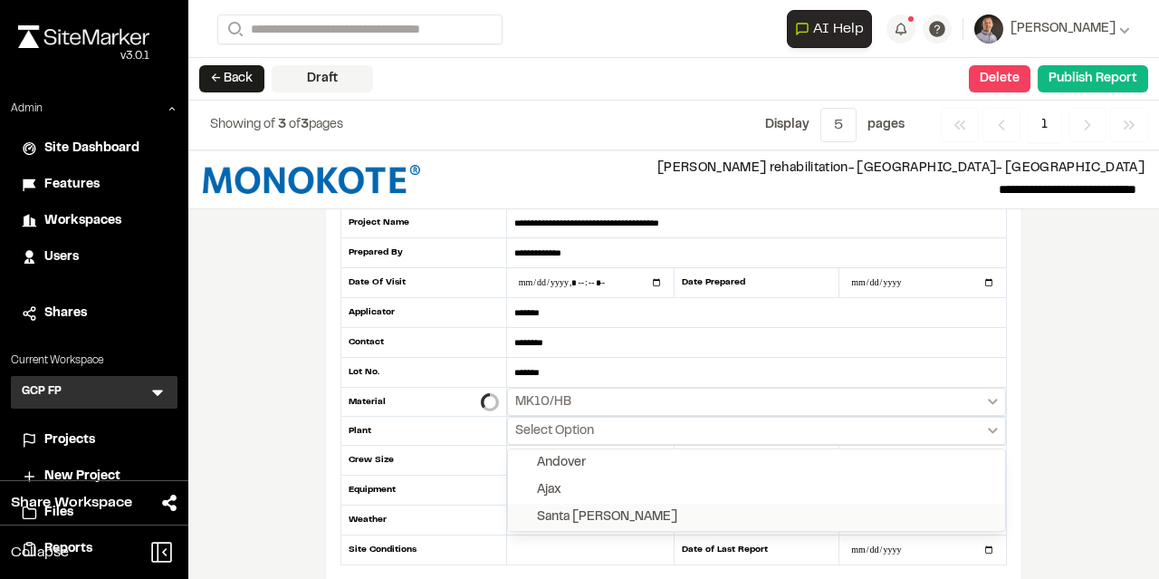
click at [553, 515] on div "Santa Ana" at bounding box center [607, 517] width 140 height 20
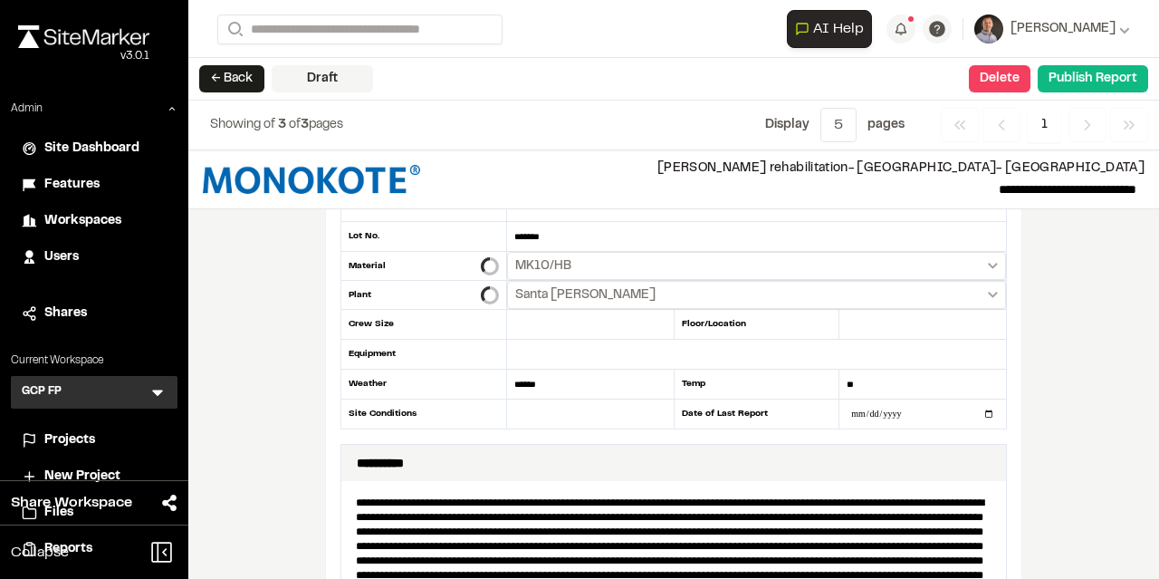
scroll to position [136, 0]
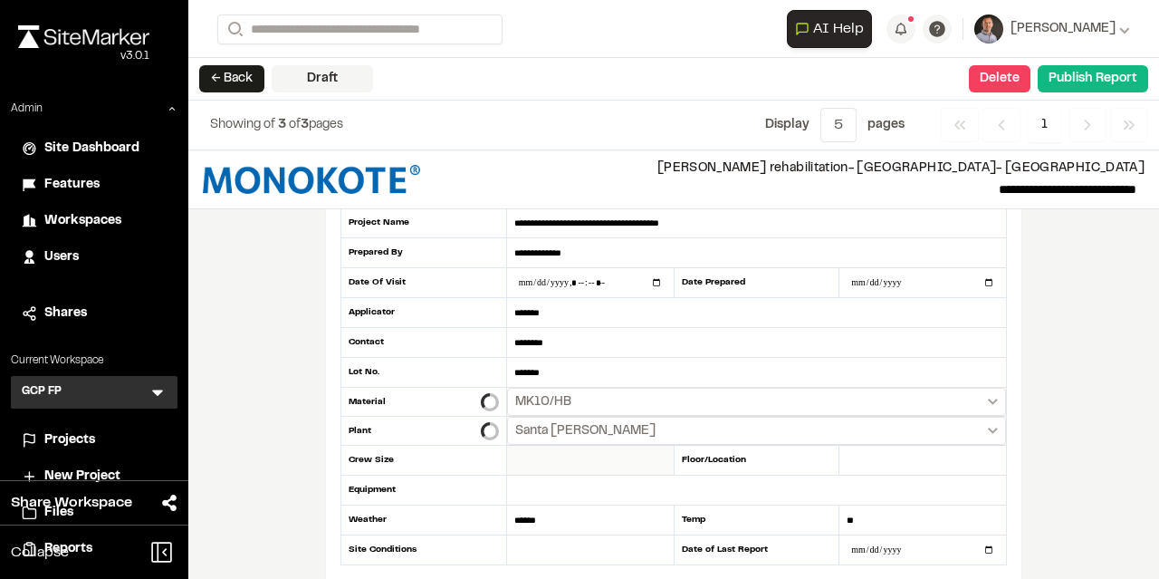
click at [656, 456] on input "*" at bounding box center [590, 461] width 167 height 30
click at [655, 456] on input "*" at bounding box center [590, 461] width 167 height 30
click at [656, 455] on input "*" at bounding box center [590, 461] width 167 height 30
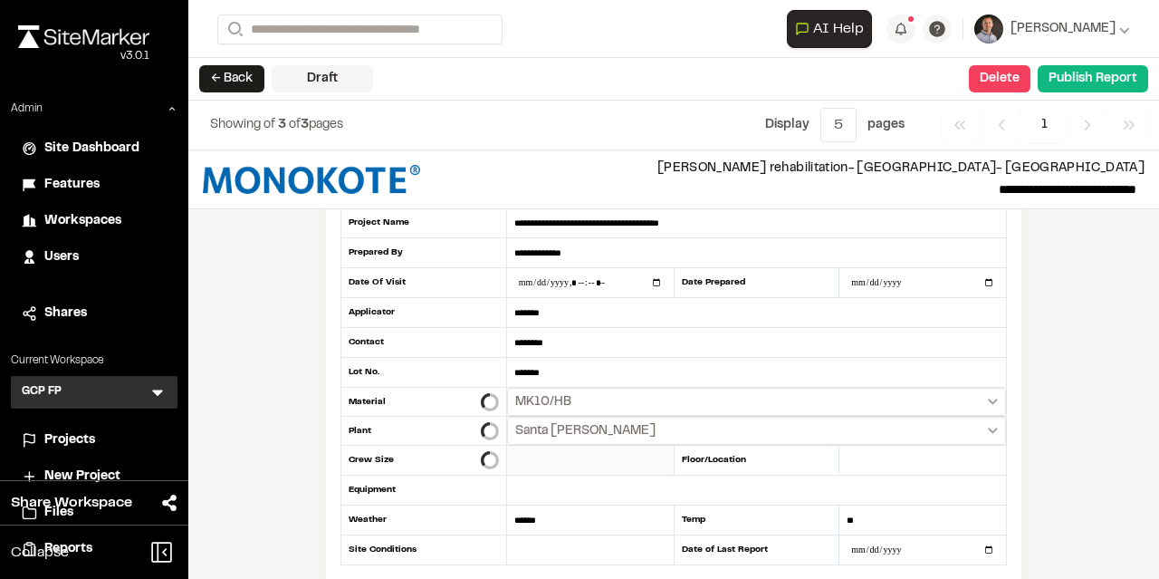
type input "*"
click at [656, 451] on input "*" at bounding box center [590, 461] width 167 height 30
click at [867, 449] on input "text" at bounding box center [923, 461] width 167 height 30
type input "*********"
click at [568, 491] on input "text" at bounding box center [756, 491] width 499 height 30
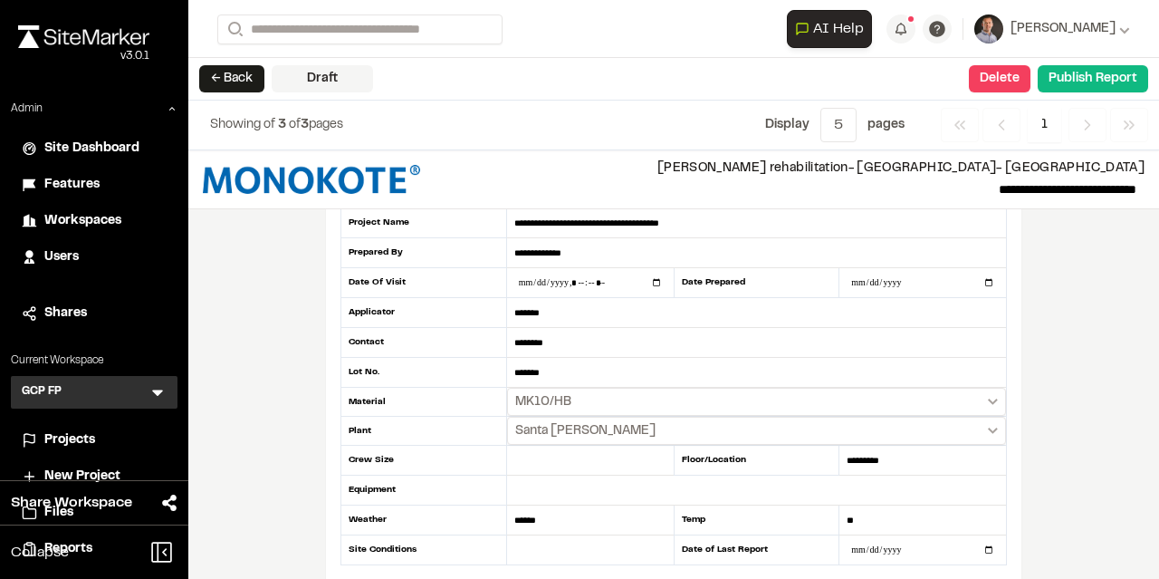
drag, startPoint x: 590, startPoint y: 534, endPoint x: 478, endPoint y: 529, distance: 111.5
click at [478, 529] on div "**********" at bounding box center [674, 386] width 667 height 357
drag, startPoint x: 859, startPoint y: 524, endPoint x: 839, endPoint y: 523, distance: 20.0
click at [840, 523] on input "**" at bounding box center [923, 520] width 167 height 30
drag, startPoint x: 543, startPoint y: 528, endPoint x: 514, endPoint y: 526, distance: 28.1
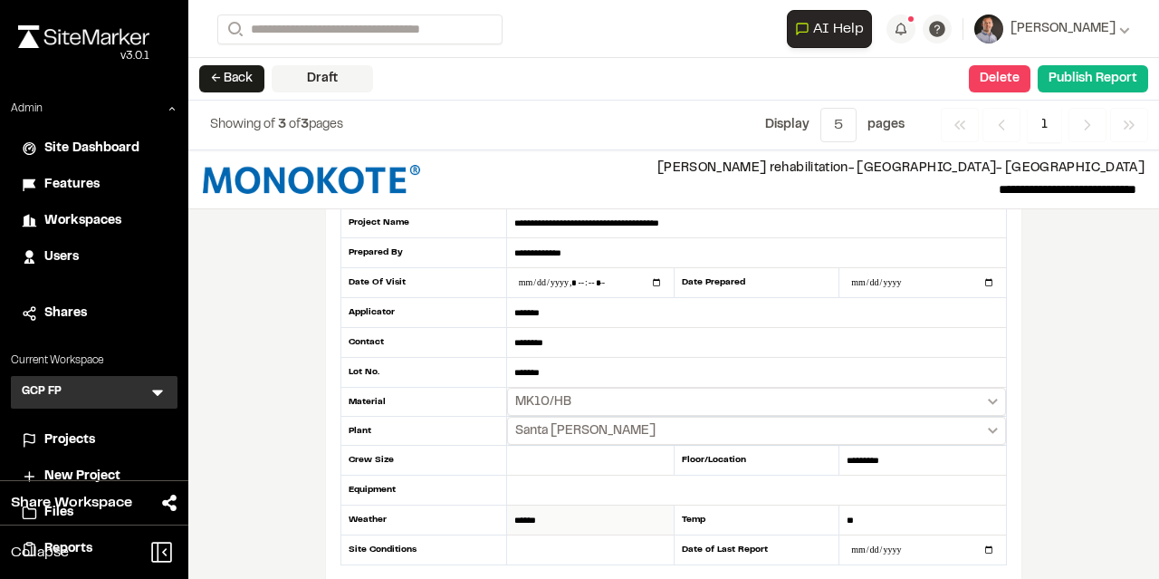
click at [514, 526] on input "******" at bounding box center [590, 520] width 167 height 30
click at [563, 523] on input "******" at bounding box center [590, 520] width 167 height 30
drag, startPoint x: 556, startPoint y: 527, endPoint x: 496, endPoint y: 522, distance: 60.0
click at [496, 522] on div "**********" at bounding box center [674, 386] width 667 height 357
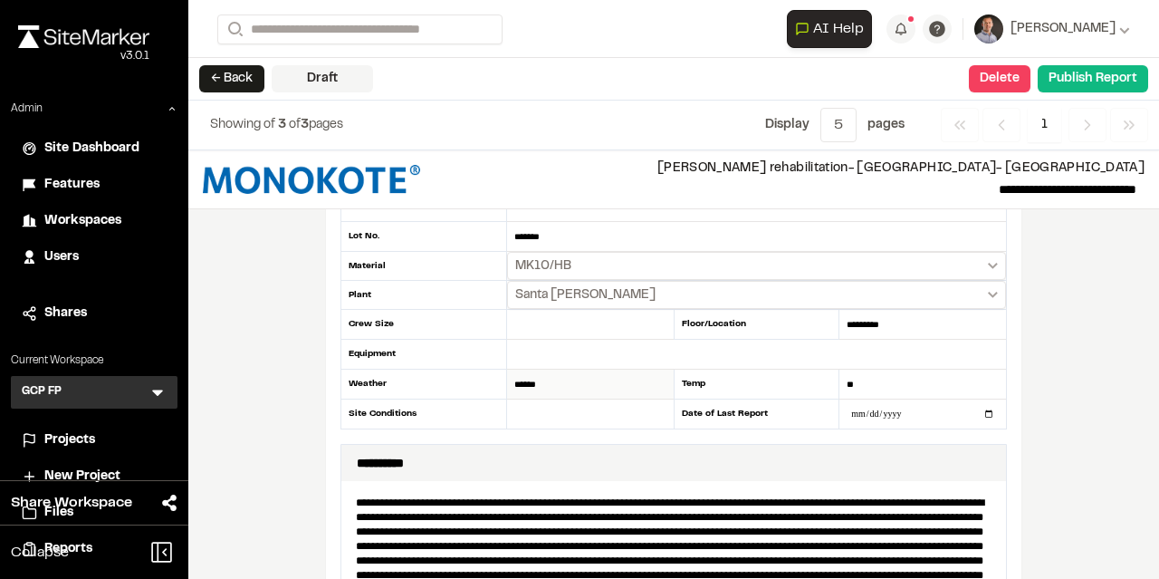
click at [554, 383] on input "******" at bounding box center [590, 385] width 167 height 30
drag, startPoint x: 554, startPoint y: 383, endPoint x: 490, endPoint y: 384, distance: 64.3
click at [490, 384] on div "**********" at bounding box center [674, 250] width 667 height 357
click at [533, 415] on input "text" at bounding box center [590, 413] width 167 height 29
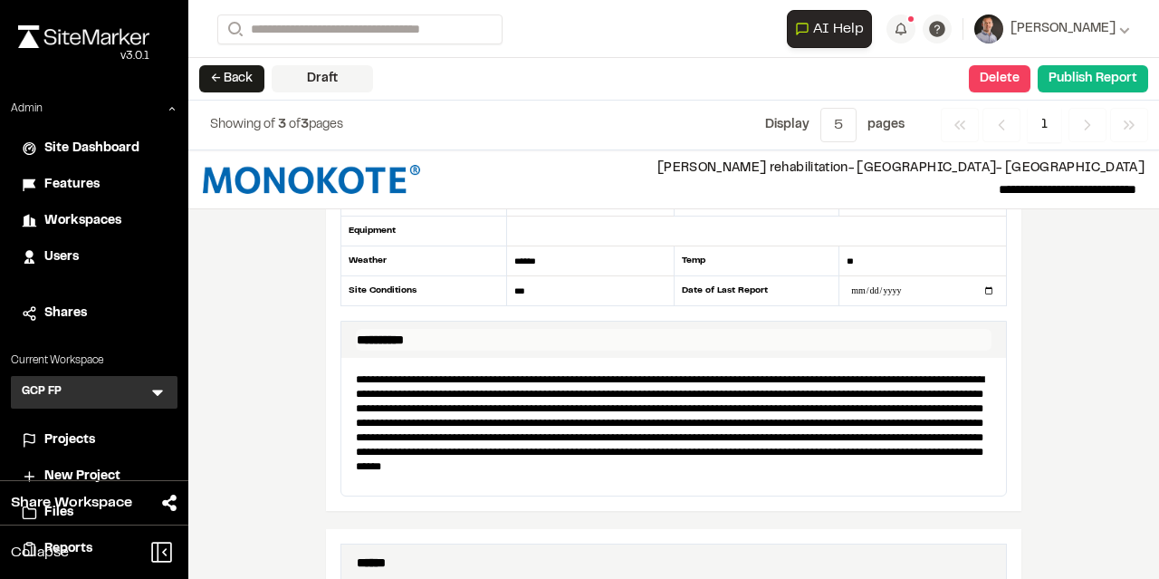
scroll to position [408, 0]
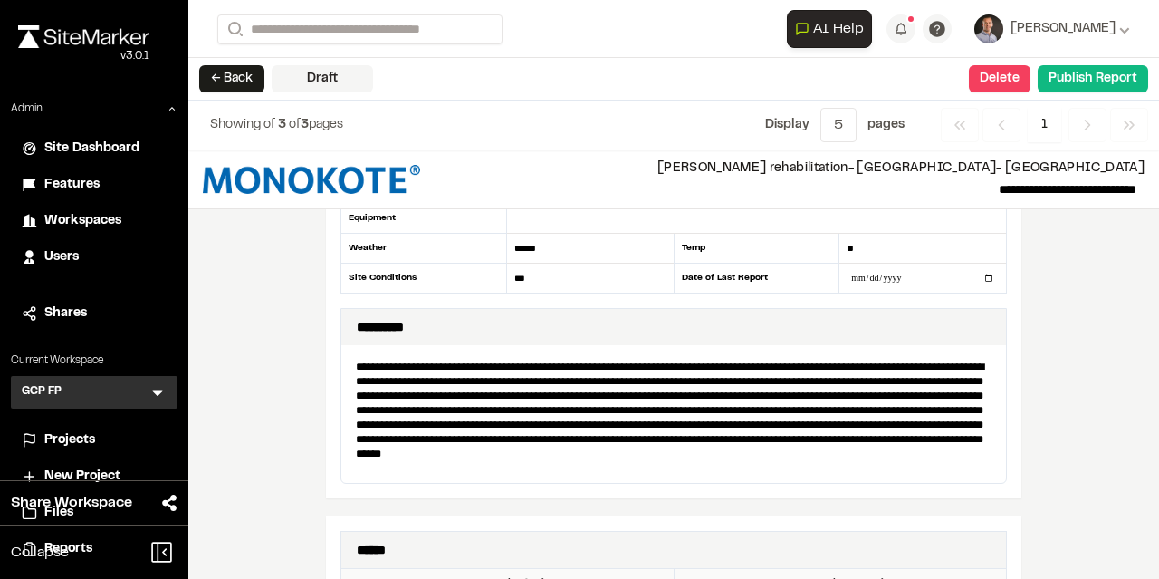
type input "***"
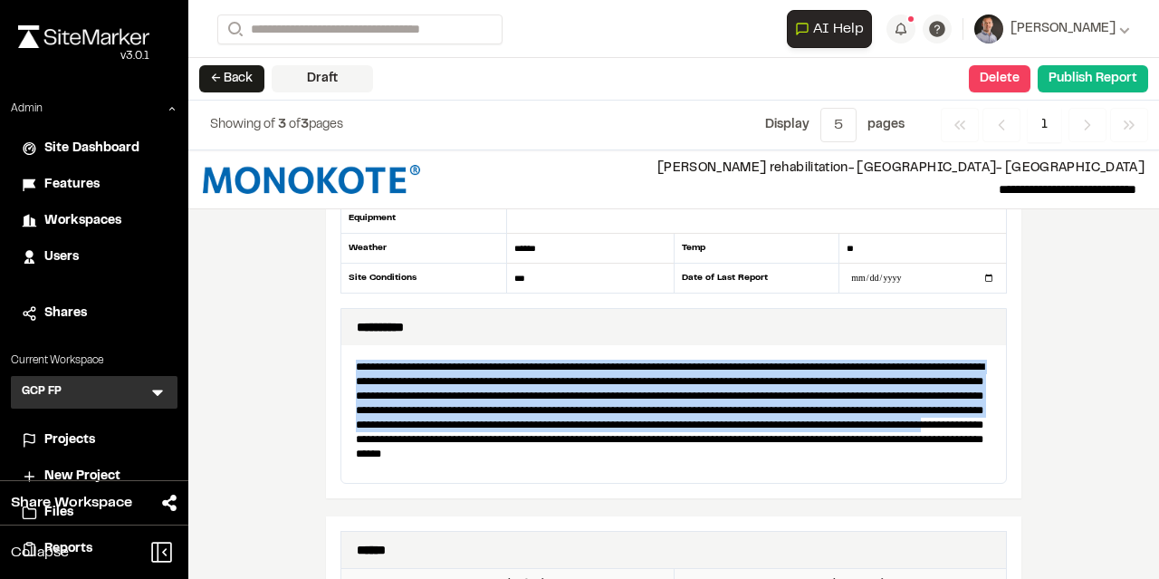
drag, startPoint x: 348, startPoint y: 364, endPoint x: 530, endPoint y: 438, distance: 196.6
click at [530, 438] on p "**********" at bounding box center [674, 417] width 650 height 130
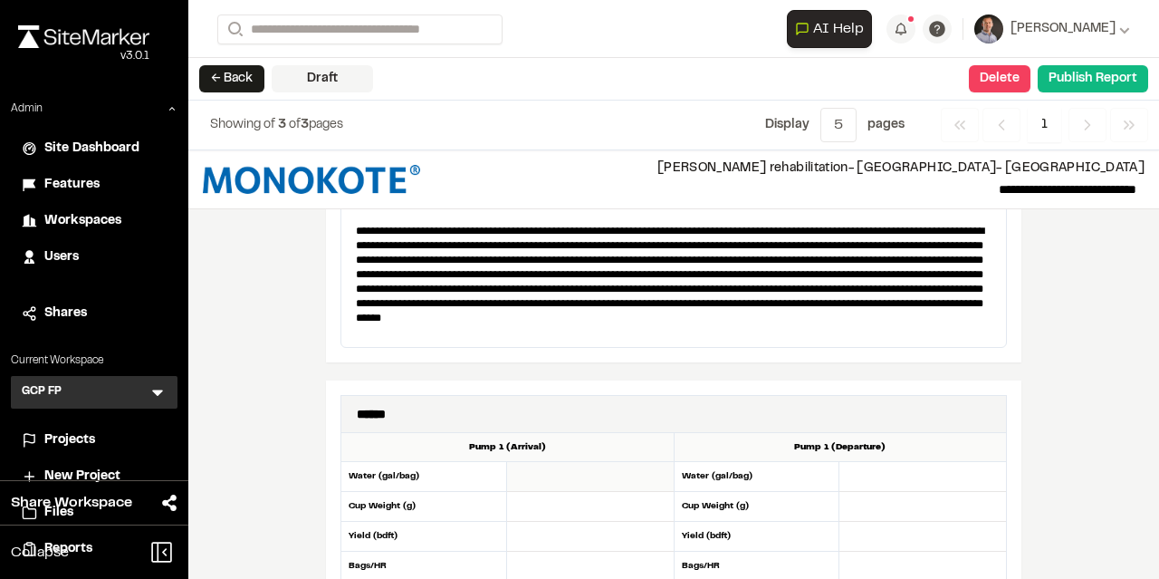
click at [540, 485] on input "number" at bounding box center [590, 477] width 167 height 30
click at [653, 471] on input "*" at bounding box center [590, 477] width 167 height 30
click at [655, 471] on input "*" at bounding box center [590, 477] width 167 height 30
click at [656, 470] on input "*" at bounding box center [590, 477] width 167 height 30
type input "*"
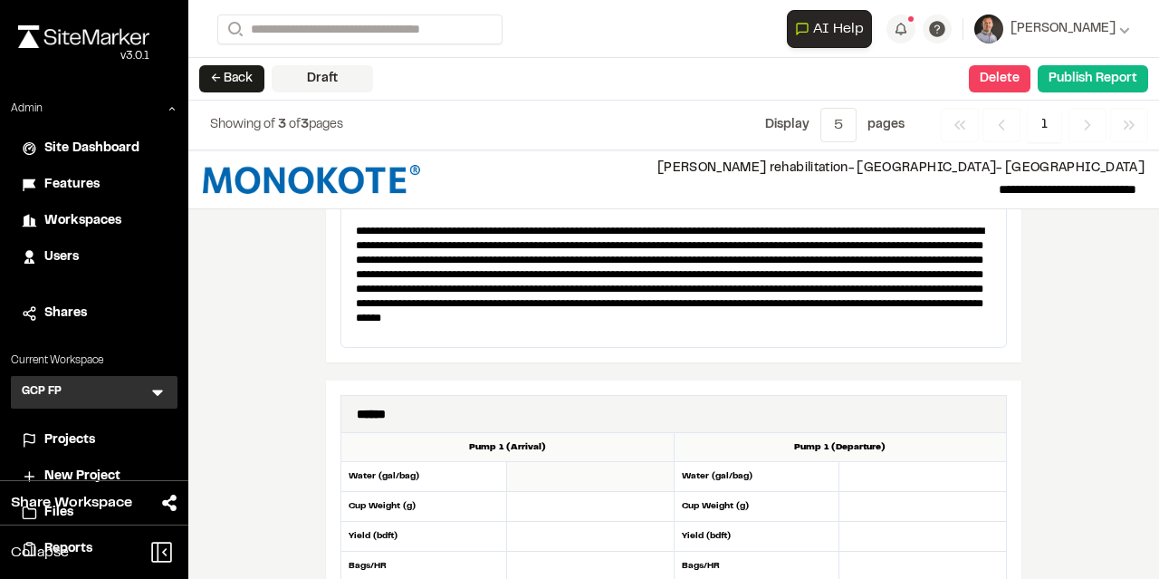
click at [656, 470] on input "*" at bounding box center [590, 477] width 167 height 30
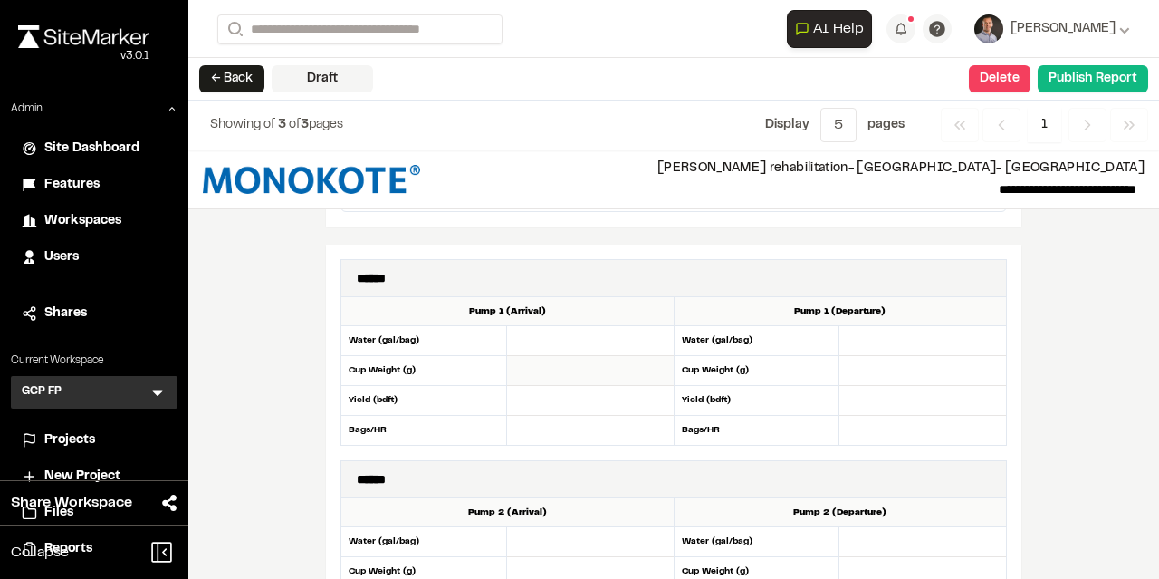
type input "*"
click at [656, 366] on input "*" at bounding box center [590, 371] width 167 height 30
type input "*"
click at [655, 398] on input "*" at bounding box center [590, 401] width 167 height 30
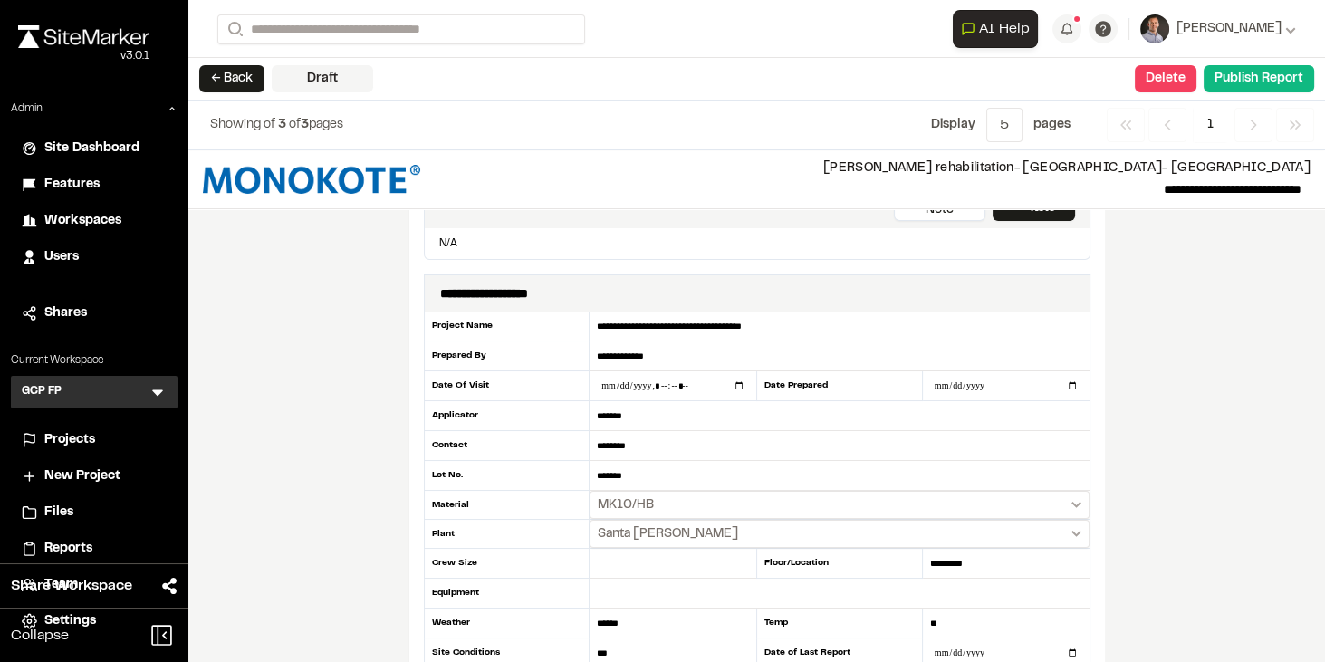
scroll to position [74, 0]
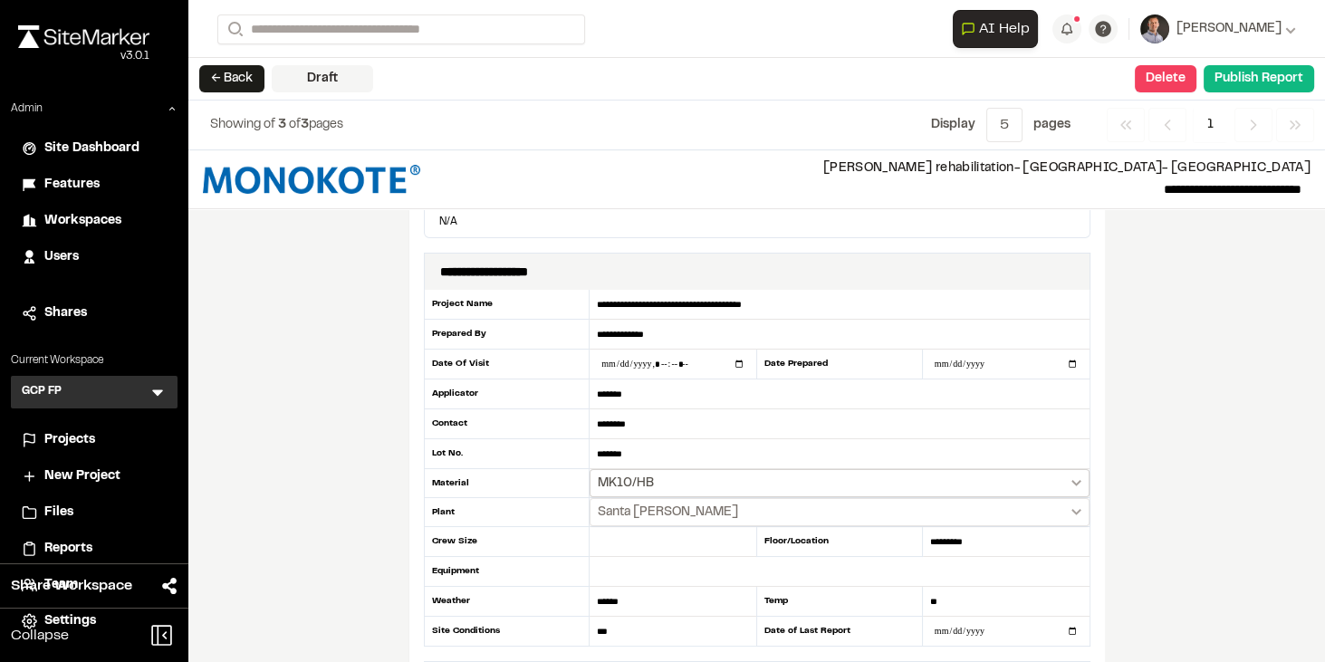
click at [638, 475] on span "MK10/HB" at bounding box center [626, 484] width 56 height 18
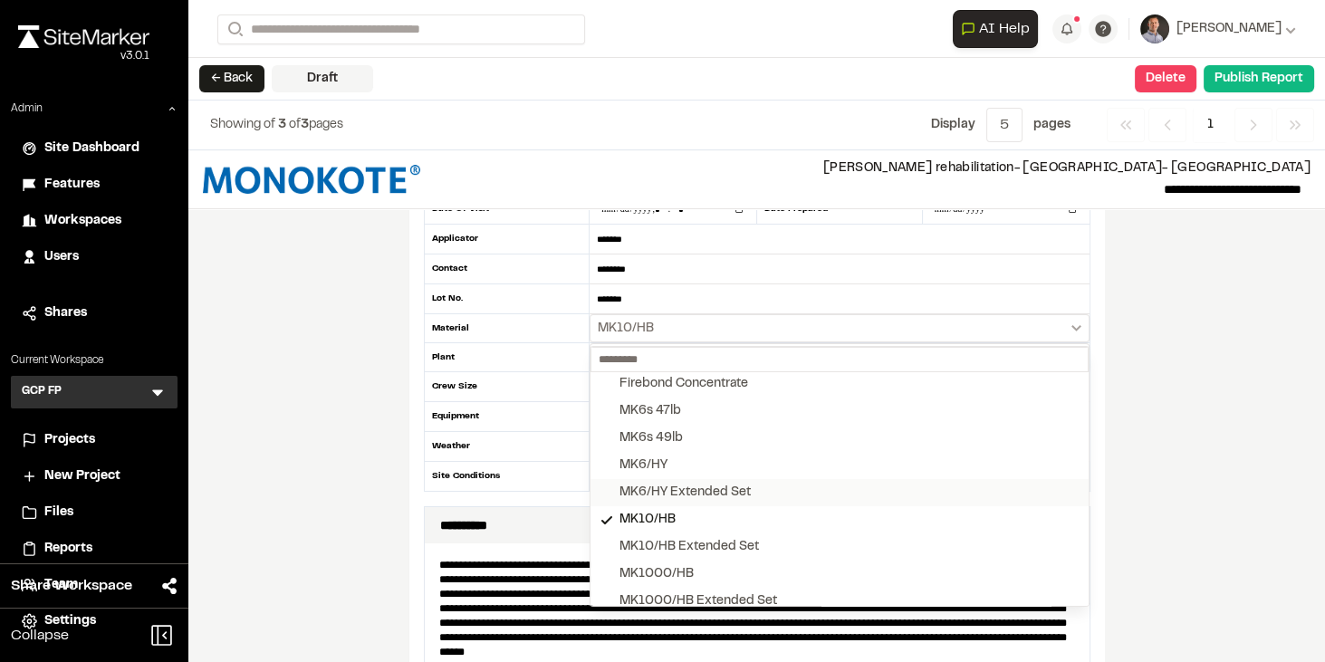
scroll to position [0, 0]
click at [670, 305] on div at bounding box center [662, 331] width 1325 height 662
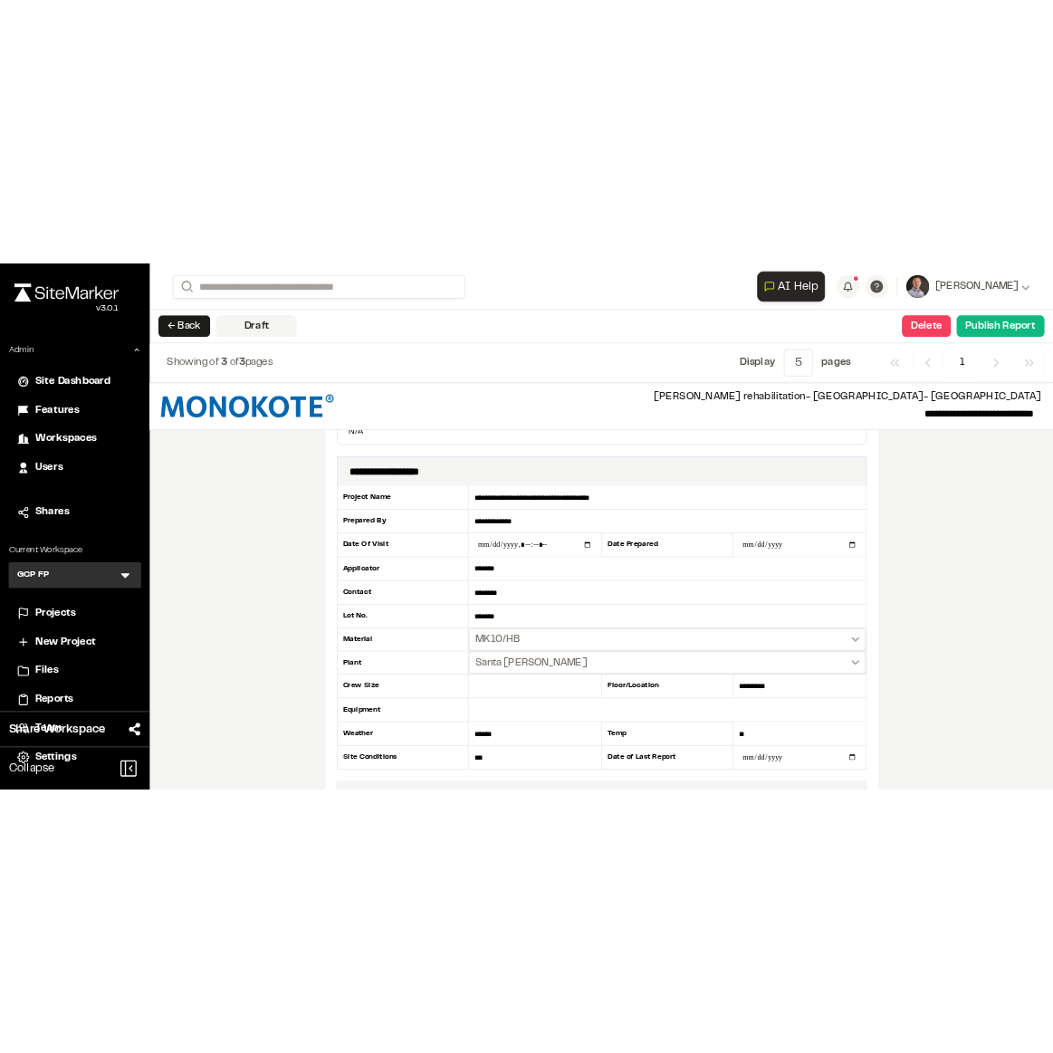
scroll to position [74, 0]
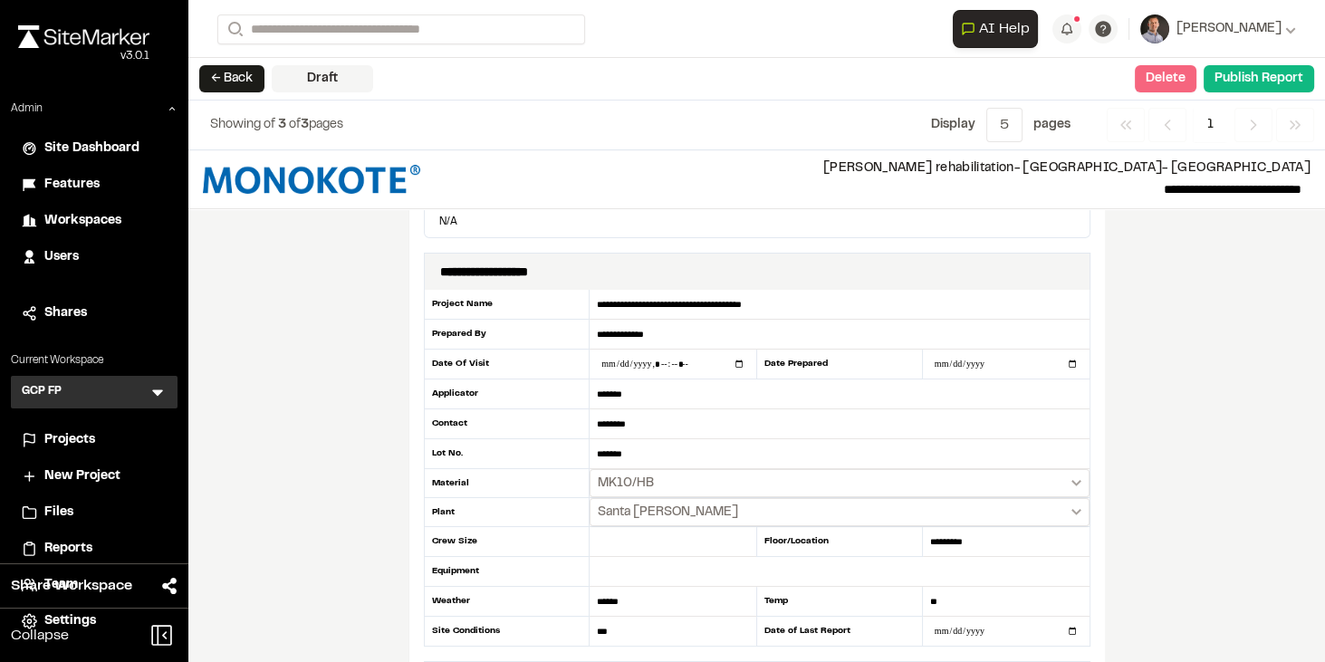
click at [1181, 69] on button "Delete" at bounding box center [1166, 78] width 62 height 27
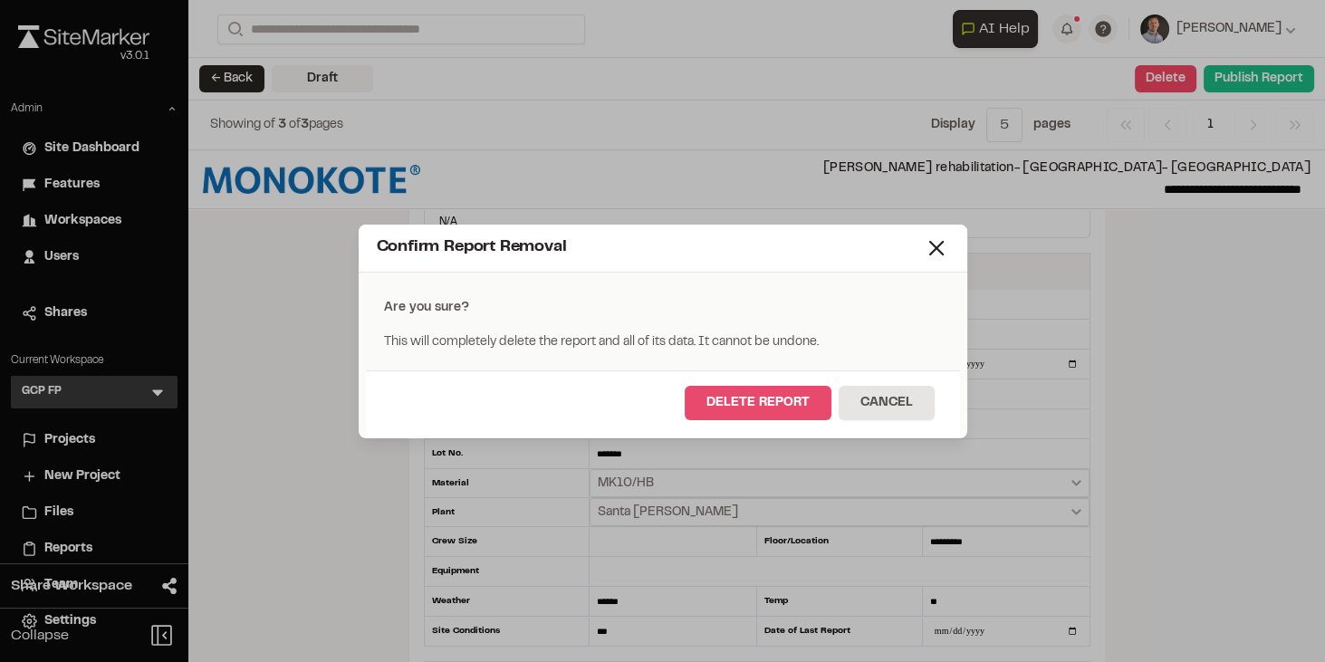
click at [726, 406] on button "Delete Report" at bounding box center [758, 403] width 147 height 34
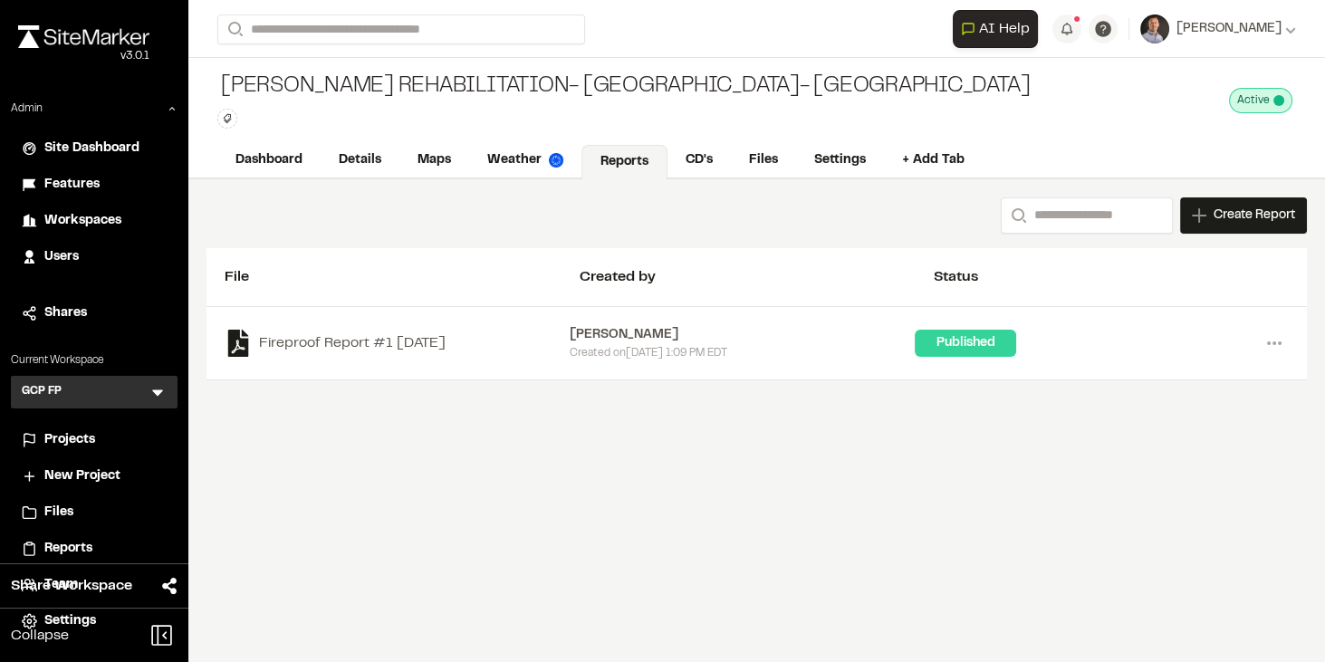
click at [159, 391] on icon at bounding box center [157, 393] width 11 height 6
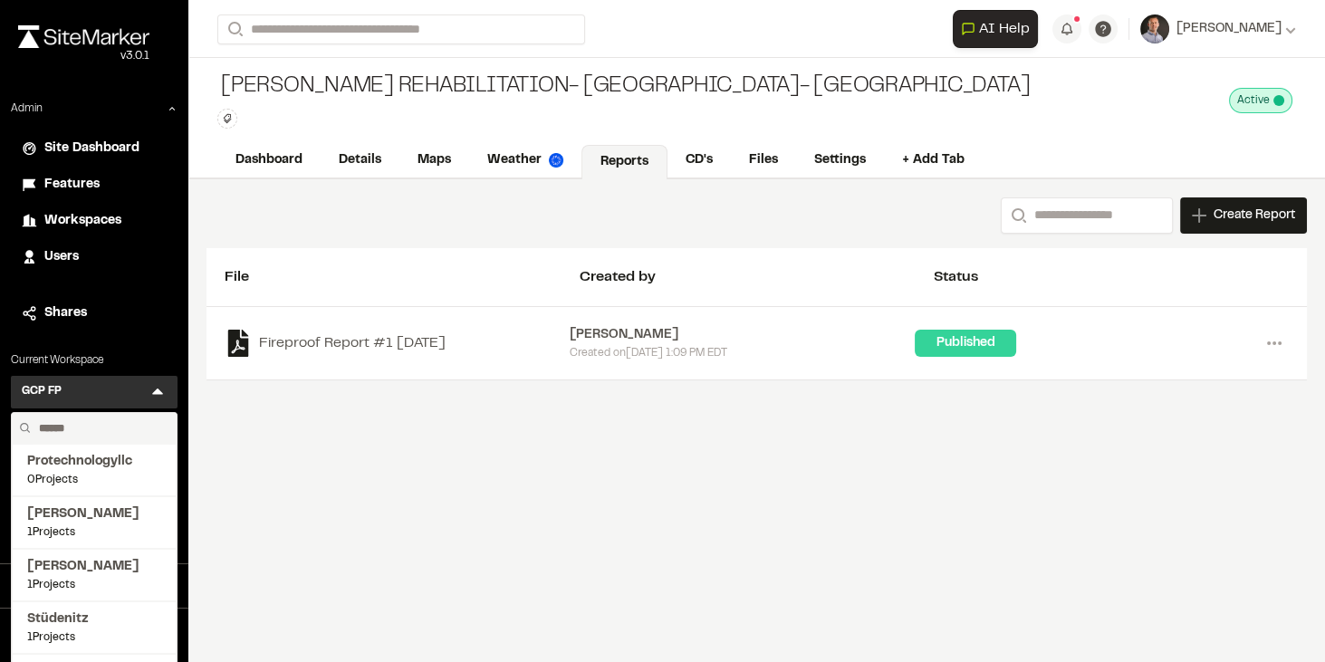
click at [124, 421] on input "text" at bounding box center [101, 428] width 138 height 31
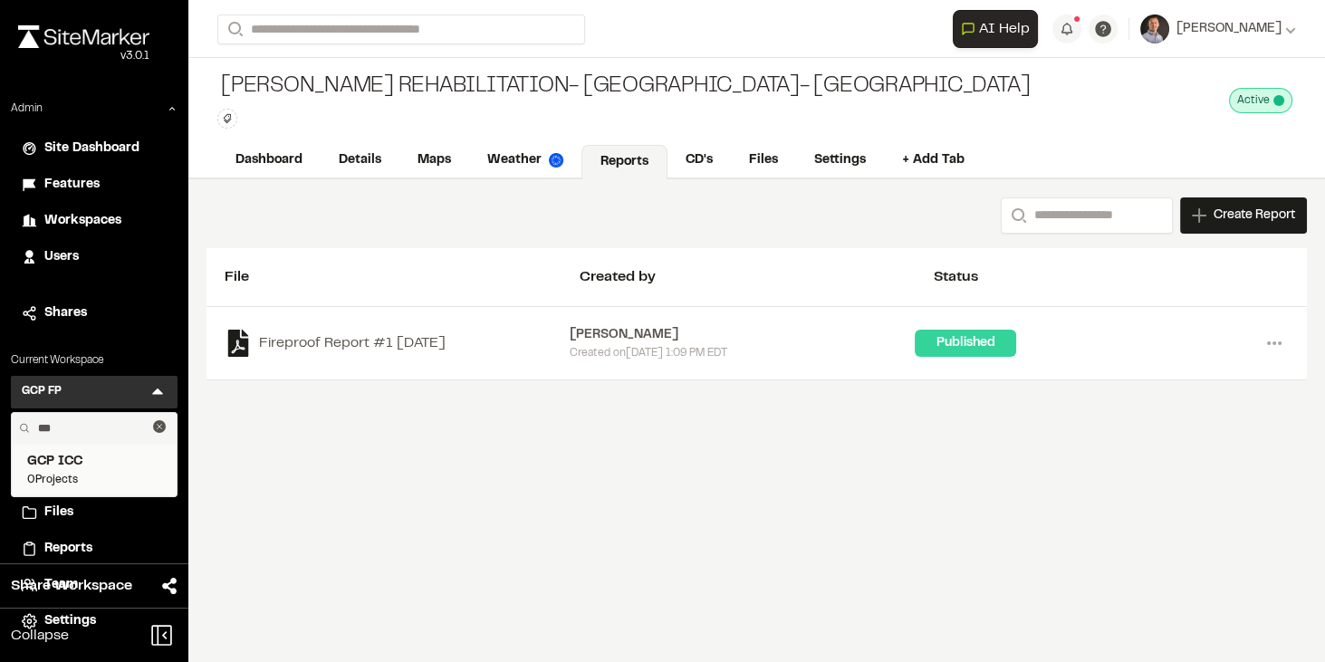
type input "***"
click at [66, 465] on span "GCP ICC" at bounding box center [94, 462] width 134 height 20
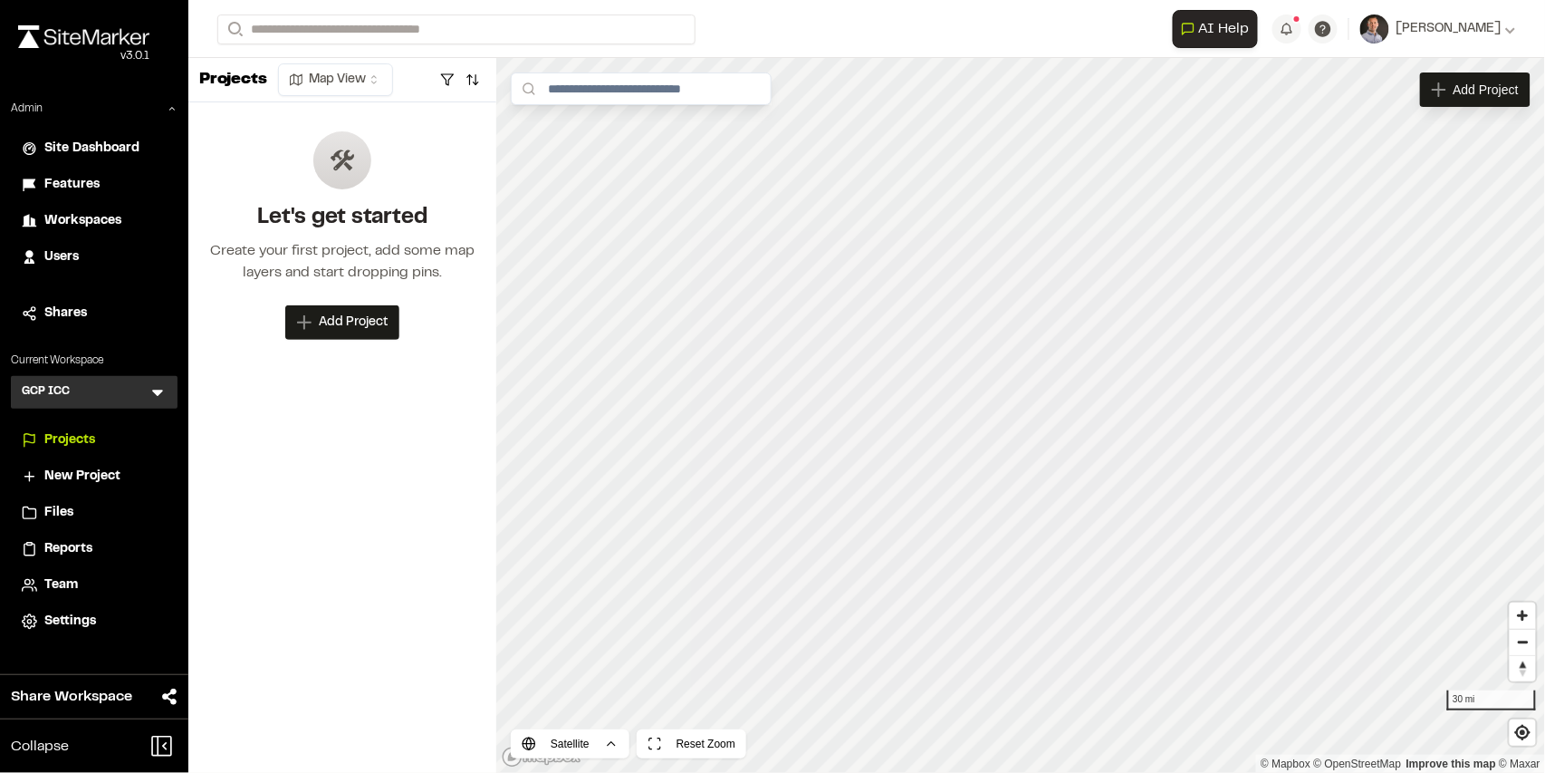
click at [71, 573] on li "Team" at bounding box center [94, 585] width 167 height 34
click at [78, 590] on div "Team" at bounding box center [105, 585] width 122 height 20
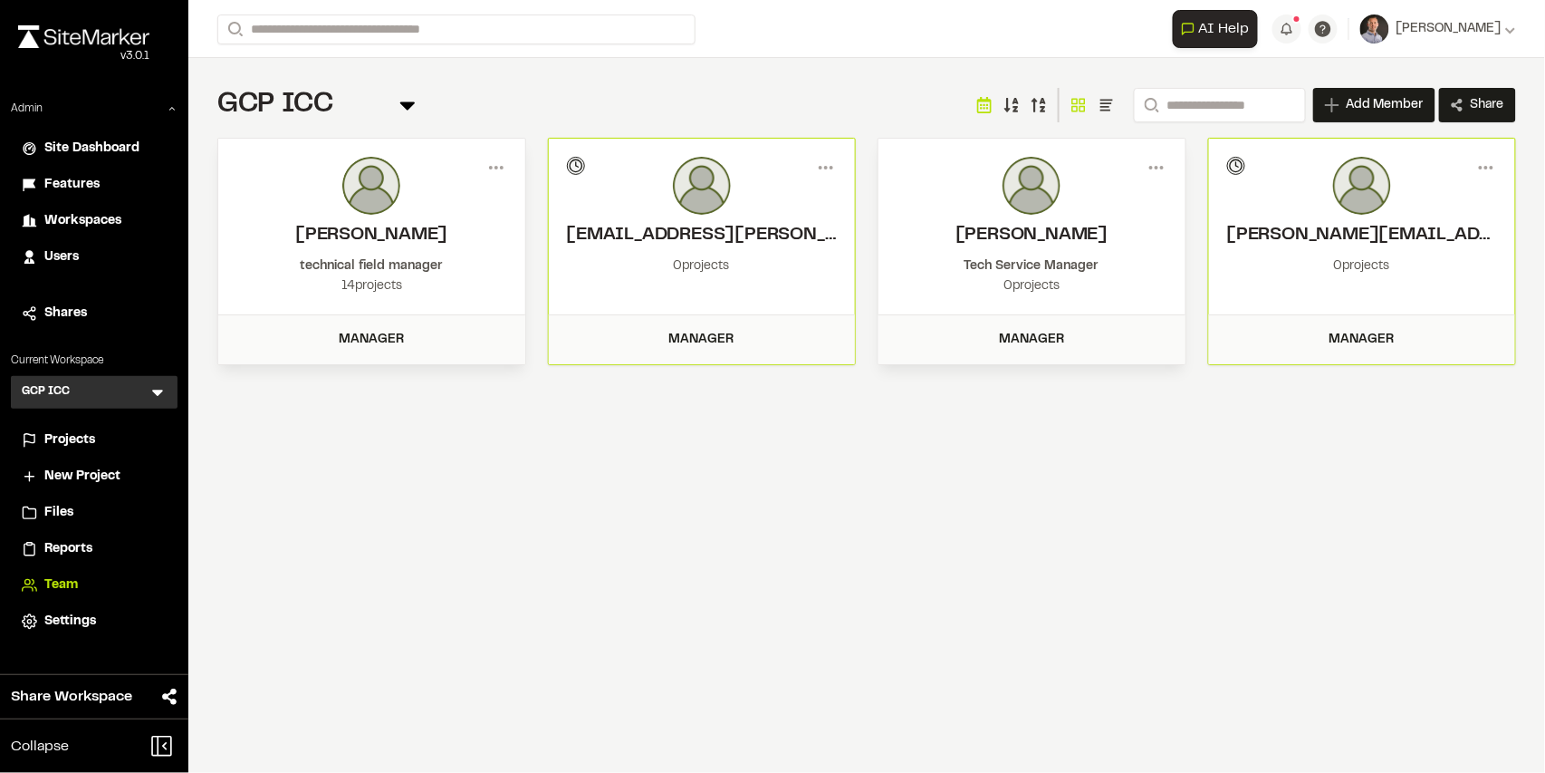
click at [79, 433] on span "Projects" at bounding box center [69, 440] width 51 height 20
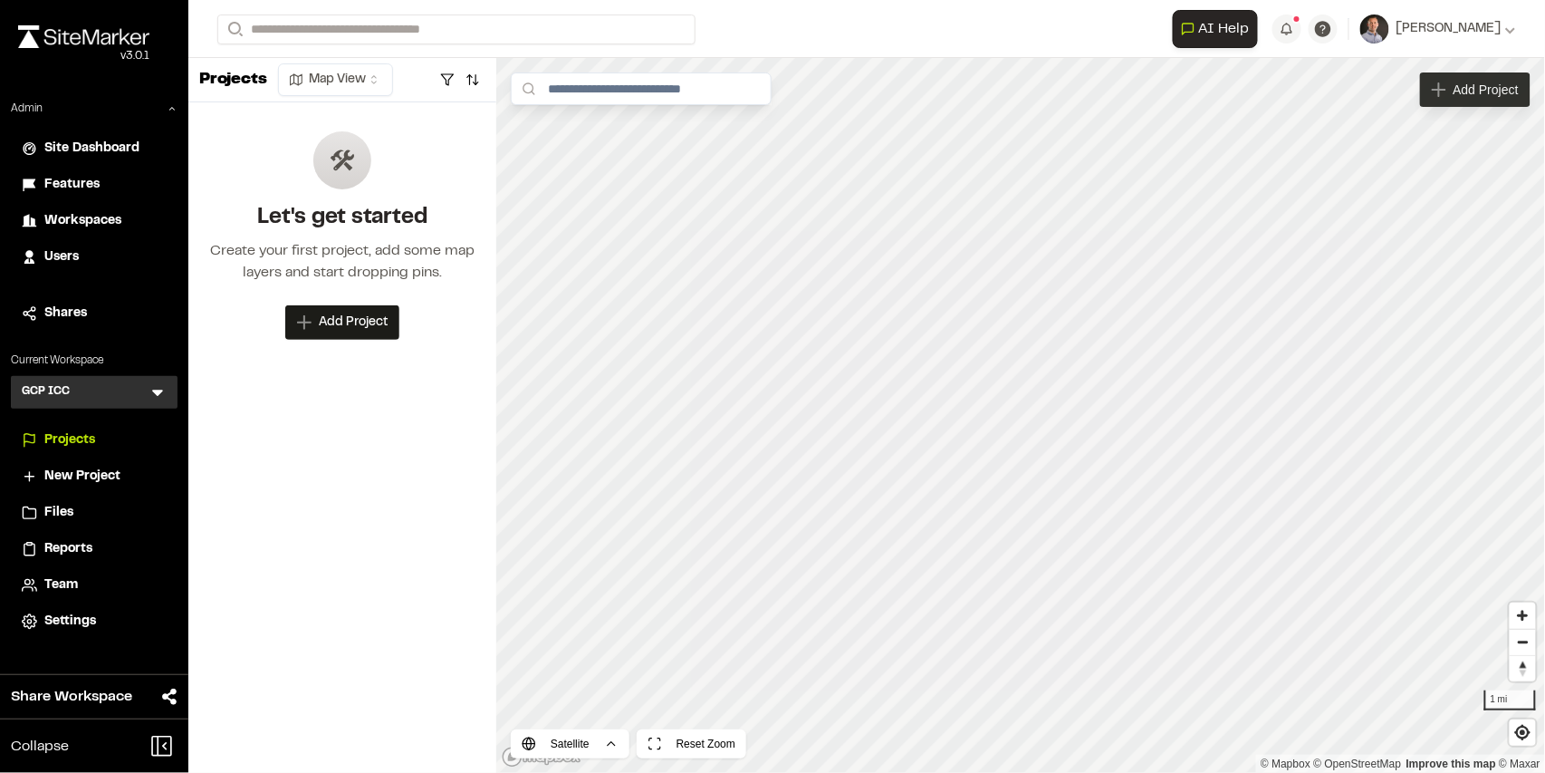
click at [1468, 89] on span "Add Project" at bounding box center [1486, 90] width 65 height 18
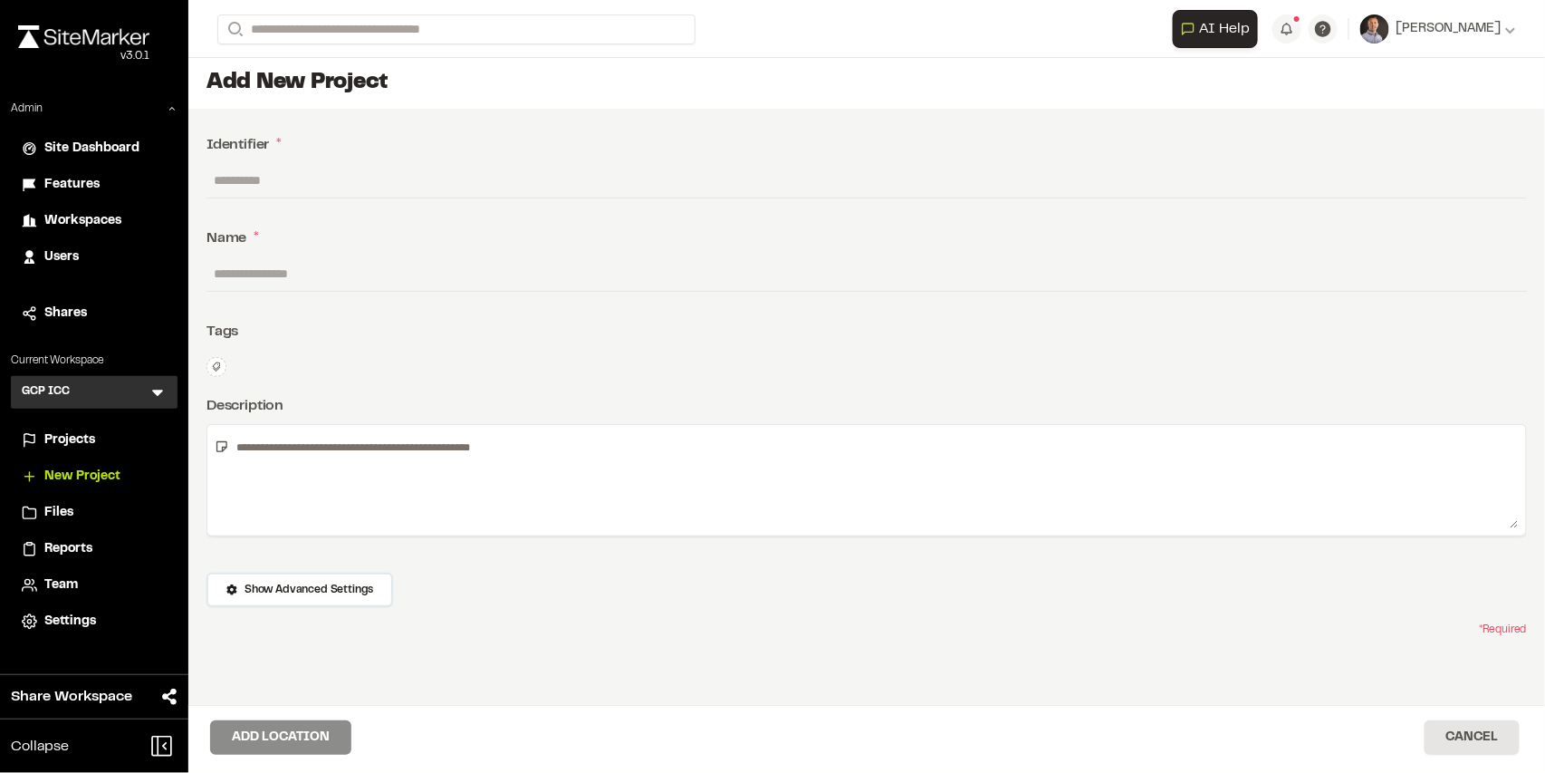
click at [260, 181] on input "text" at bounding box center [867, 180] width 1321 height 34
click at [281, 139] on span "*" at bounding box center [278, 145] width 5 height 22
click at [252, 178] on input "text" at bounding box center [867, 180] width 1321 height 34
type input "*"
click at [245, 265] on input "text" at bounding box center [867, 273] width 1321 height 34
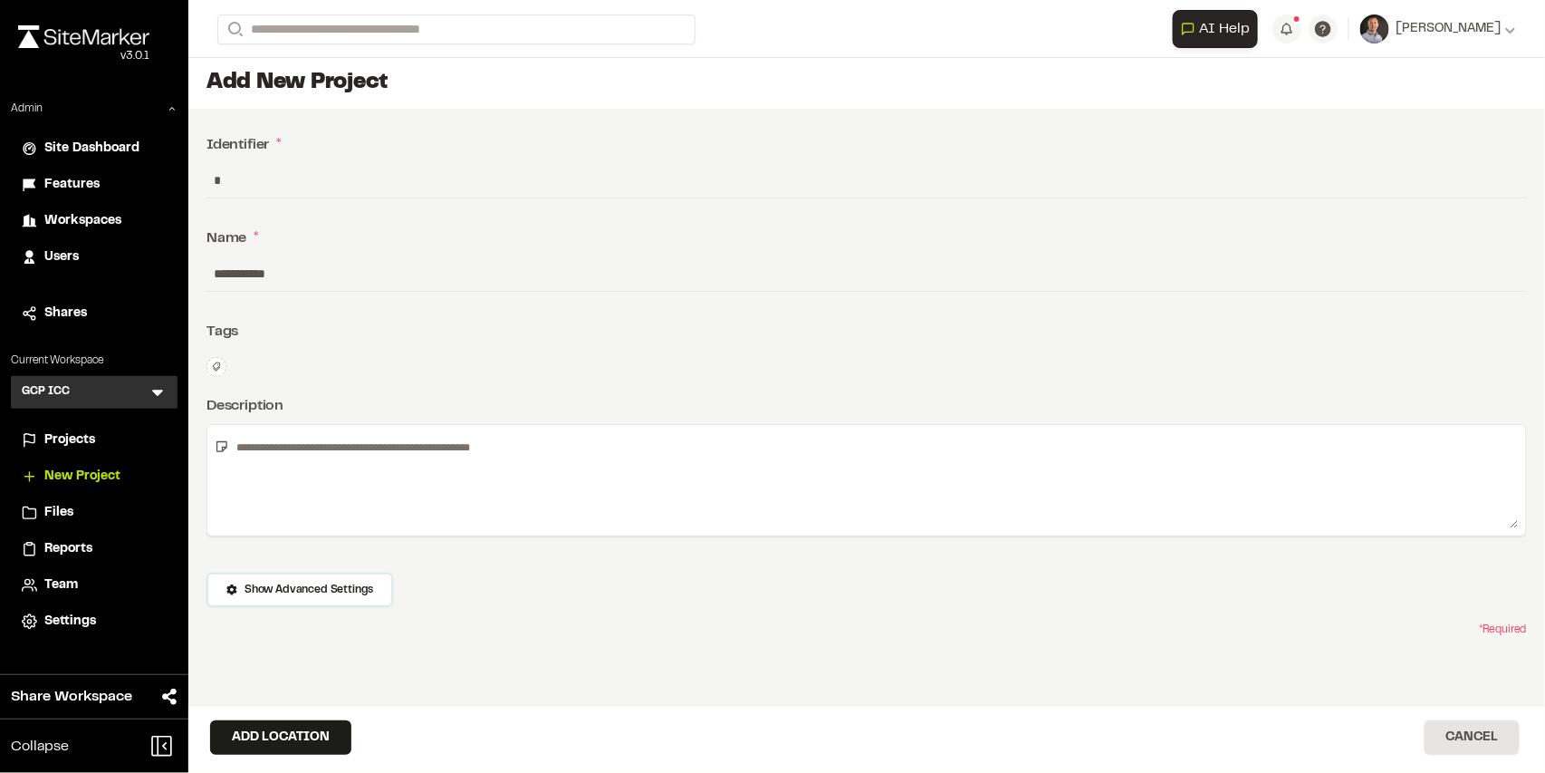
type input "**********"
click at [327, 449] on textarea at bounding box center [874, 480] width 1290 height 96
type textarea "**********"
click at [279, 734] on button "Add Location" at bounding box center [280, 737] width 141 height 34
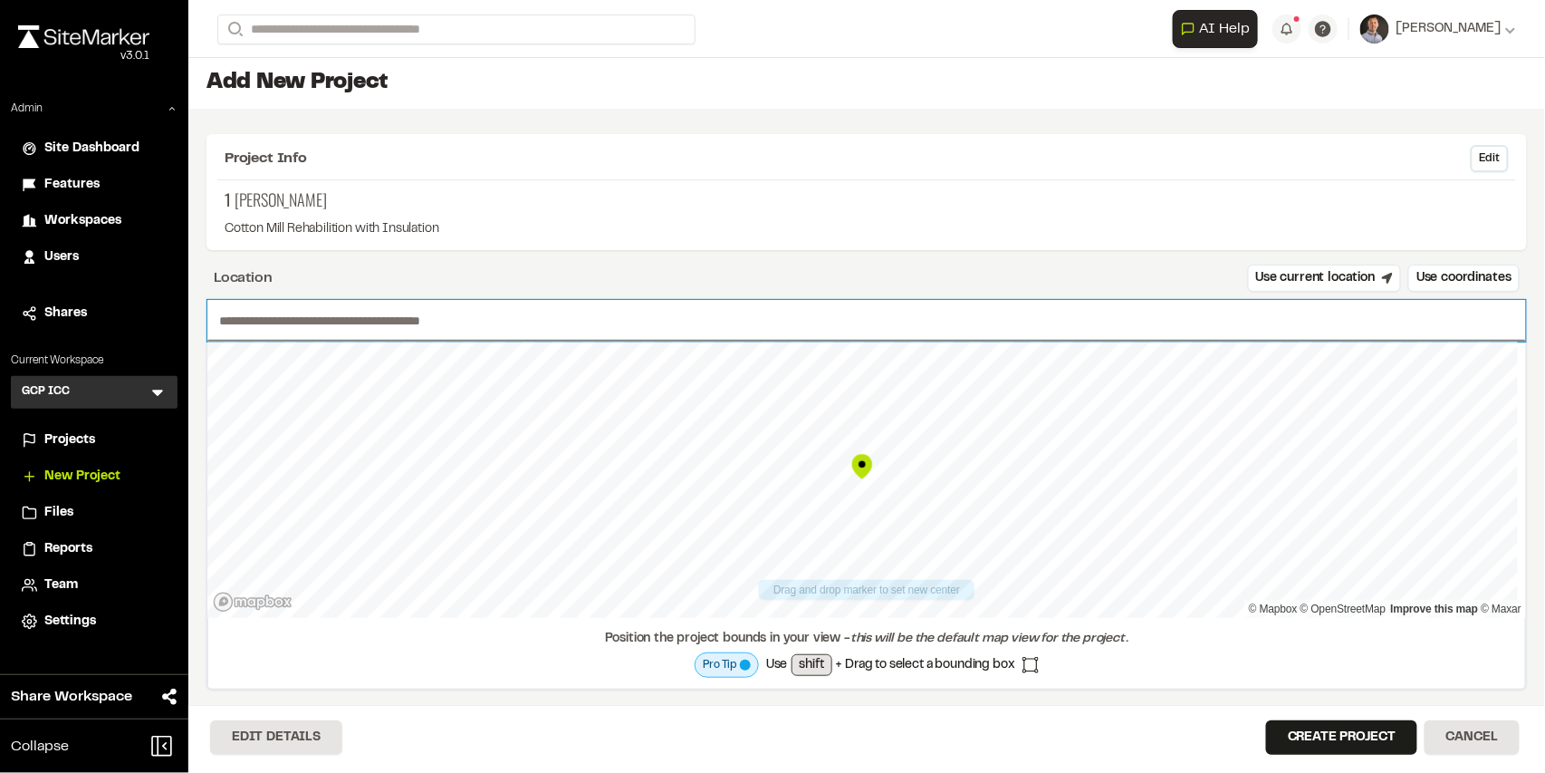
click at [268, 313] on input "text" at bounding box center [866, 321] width 1319 height 42
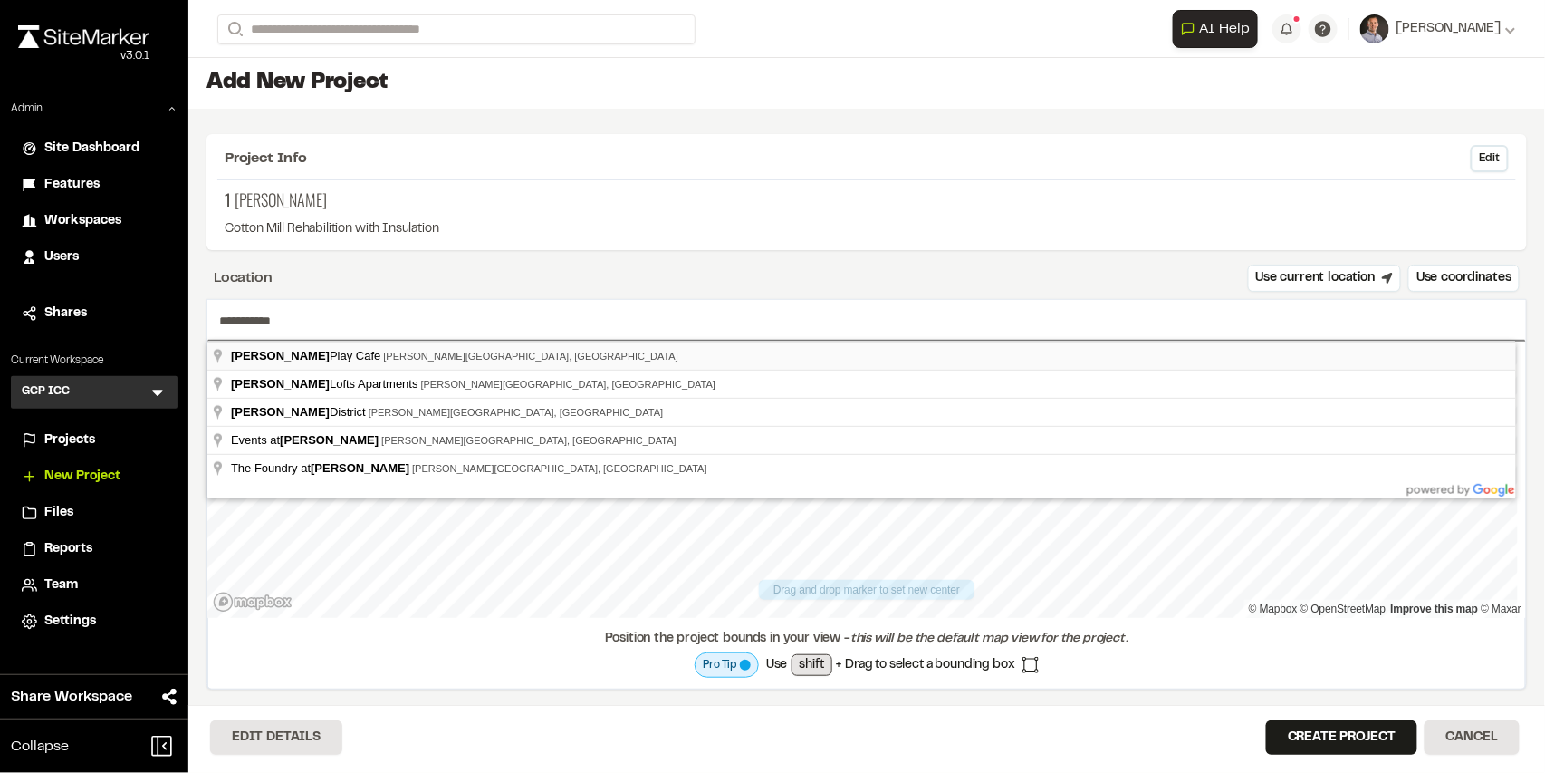
type input "**********"
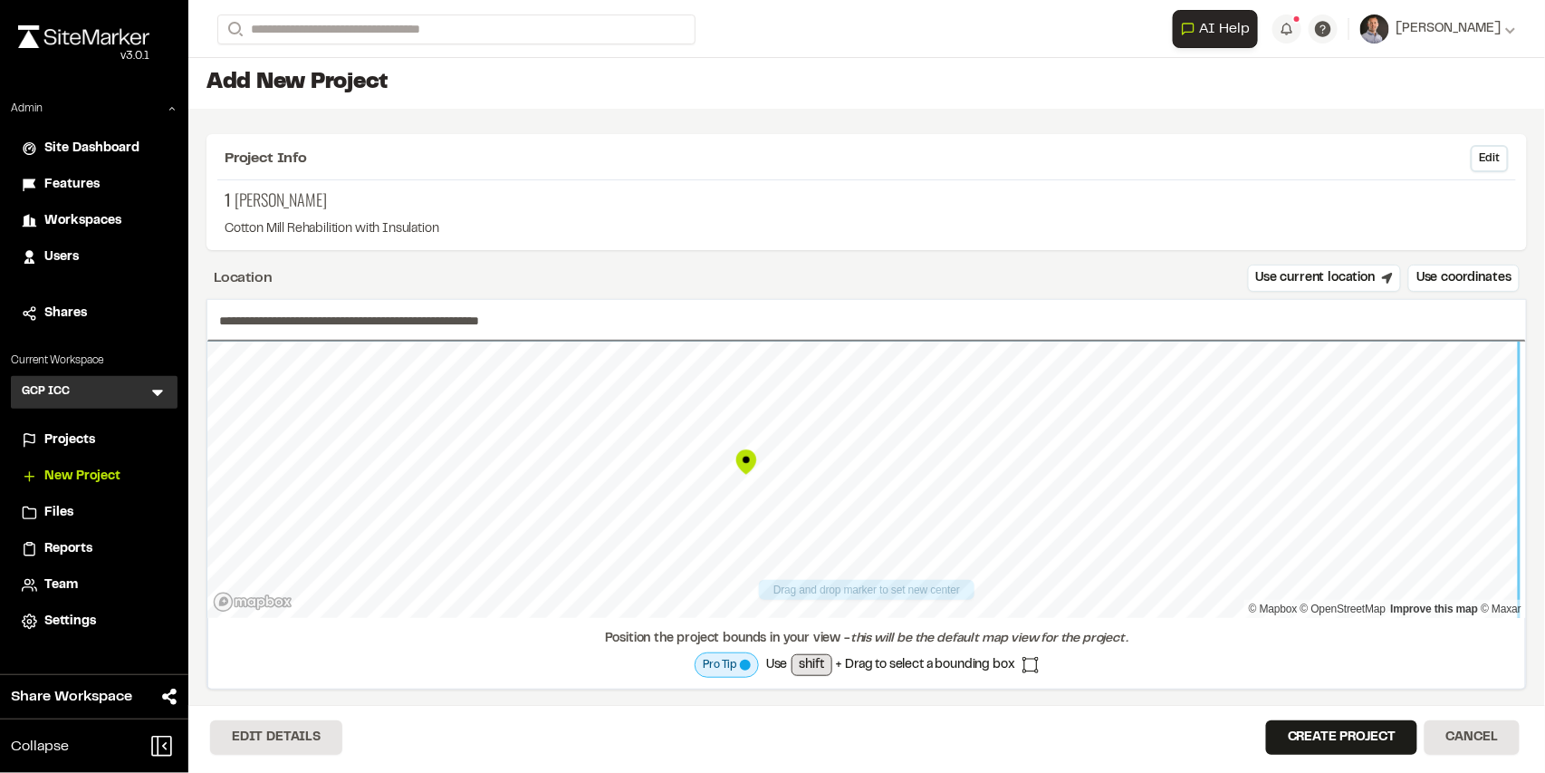
drag, startPoint x: 862, startPoint y: 462, endPoint x: 745, endPoint y: 457, distance: 117.9
click at [746, 457] on div "Map marker" at bounding box center [746, 461] width 27 height 27
click at [1353, 736] on button "Create Project" at bounding box center [1341, 737] width 151 height 34
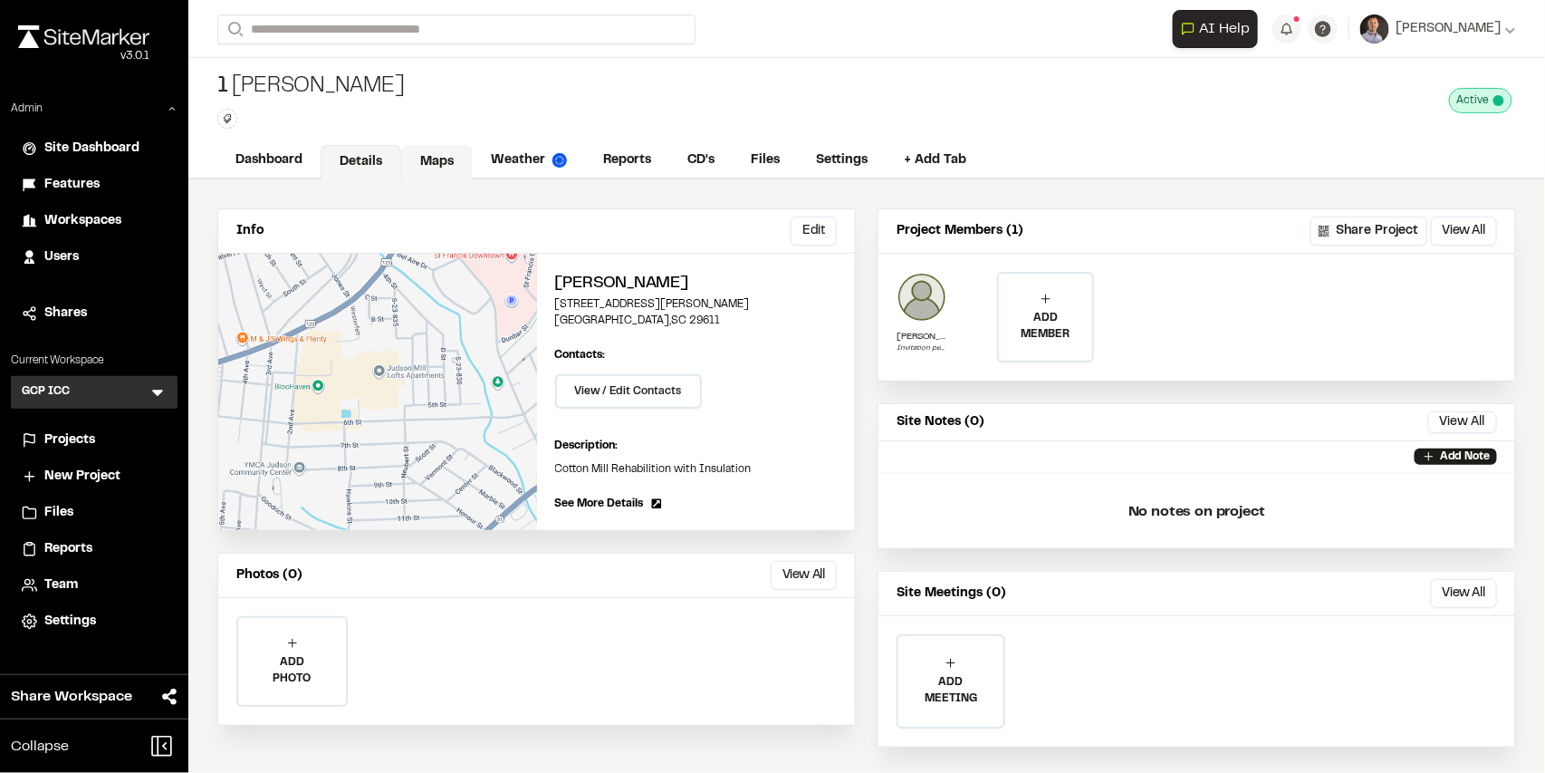
click at [448, 156] on link "Maps" at bounding box center [437, 162] width 72 height 34
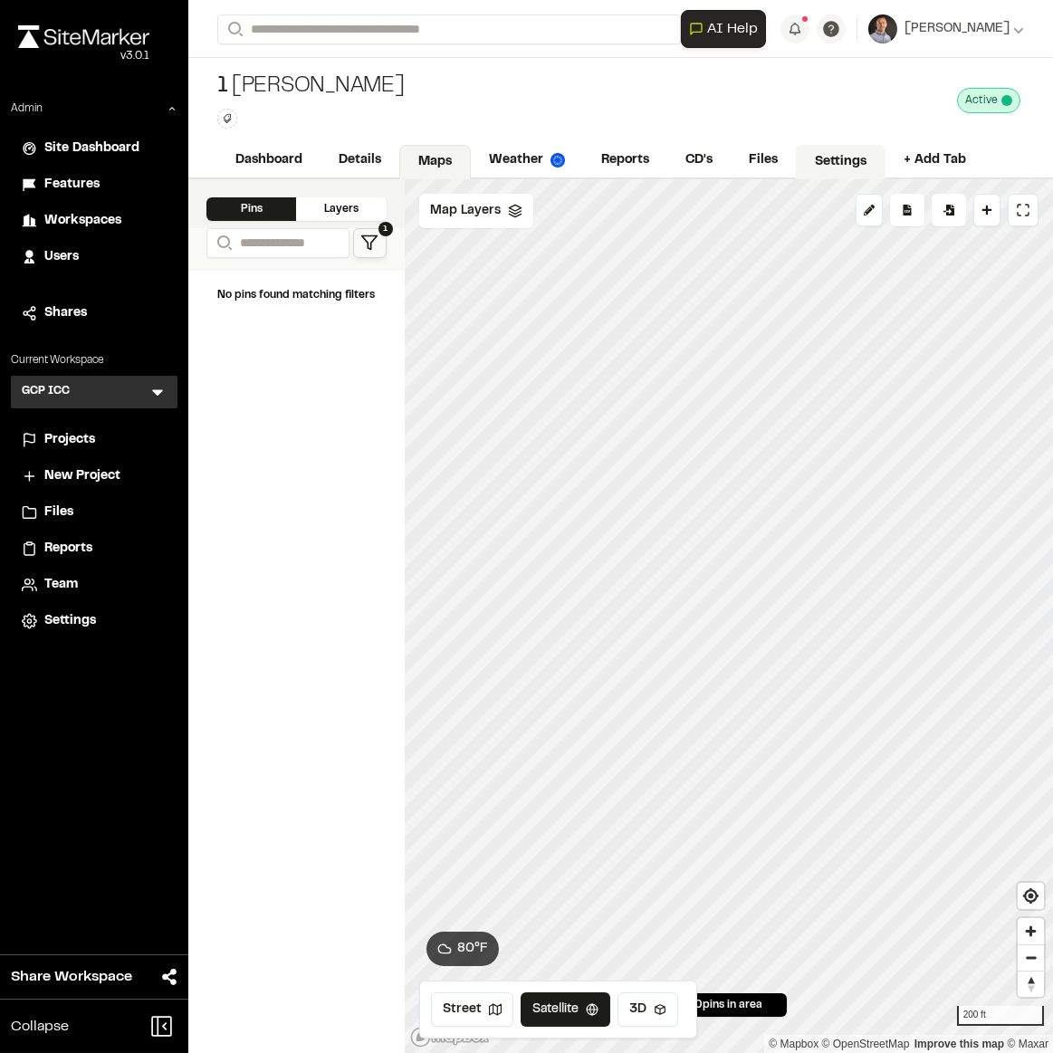
click at [851, 158] on link "Settings" at bounding box center [841, 162] width 90 height 34
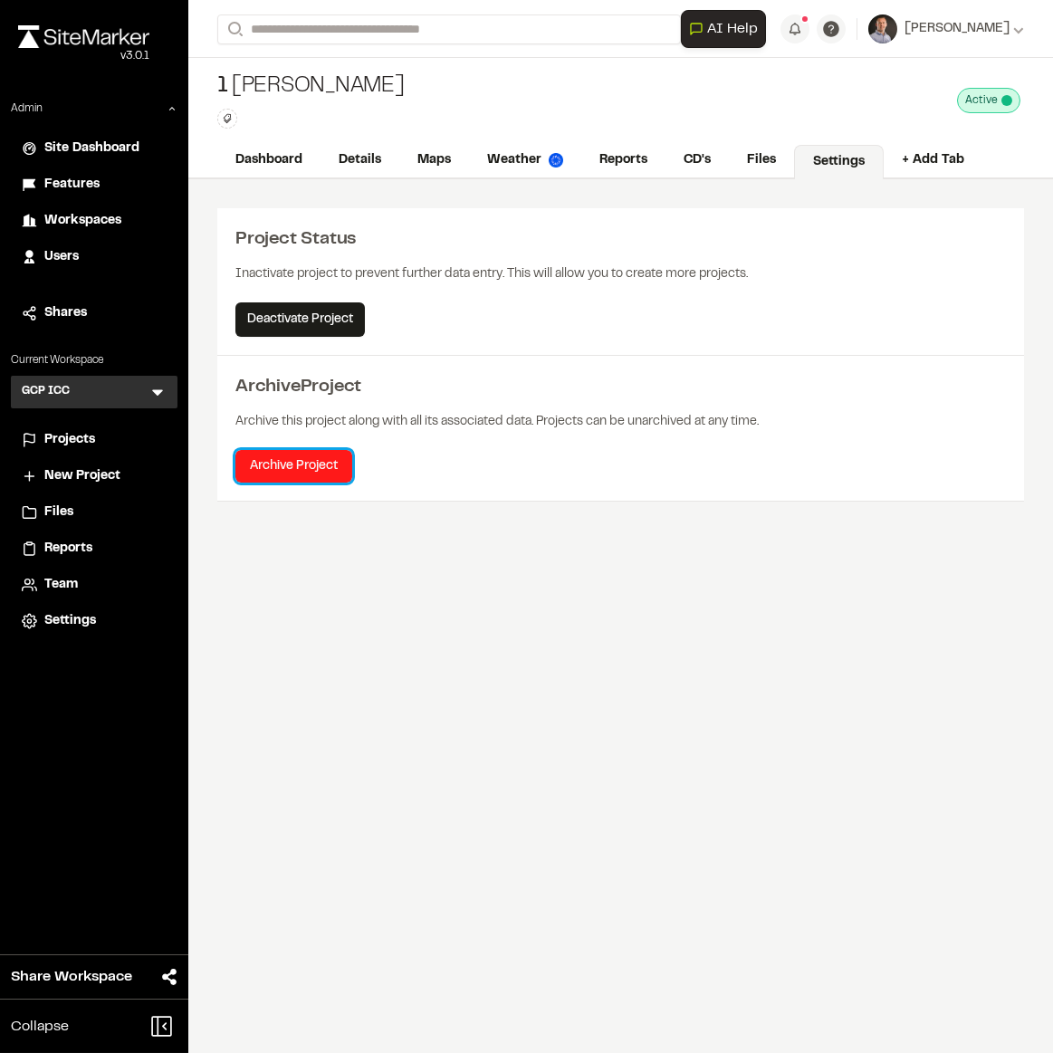
click at [307, 463] on button "Archive Project" at bounding box center [293, 466] width 117 height 33
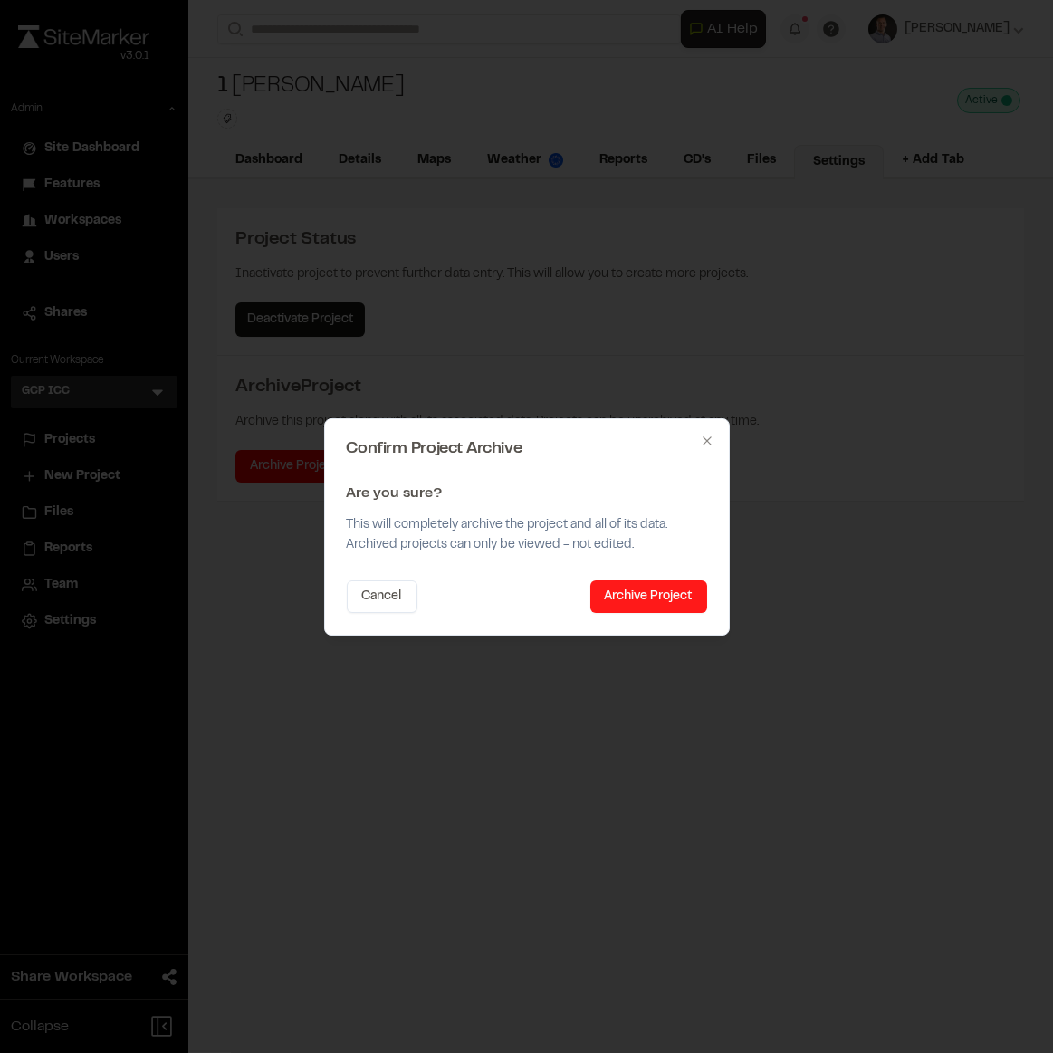
click at [695, 598] on button "Archive Project" at bounding box center [649, 597] width 117 height 33
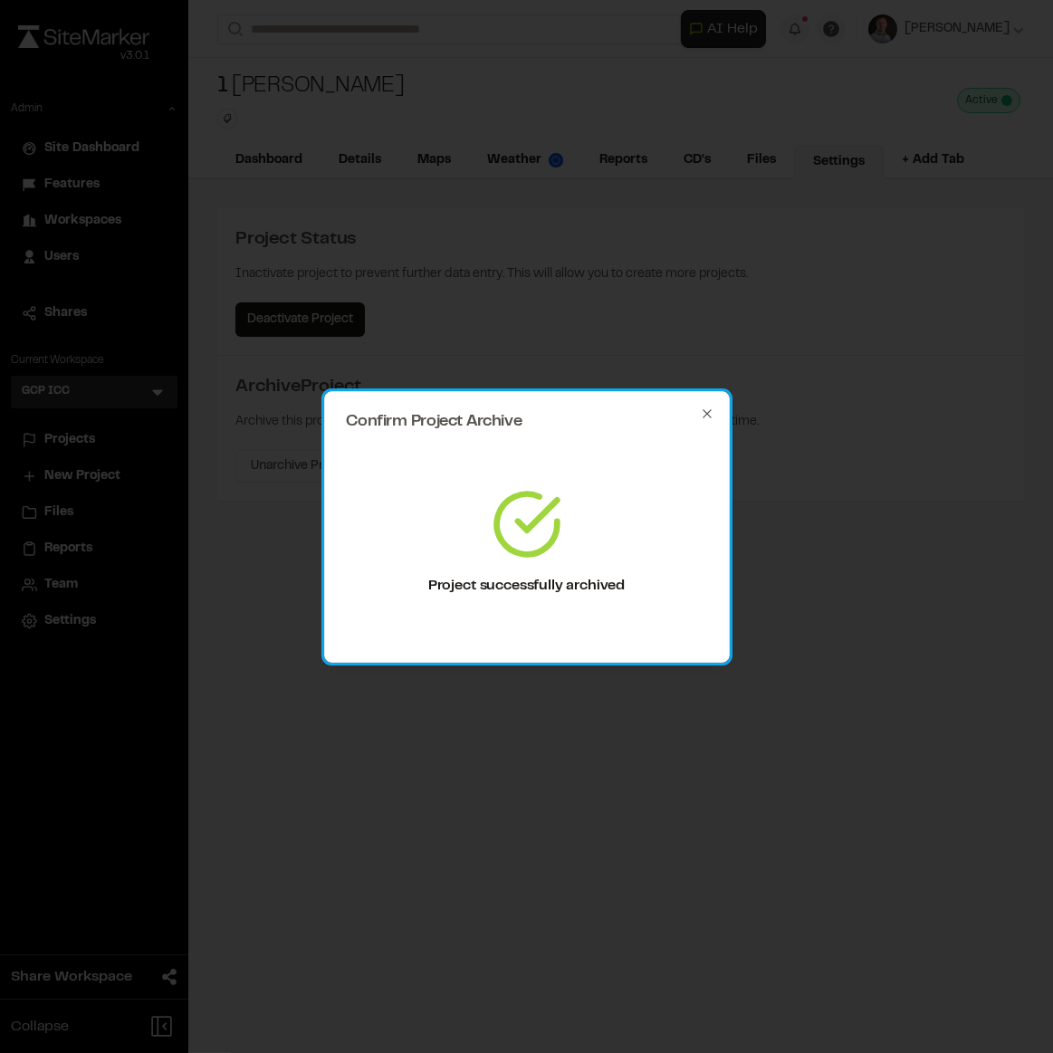
click at [714, 410] on div "Confirm Project Archive Project successfully archived Close" at bounding box center [527, 527] width 406 height 272
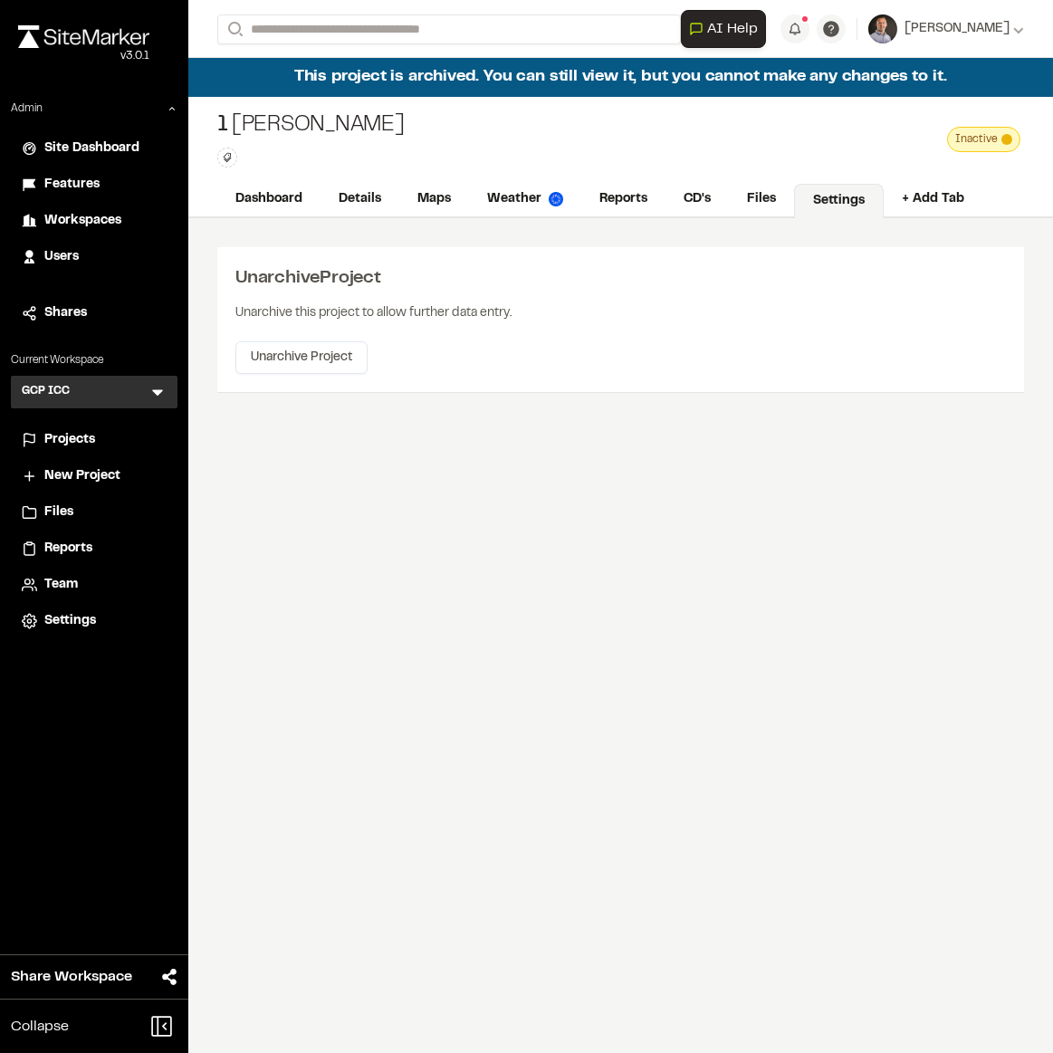
click at [82, 437] on span "Projects" at bounding box center [69, 440] width 51 height 20
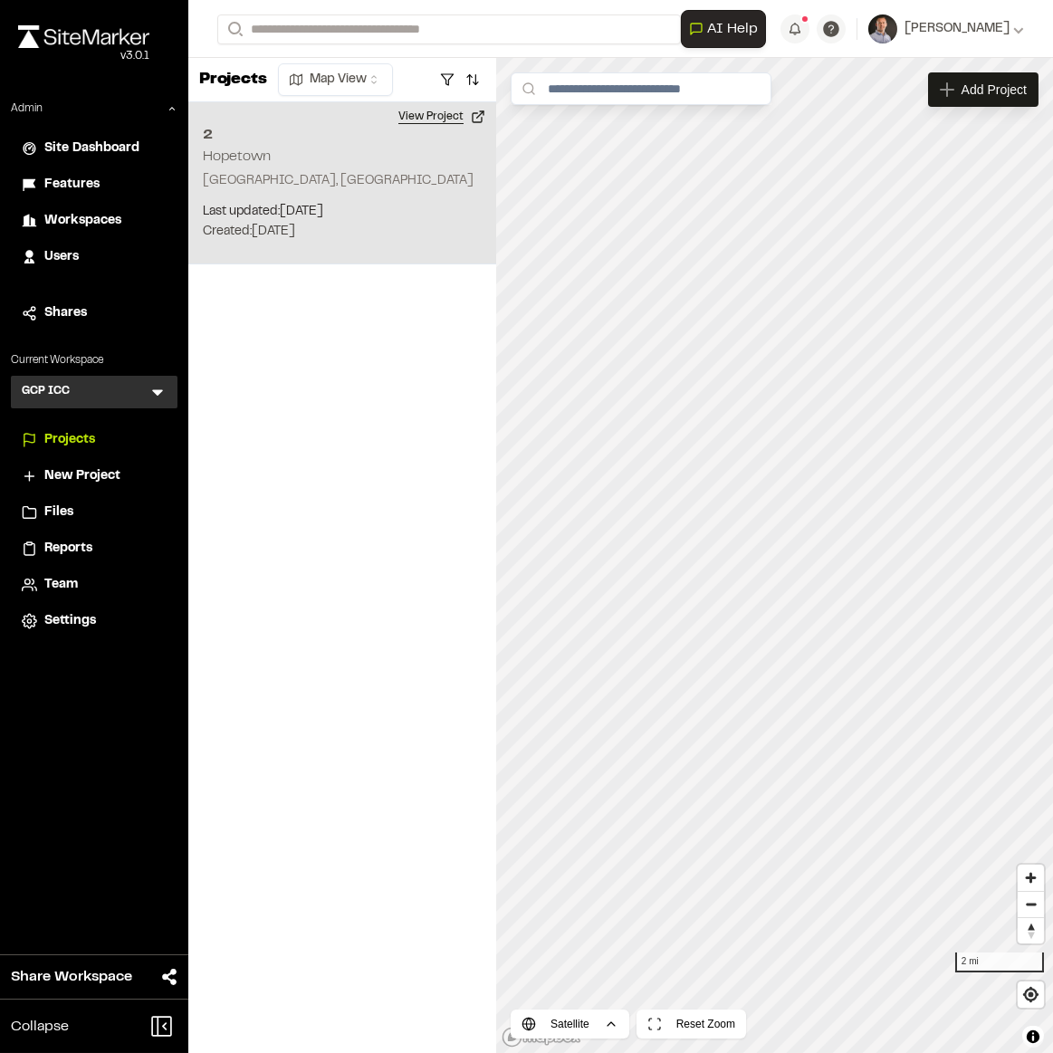
click at [425, 117] on button "View Project" at bounding box center [442, 116] width 109 height 29
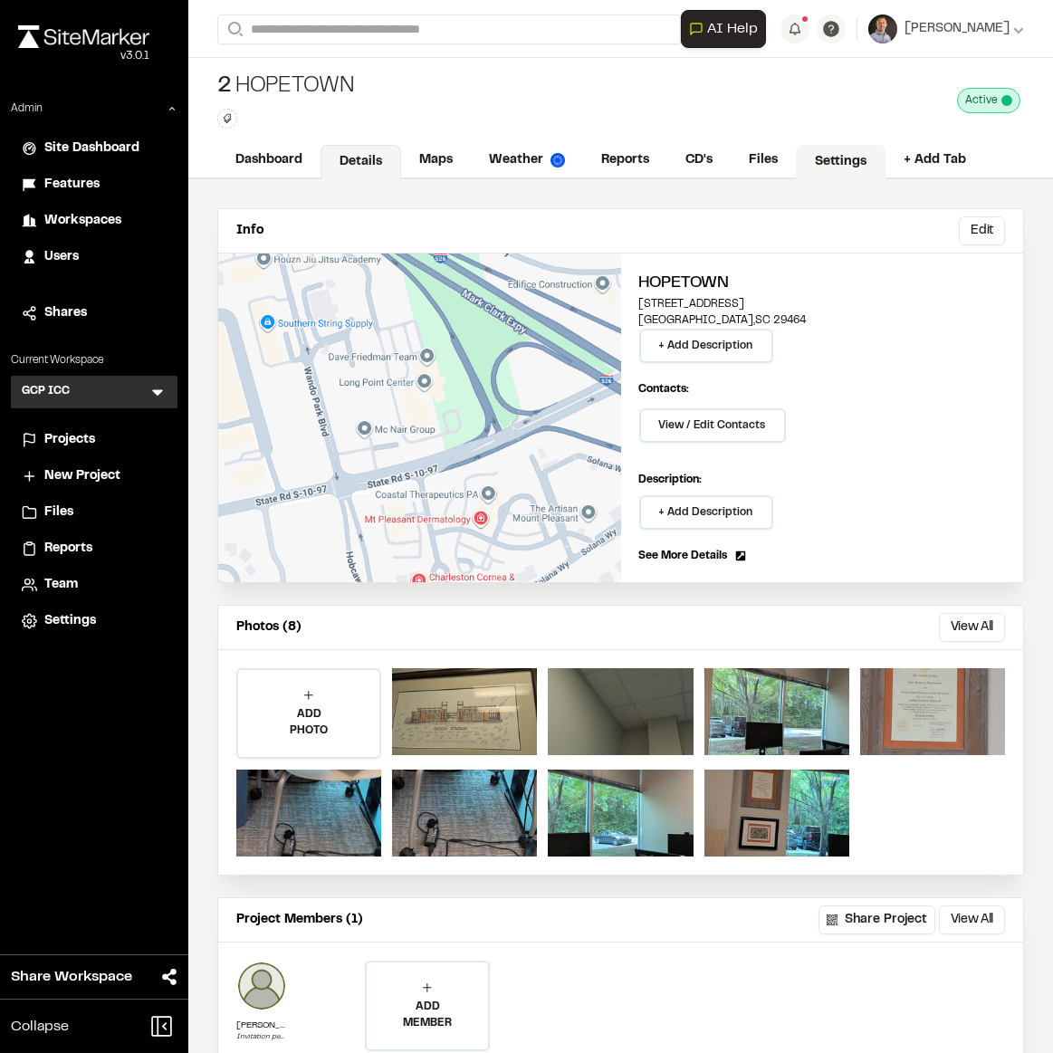
click at [848, 158] on link "Settings" at bounding box center [841, 162] width 90 height 34
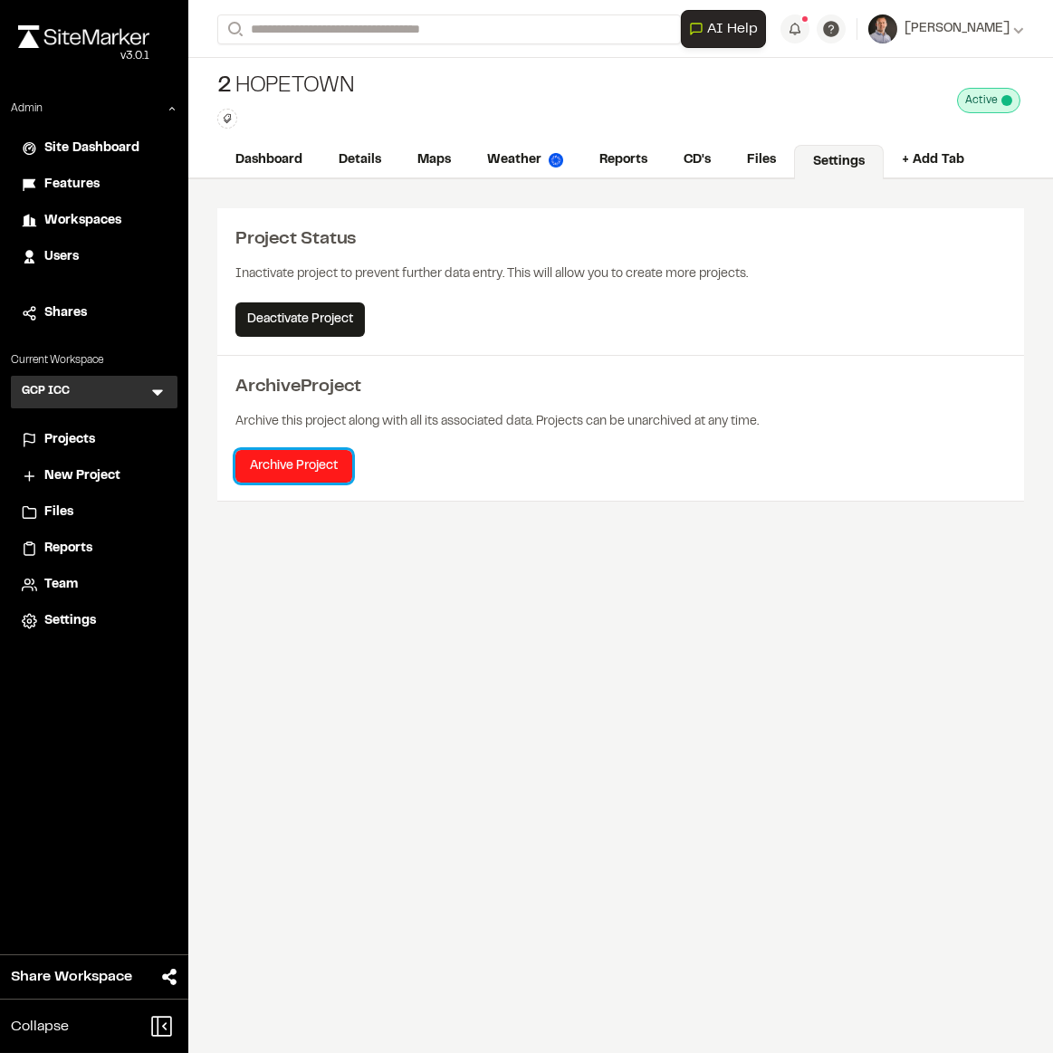
click at [263, 468] on button "Archive Project" at bounding box center [293, 466] width 117 height 33
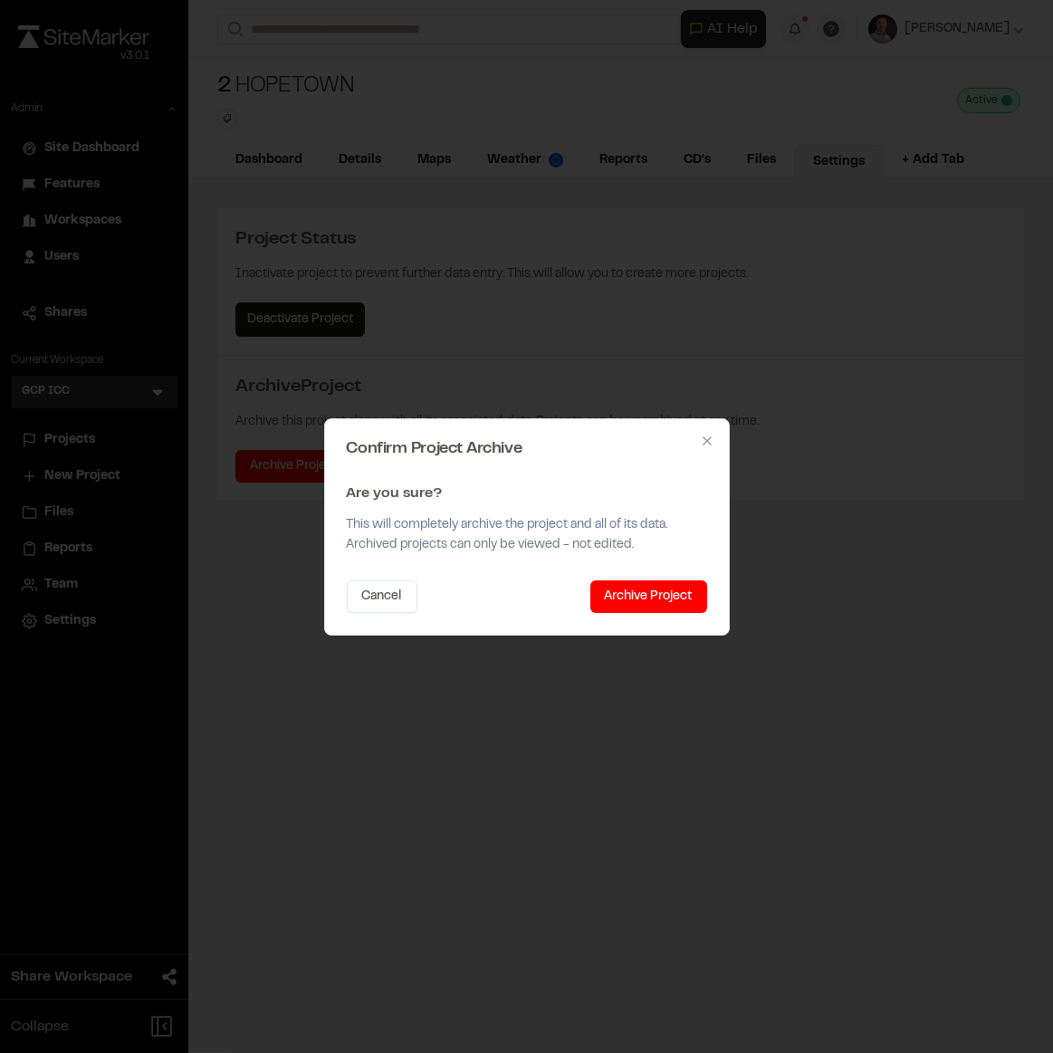
click at [601, 592] on button "Archive Project" at bounding box center [649, 597] width 117 height 33
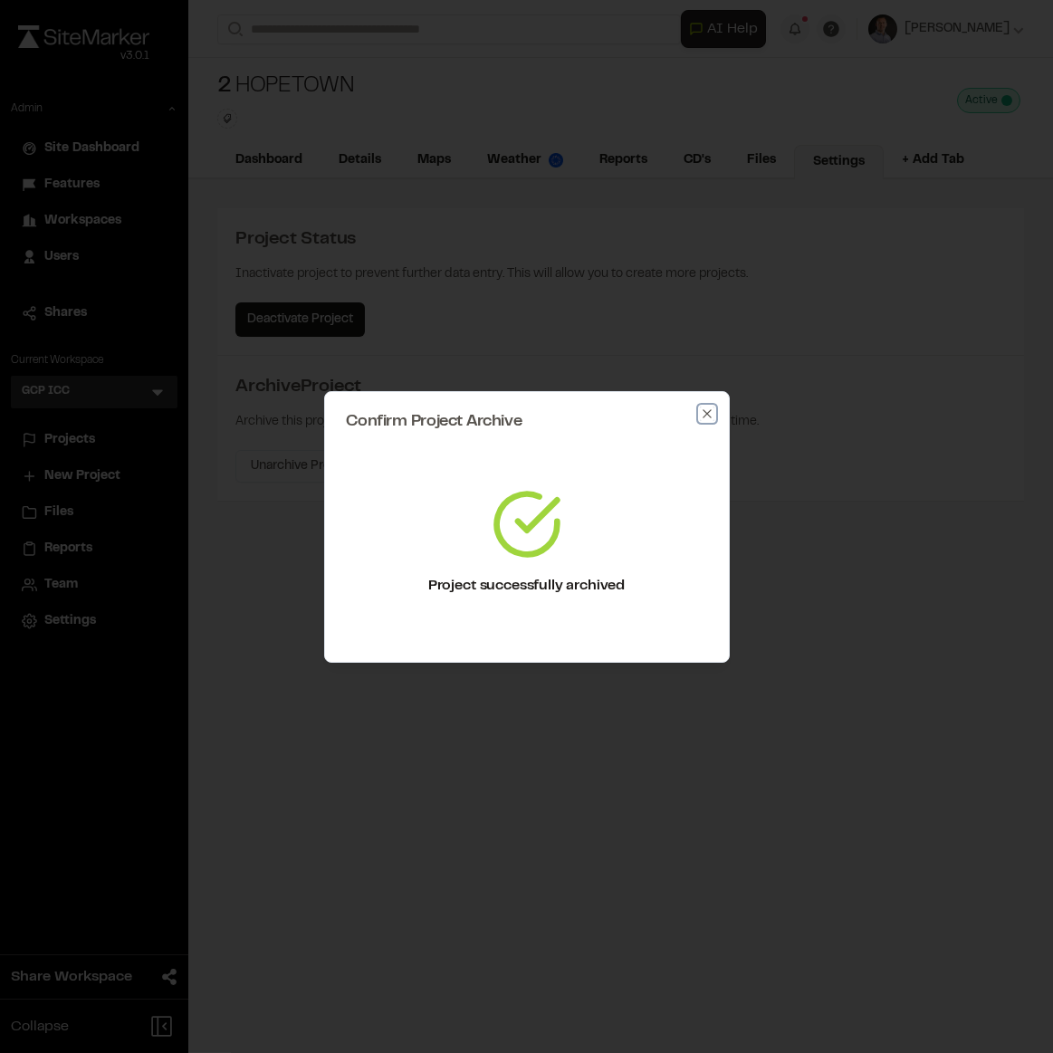
click at [706, 413] on icon "button" at bounding box center [707, 413] width 8 height 8
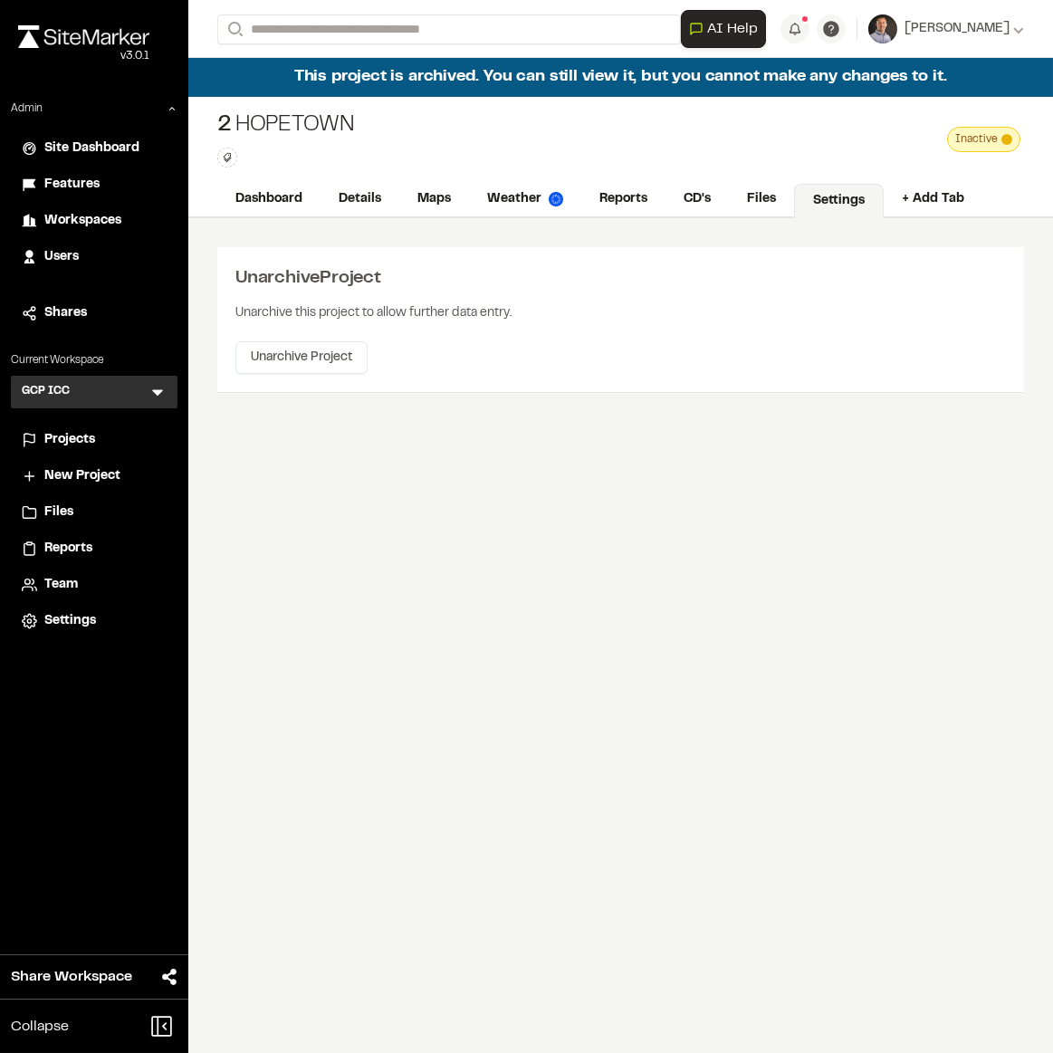
drag, startPoint x: 58, startPoint y: 436, endPoint x: 90, endPoint y: 426, distance: 33.2
click at [58, 436] on span "Projects" at bounding box center [69, 440] width 51 height 20
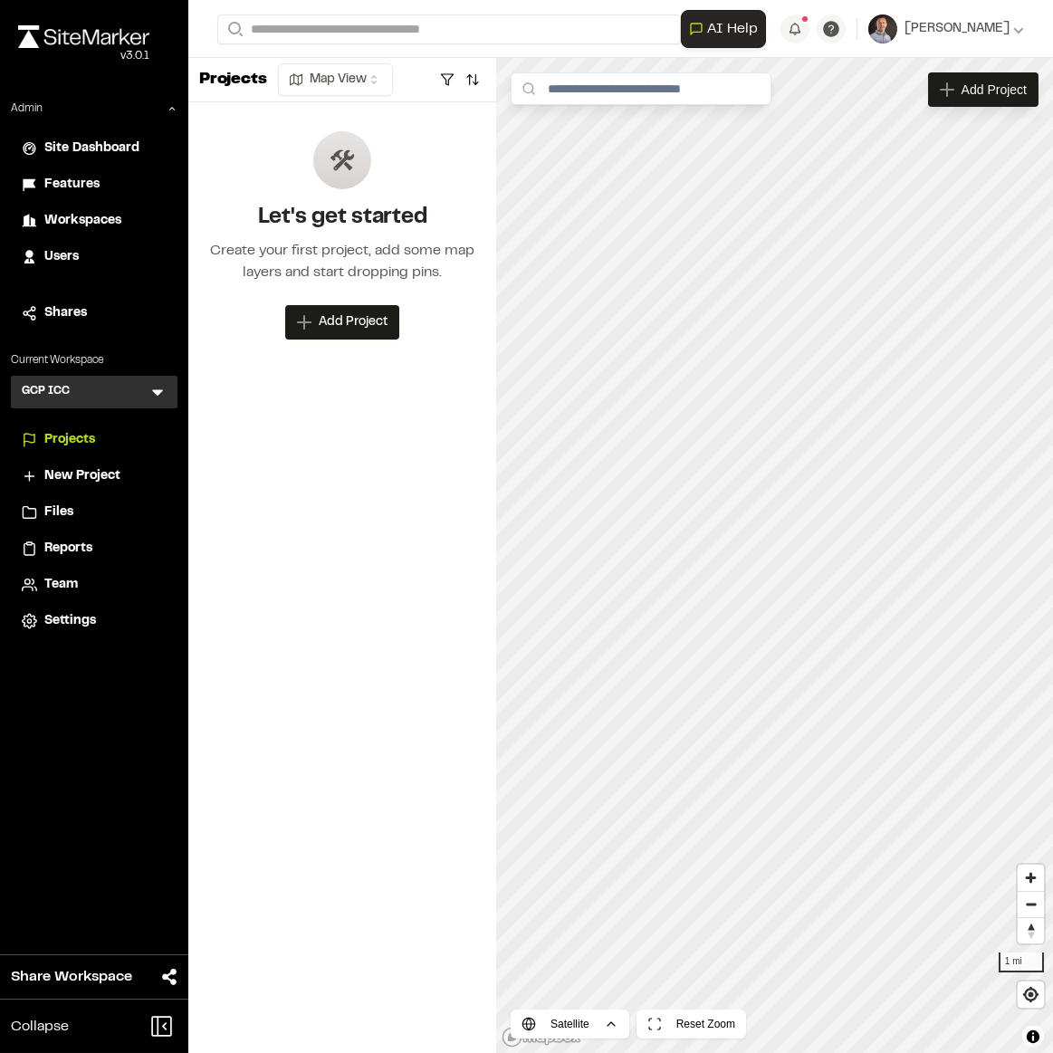
click at [154, 399] on div "GCP ICC GI Menu" at bounding box center [94, 392] width 167 height 33
click at [159, 385] on icon at bounding box center [158, 392] width 18 height 18
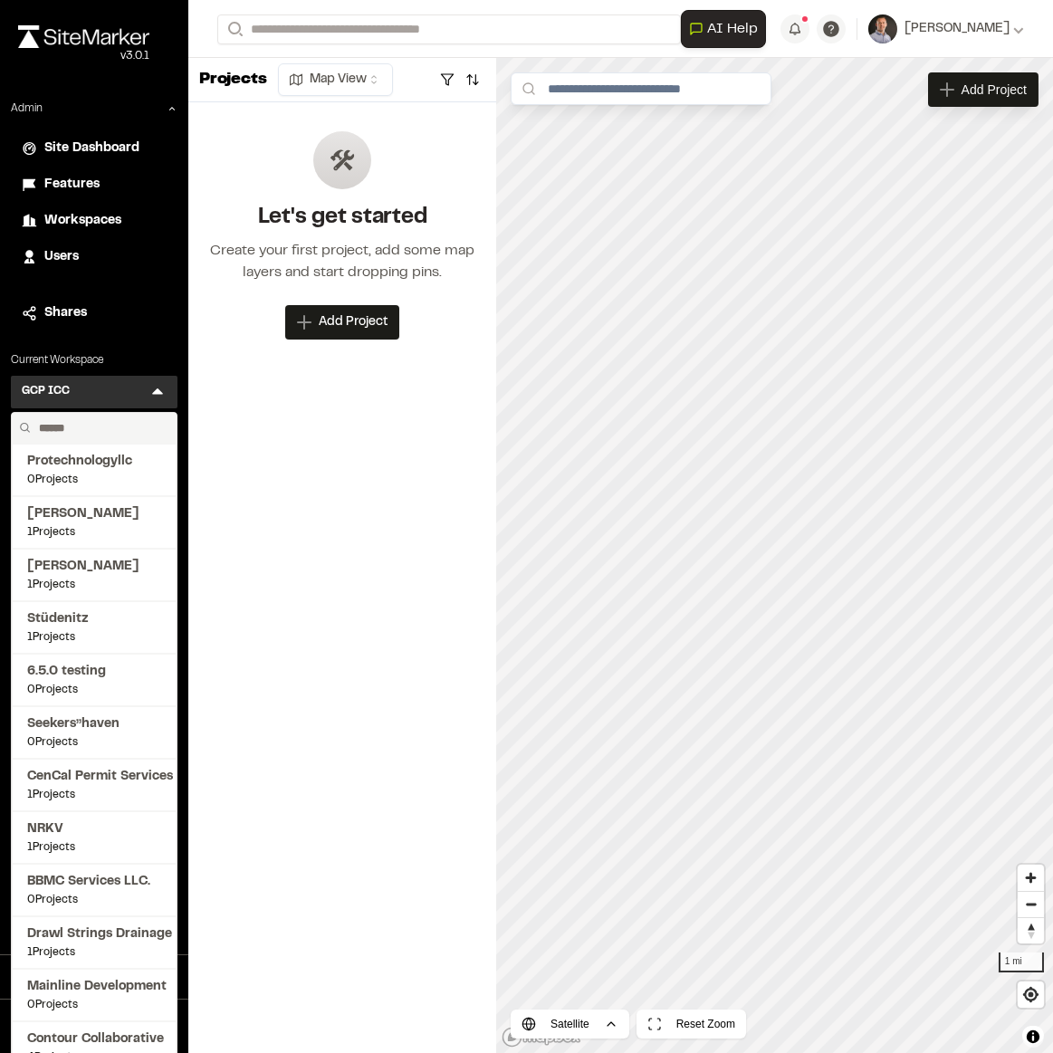
drag, startPoint x: 93, startPoint y: 424, endPoint x: 101, endPoint y: 419, distance: 9.3
click at [96, 423] on input "text" at bounding box center [101, 428] width 138 height 31
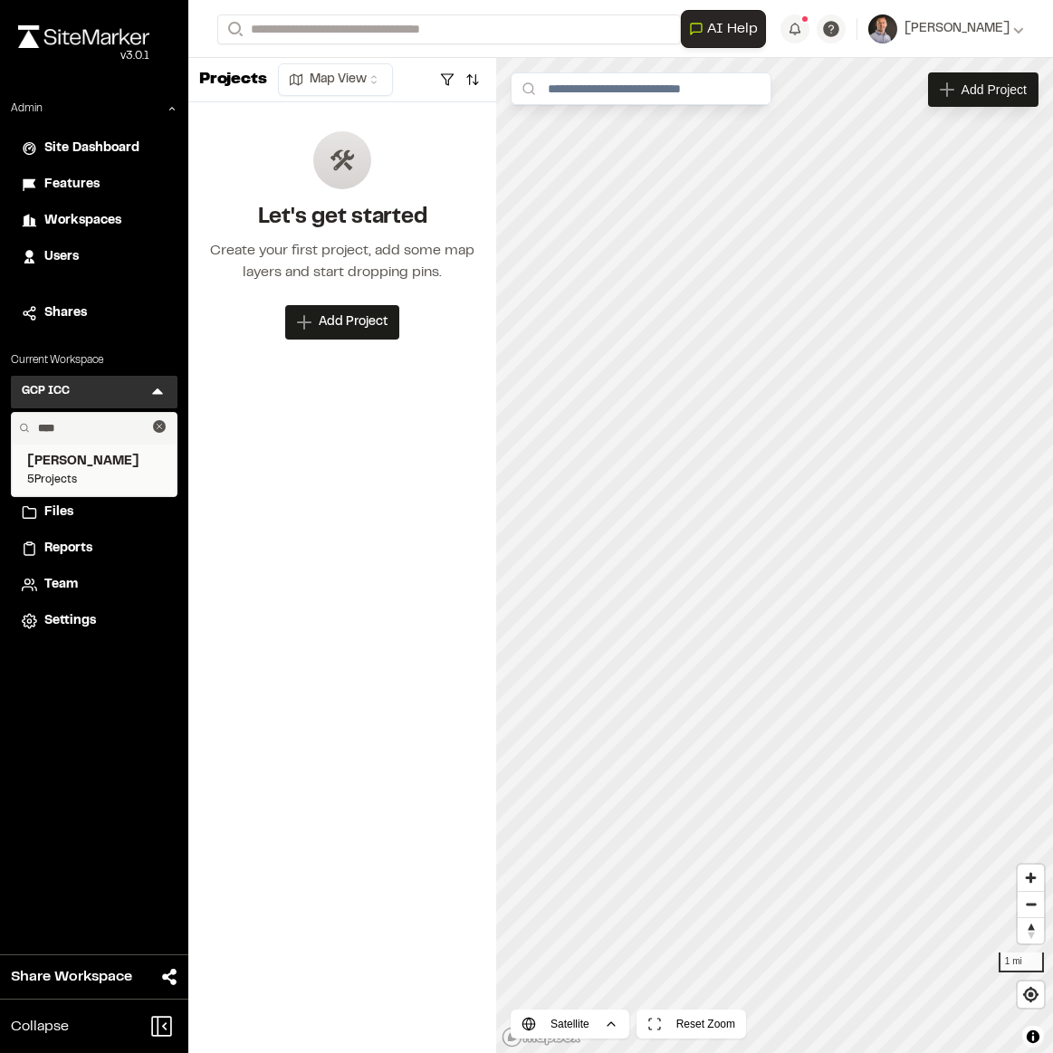
type input "****"
click at [63, 472] on span "5 Projects" at bounding box center [94, 480] width 134 height 16
